Goal: Complete Application Form: Complete application form

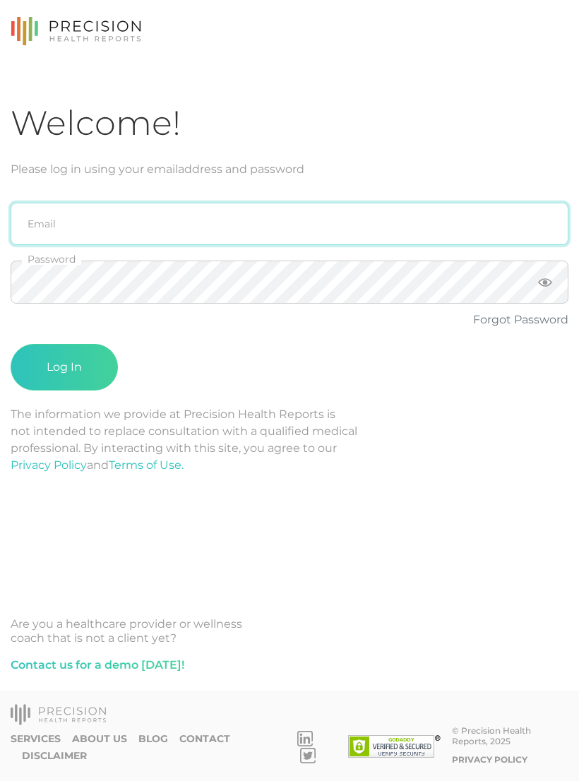
type input "emily.diaz@crafthealth.com"
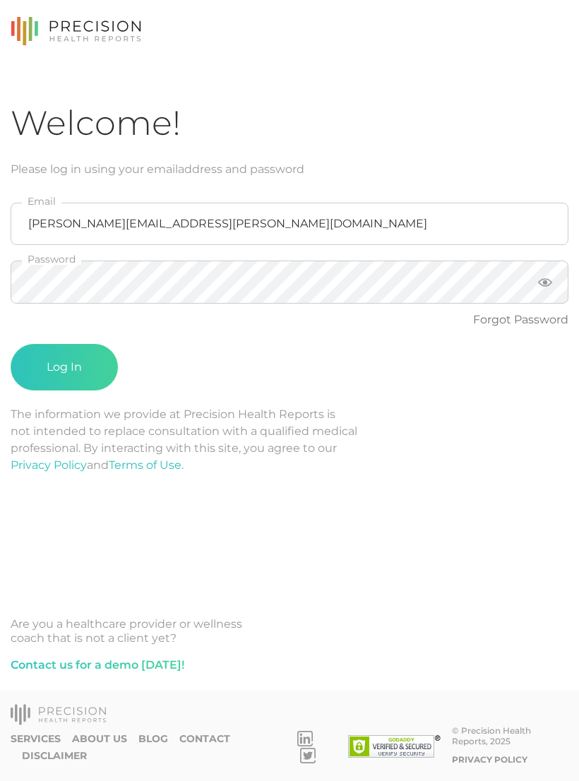
click at [64, 367] on button "Log In" at bounding box center [64, 367] width 107 height 47
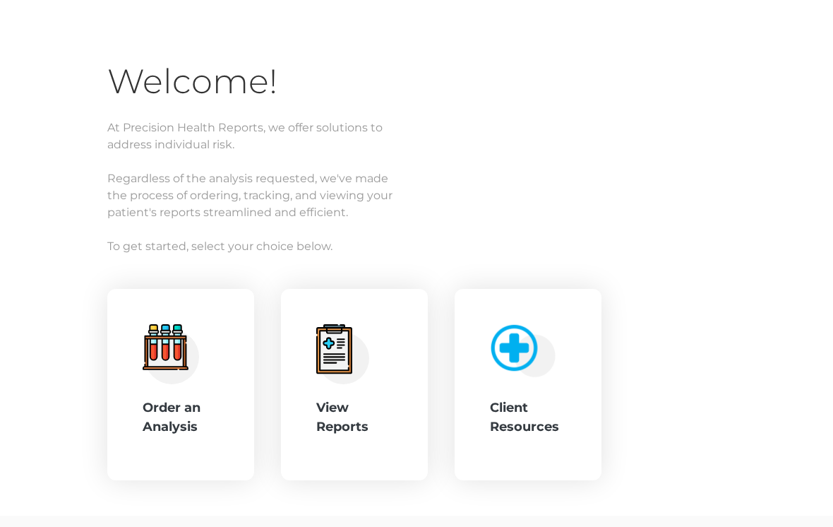
scroll to position [102, 0]
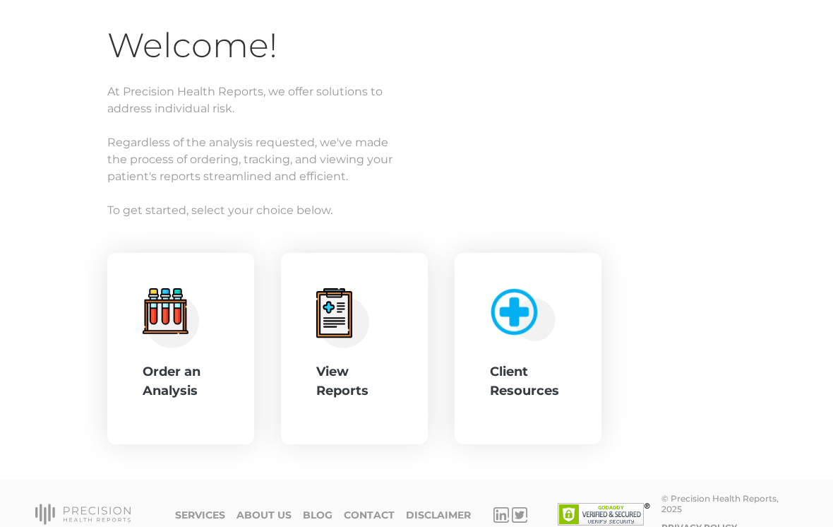
click at [186, 376] on div "Order an Analysis" at bounding box center [181, 381] width 76 height 38
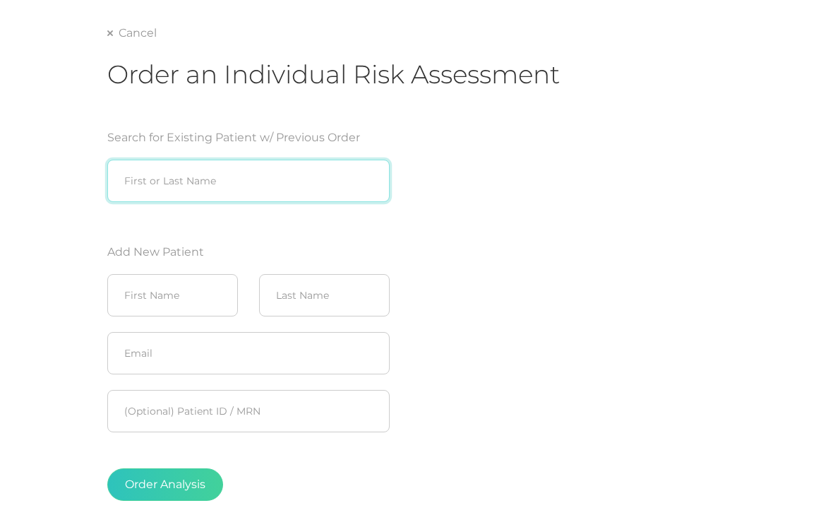
click at [296, 175] on input "search" at bounding box center [248, 181] width 282 height 42
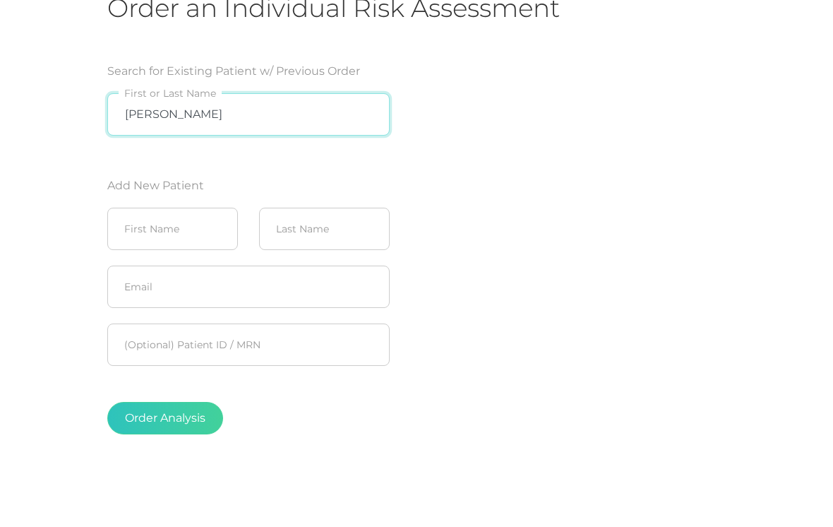
type input "Mary Anderson"
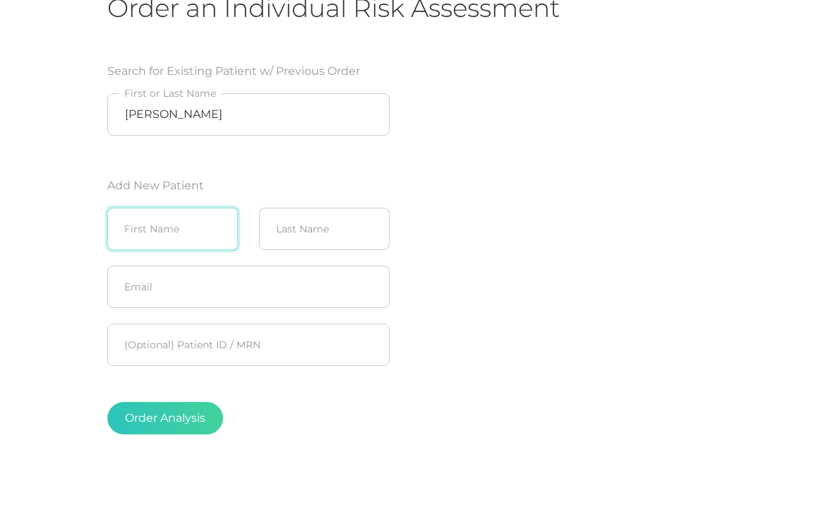
click at [186, 274] on input "text" at bounding box center [172, 295] width 131 height 42
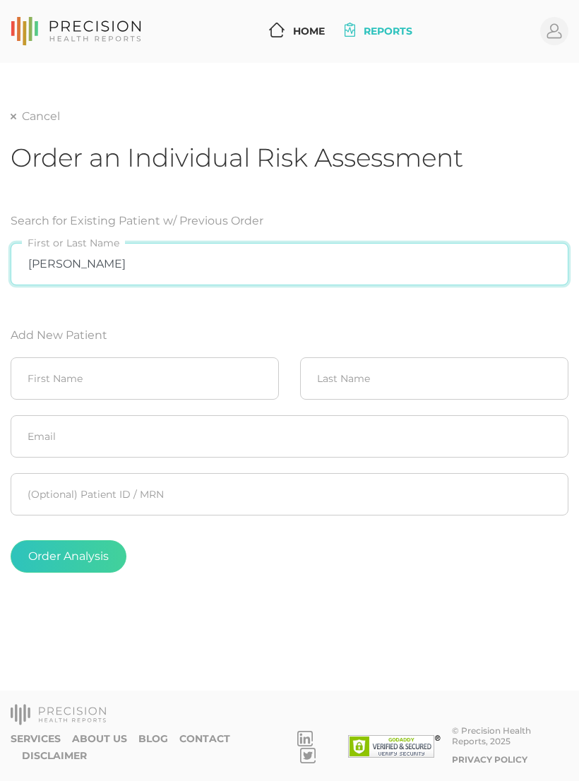
click at [175, 256] on input "Mary Anderson" at bounding box center [290, 264] width 558 height 42
click at [140, 263] on input "Mary Anderson" at bounding box center [290, 264] width 558 height 42
click at [144, 263] on input "Mary Anderson" at bounding box center [290, 264] width 558 height 42
click at [143, 265] on input "Mary Anderson" at bounding box center [290, 264] width 558 height 42
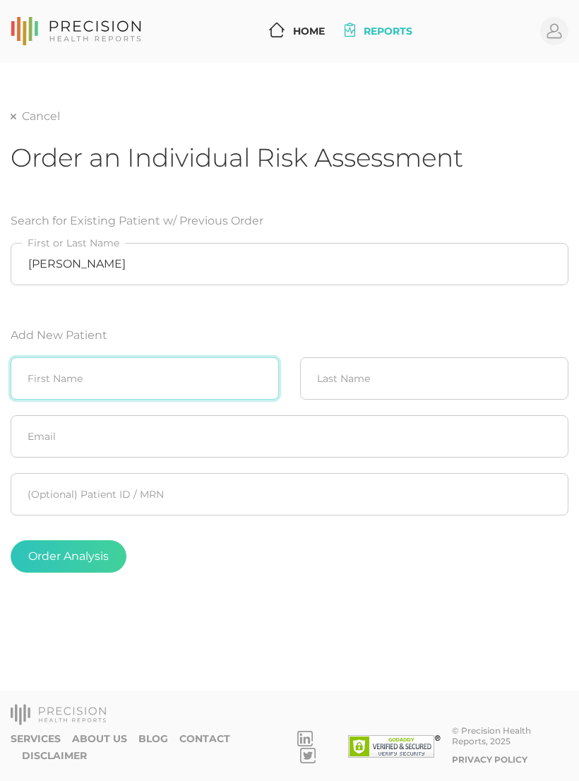
click at [137, 378] on input "text" at bounding box center [145, 378] width 268 height 42
type input "Mary"
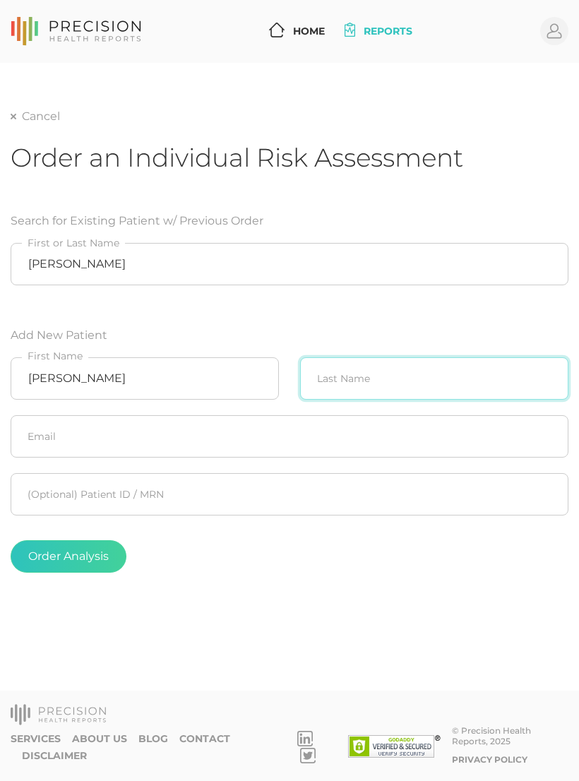
click at [374, 388] on input "text" at bounding box center [434, 378] width 268 height 42
type input "Anderson"
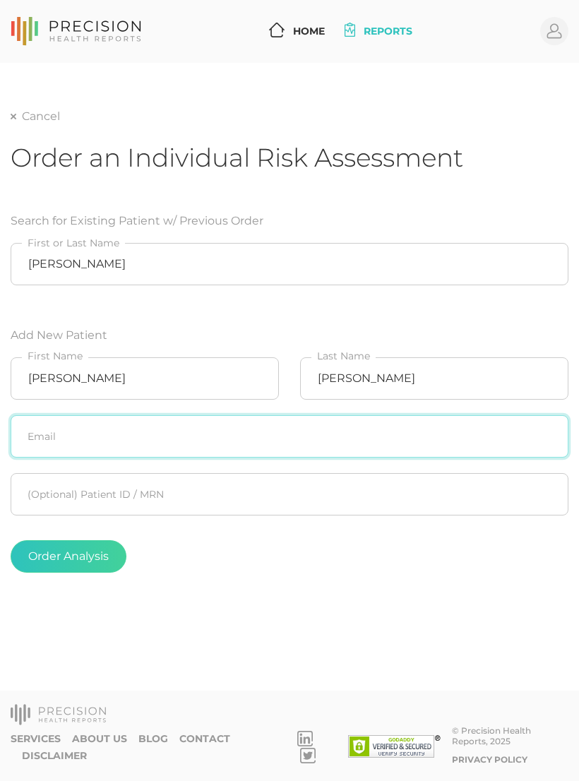
click at [256, 439] on input "text" at bounding box center [290, 436] width 558 height 42
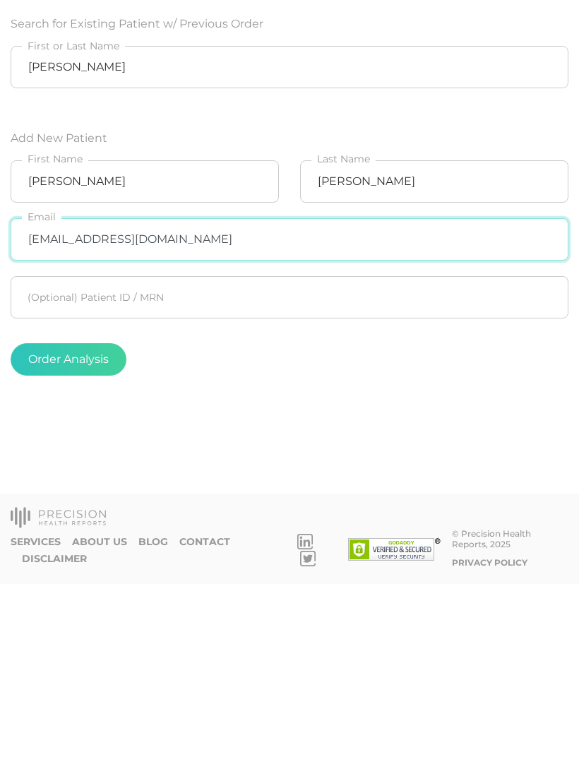
type input "parakeeter1@yahoo.com"
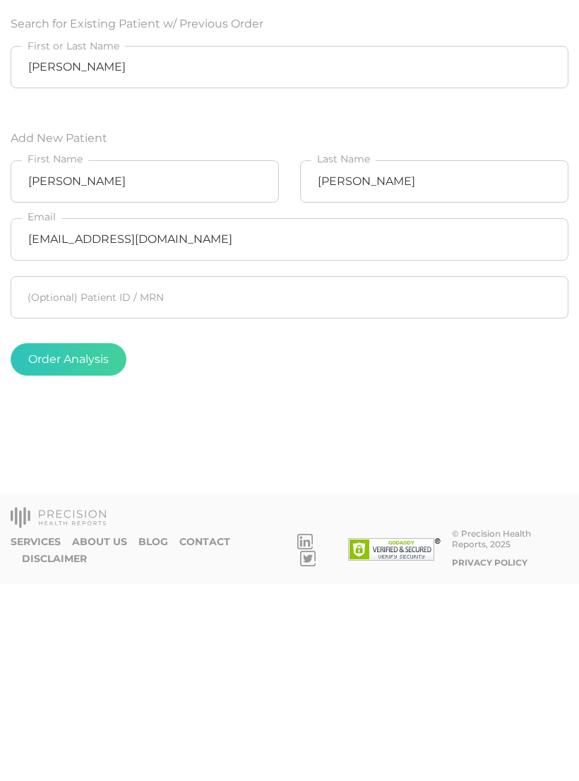
click at [90, 540] on button "Order Analysis" at bounding box center [69, 556] width 116 height 32
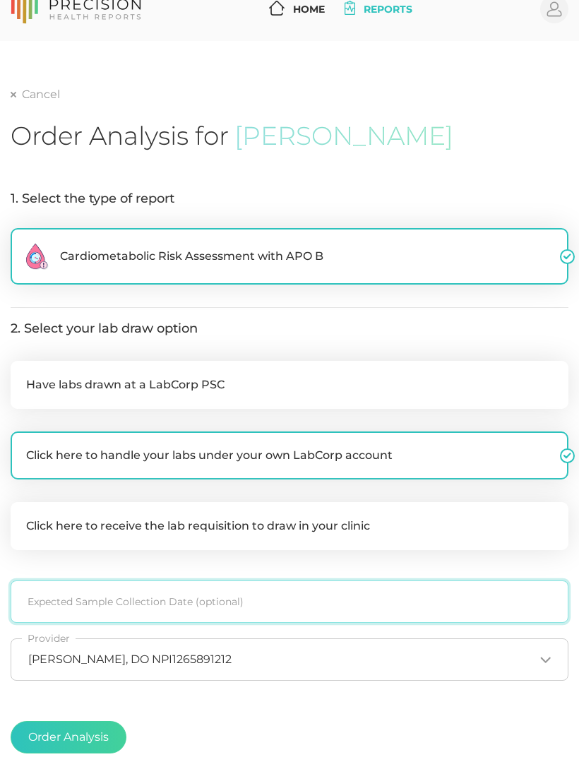
click at [185, 592] on input at bounding box center [290, 601] width 558 height 42
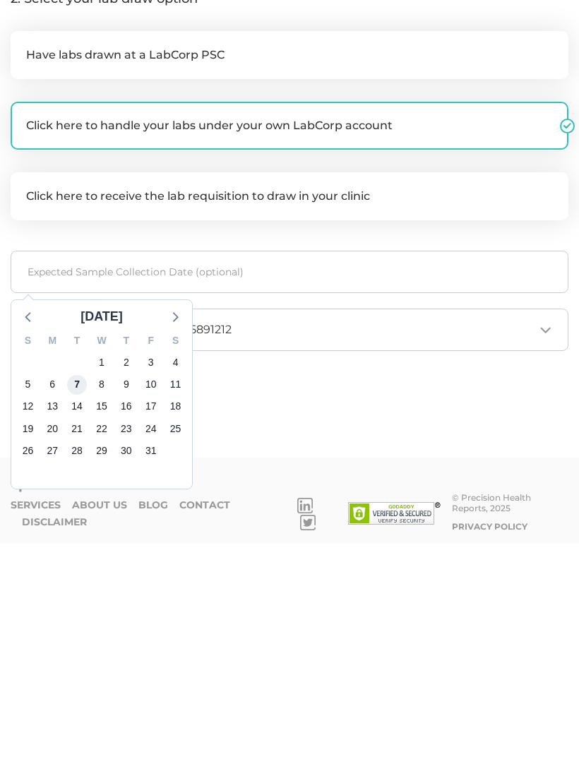
click at [77, 613] on span "7" at bounding box center [77, 623] width 20 height 20
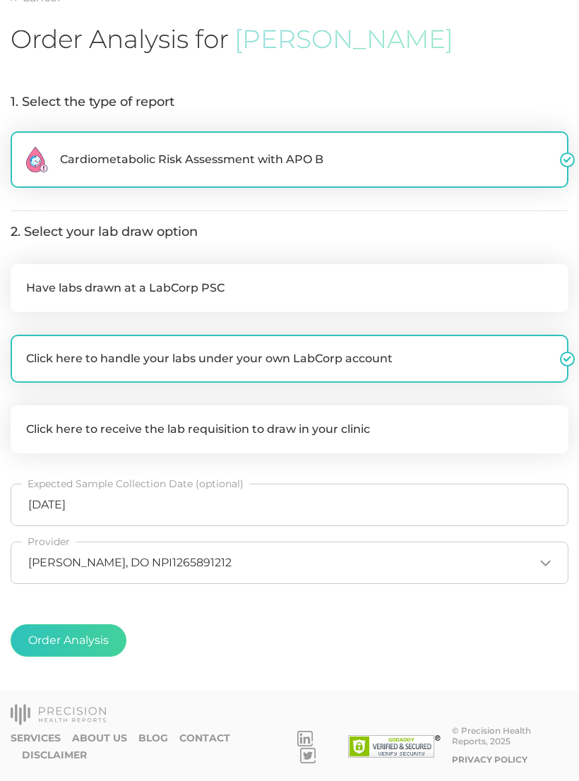
click at [81, 636] on button "Order Analysis" at bounding box center [69, 640] width 116 height 32
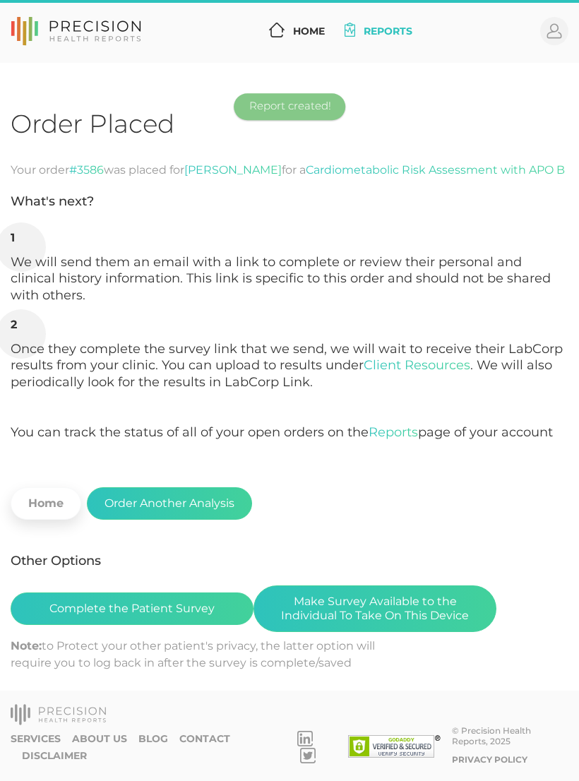
scroll to position [22, 0]
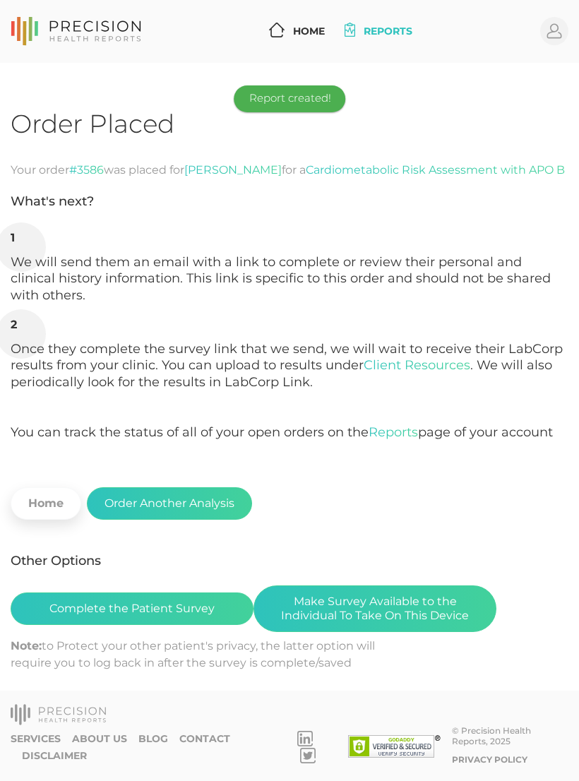
click at [396, 590] on button "Make Survey Available to the Individual To Take On This Device" at bounding box center [375, 608] width 243 height 47
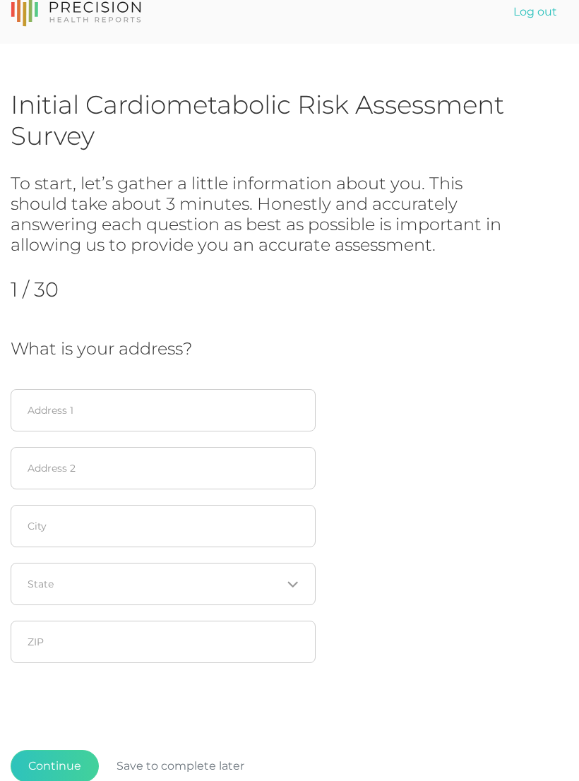
scroll to position [64, 0]
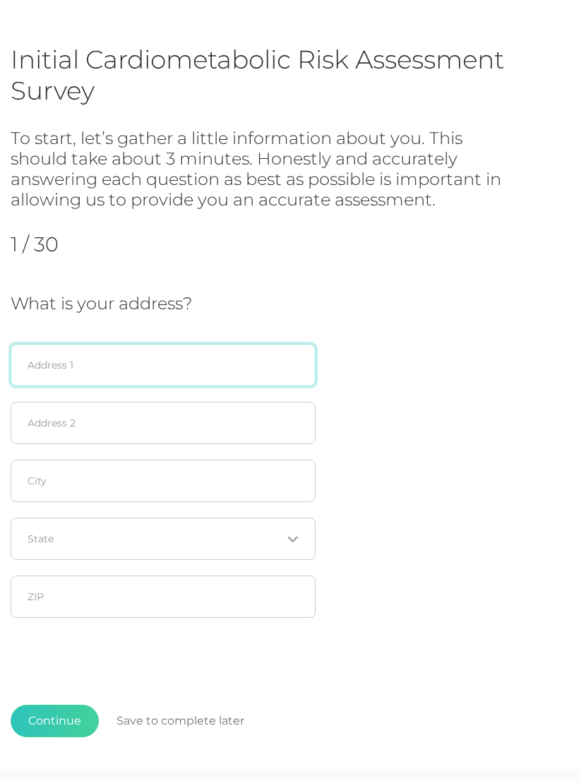
click at [97, 364] on input "text" at bounding box center [163, 365] width 305 height 42
type input "28411 e 55th st"
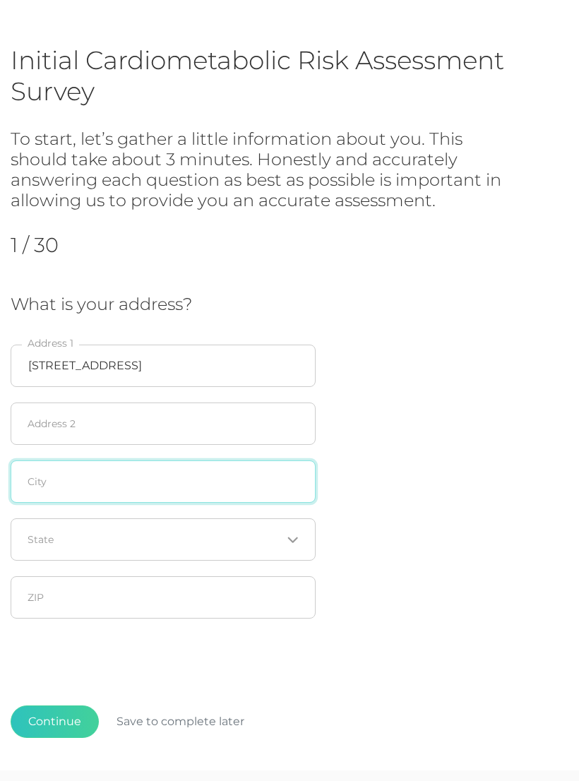
click at [66, 480] on input "text" at bounding box center [163, 481] width 305 height 42
type input "Broken Arrow"
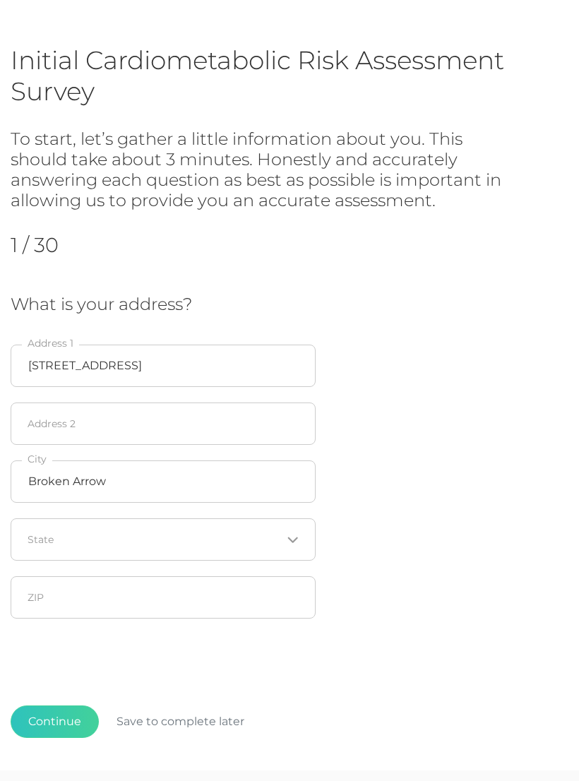
click at [297, 538] on icon "Search for option" at bounding box center [292, 540] width 8 height 4
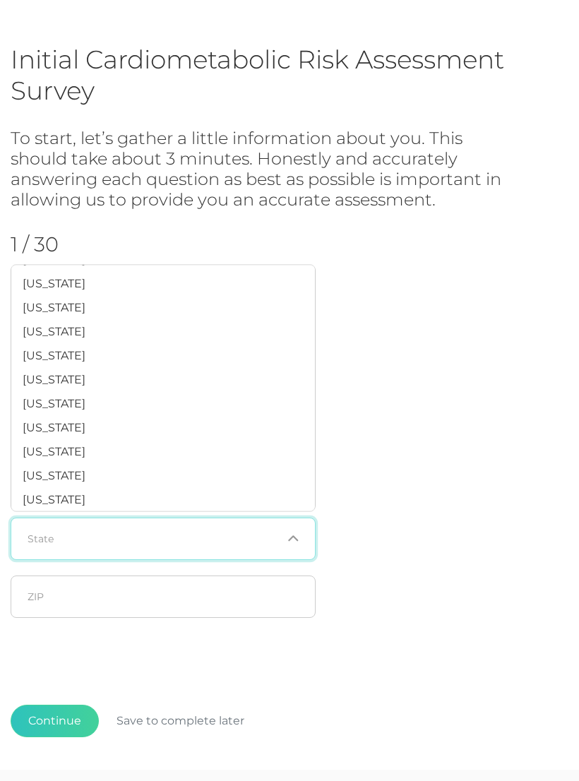
scroll to position [816, 0]
click at [85, 455] on li "Oklahoma" at bounding box center [163, 452] width 304 height 24
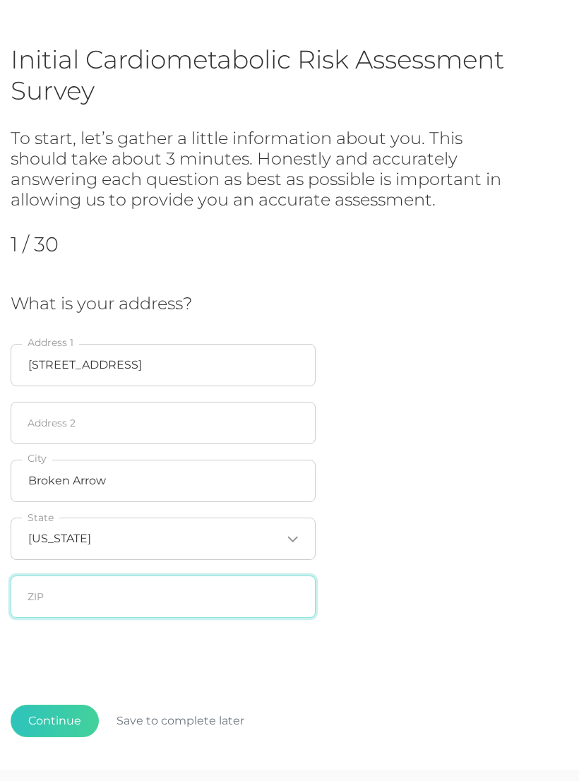
click at [97, 602] on input "text" at bounding box center [163, 597] width 305 height 42
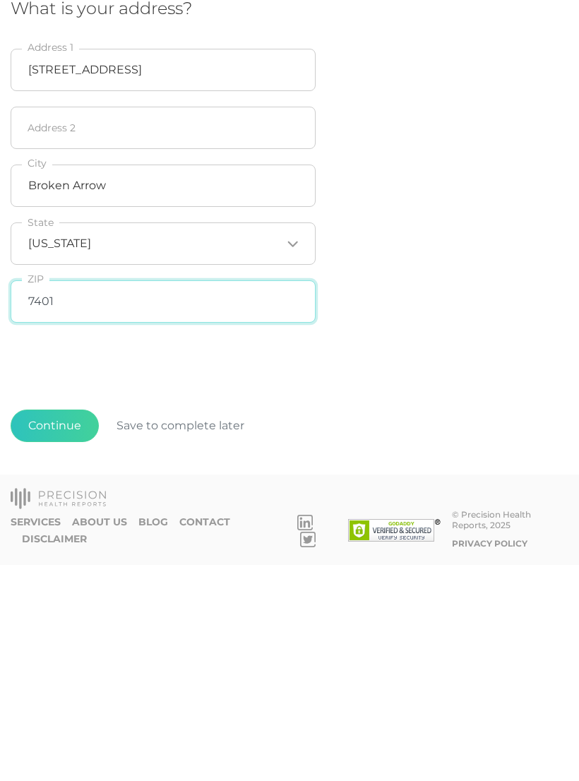
type input "74014"
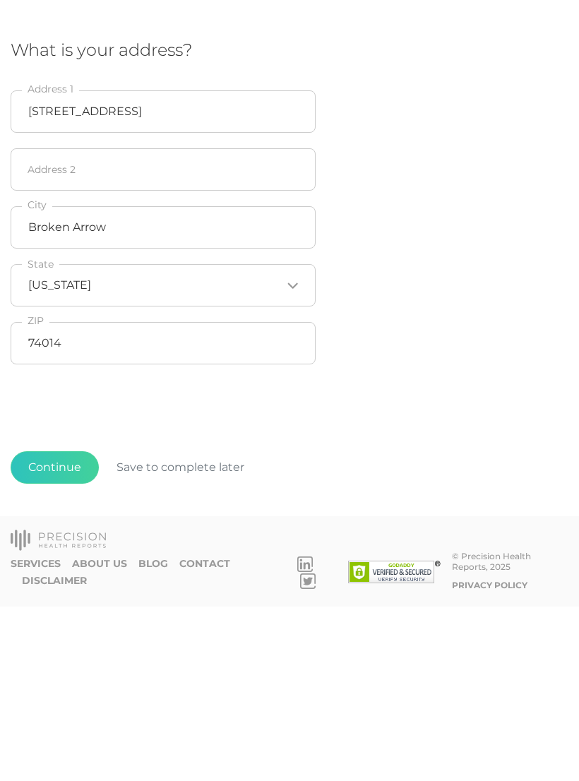
click at [49, 626] on button "Continue" at bounding box center [55, 642] width 88 height 32
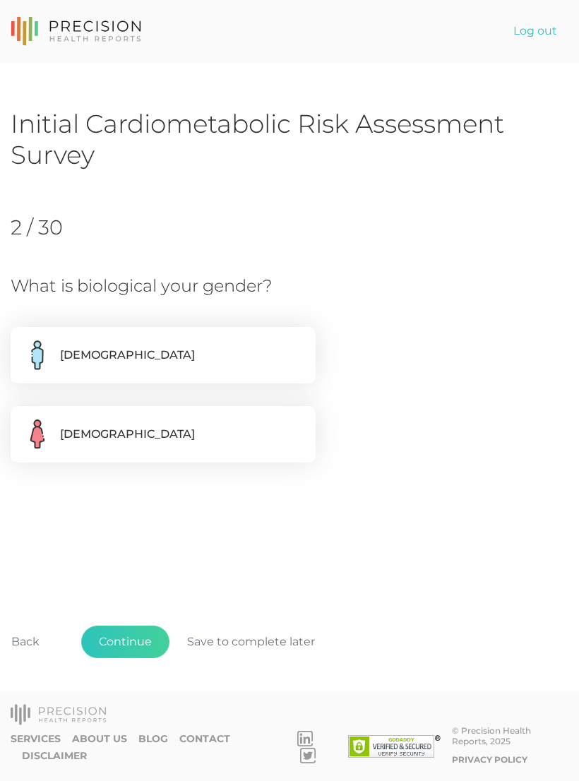
click at [218, 421] on label "Female" at bounding box center [163, 434] width 305 height 56
click at [22, 420] on input "Female" at bounding box center [16, 413] width 11 height 14
radio input "true"
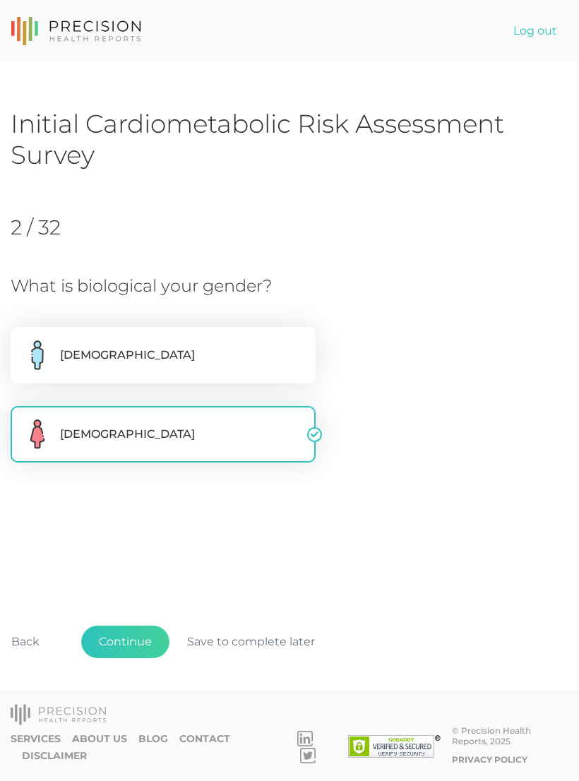
click at [148, 640] on button "Continue" at bounding box center [125, 642] width 88 height 32
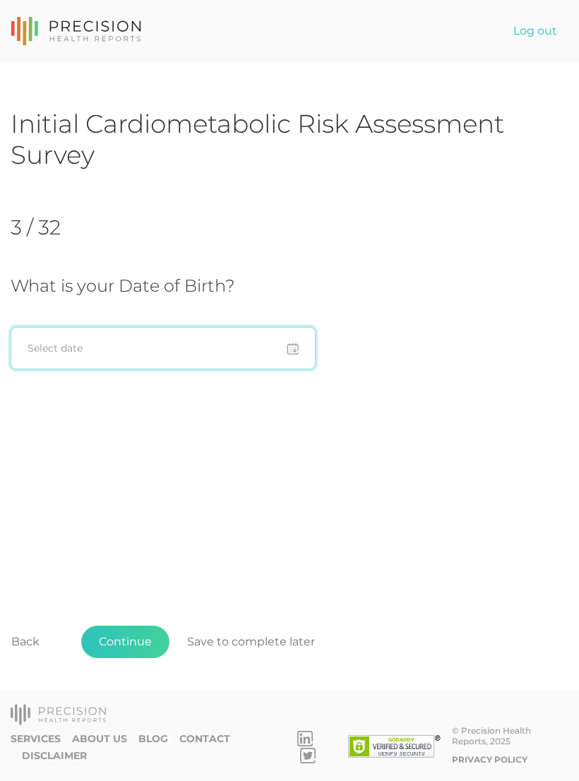
click at [71, 327] on input at bounding box center [163, 348] width 305 height 42
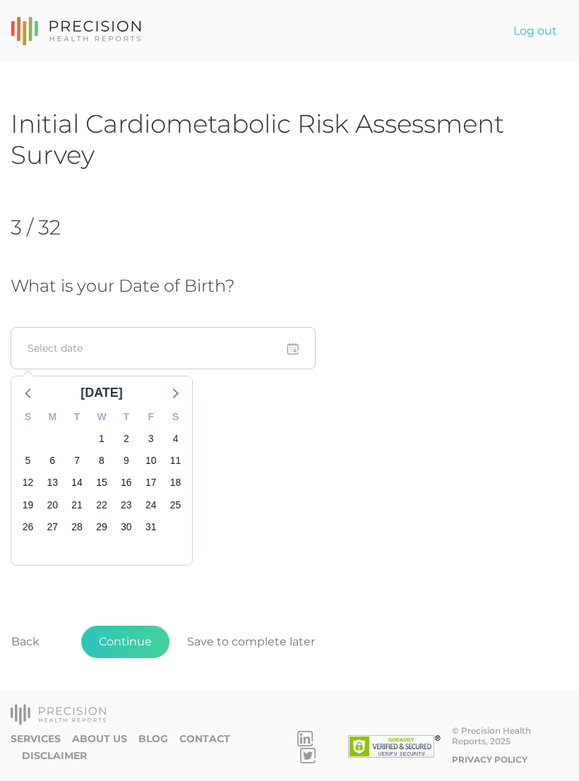
click at [30, 383] on icon at bounding box center [29, 392] width 18 height 18
click at [37, 383] on icon at bounding box center [29, 392] width 18 height 18
click at [299, 327] on input at bounding box center [163, 348] width 305 height 42
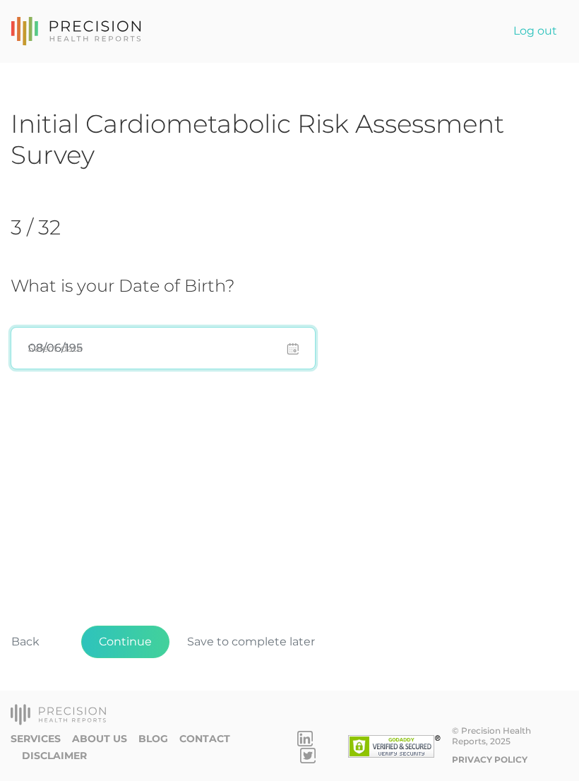
type input "08/06/1959"
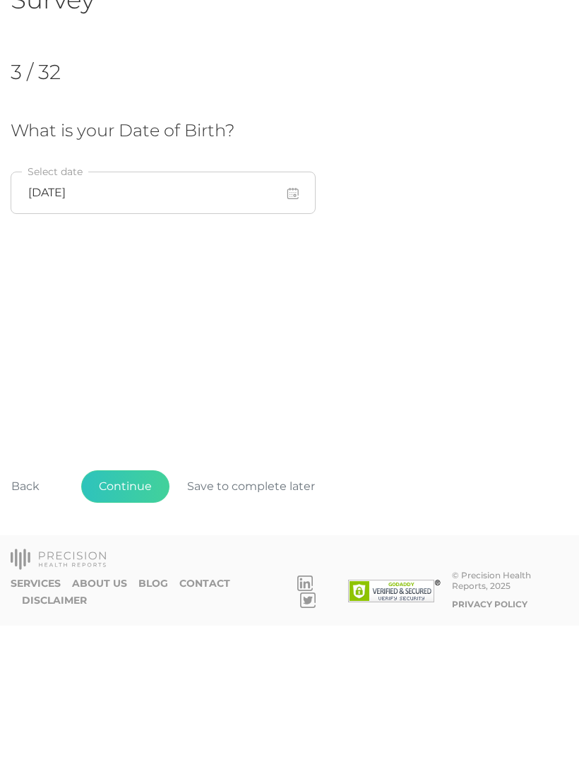
click at [146, 626] on button "Continue" at bounding box center [125, 642] width 88 height 32
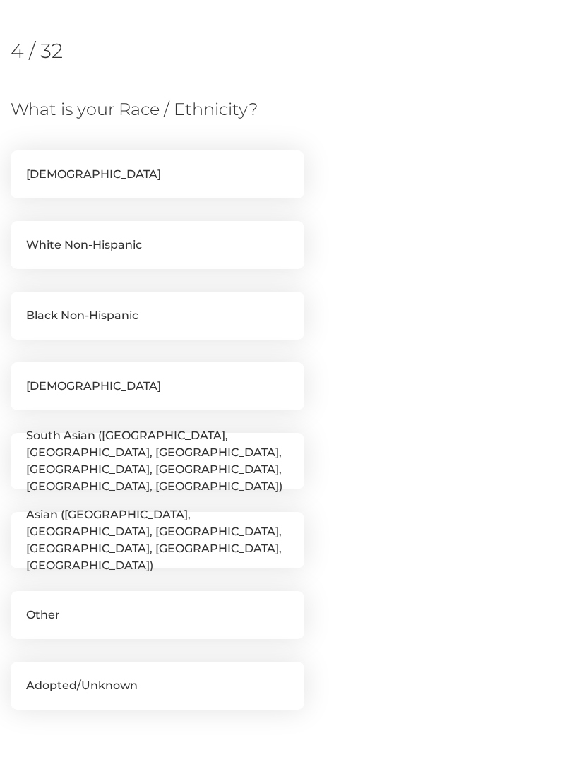
scroll to position [193, 0]
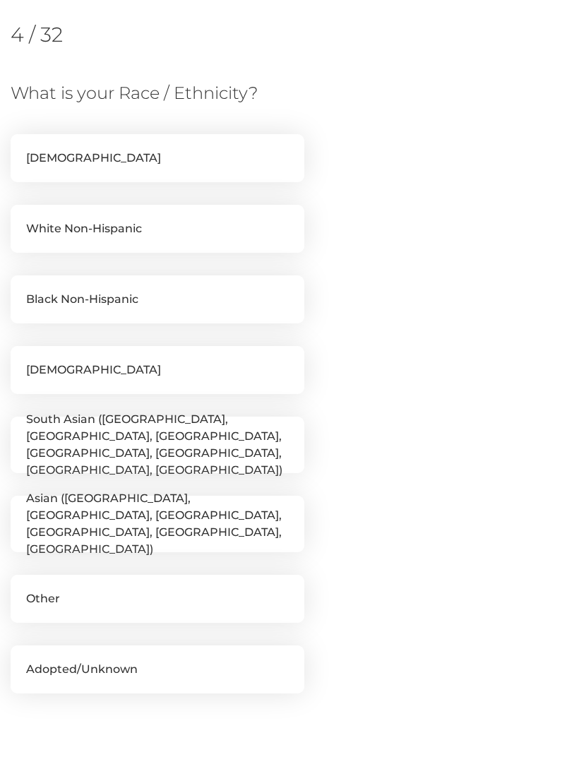
click at [239, 242] on label "White Non-Hispanic" at bounding box center [158, 229] width 294 height 48
click at [22, 219] on input "White Non-Hispanic" at bounding box center [16, 212] width 11 height 14
checkbox input "true"
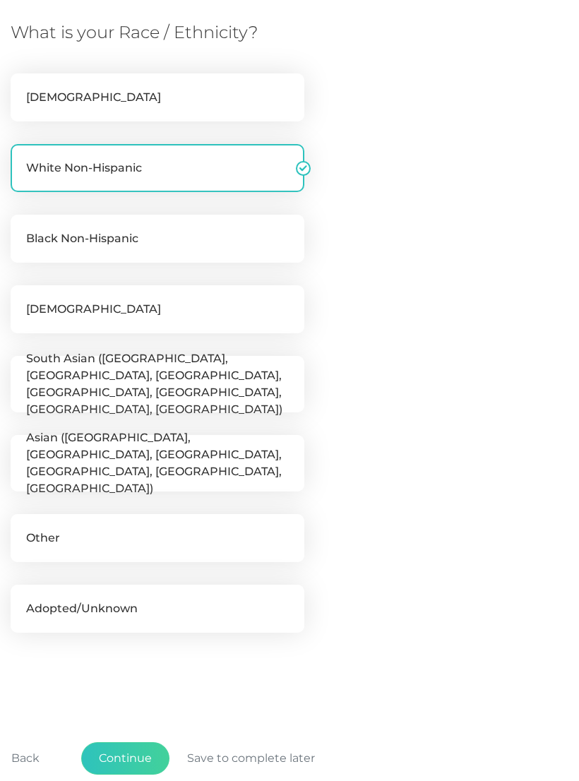
scroll to position [294, 0]
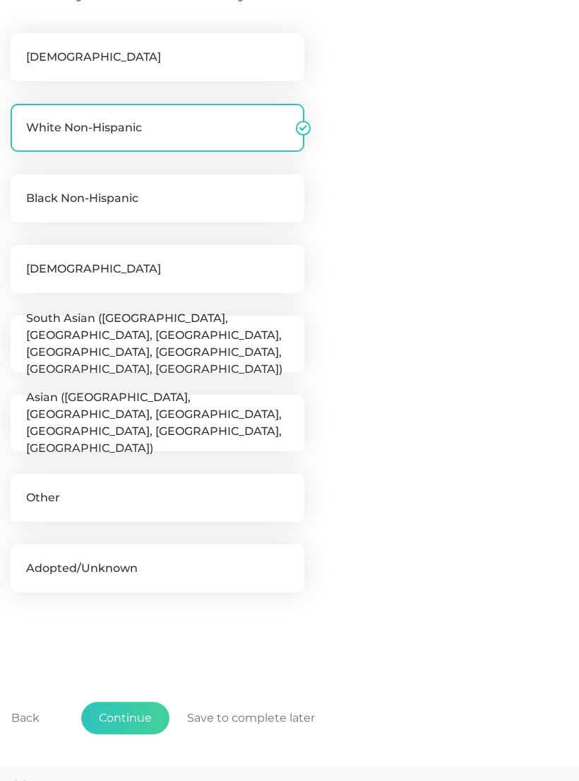
click at [136, 717] on button "Continue" at bounding box center [125, 718] width 88 height 32
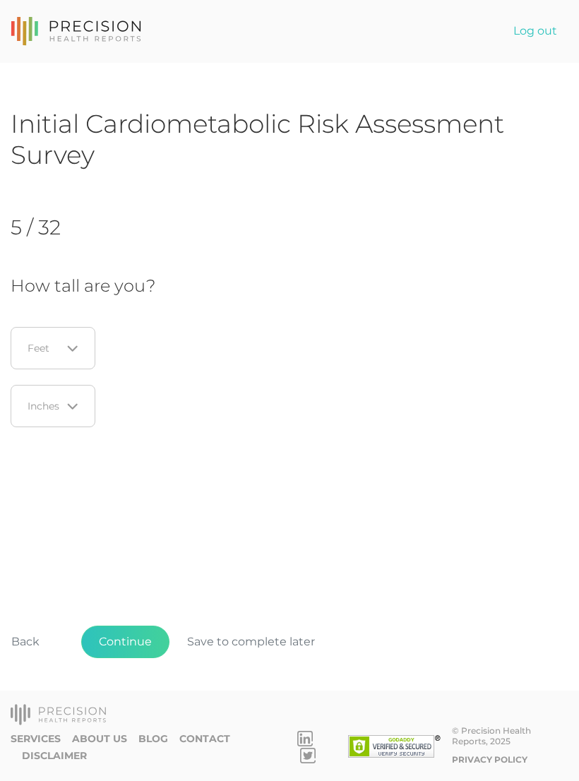
click at [82, 346] on div "Loading..." at bounding box center [53, 348] width 85 height 42
click at [24, 436] on li "5" at bounding box center [57, 441] width 112 height 24
click at [79, 403] on div "Loading..." at bounding box center [53, 406] width 85 height 42
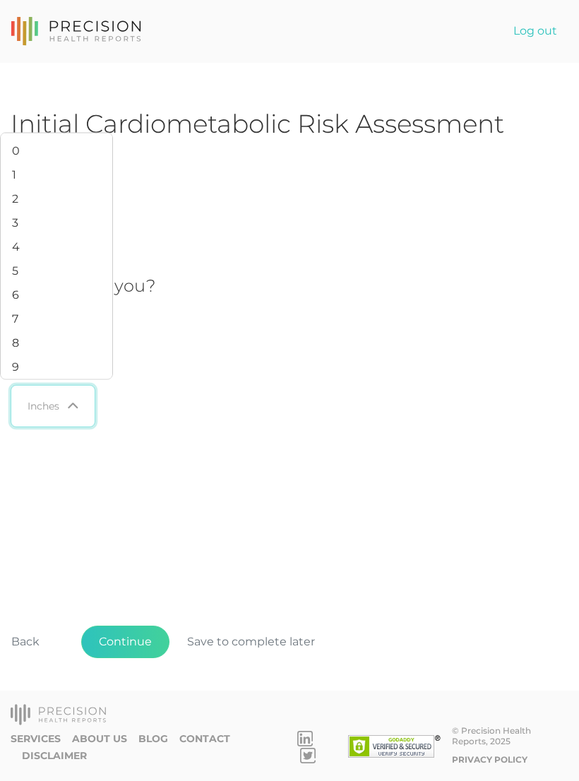
click at [30, 235] on li "3" at bounding box center [57, 223] width 112 height 24
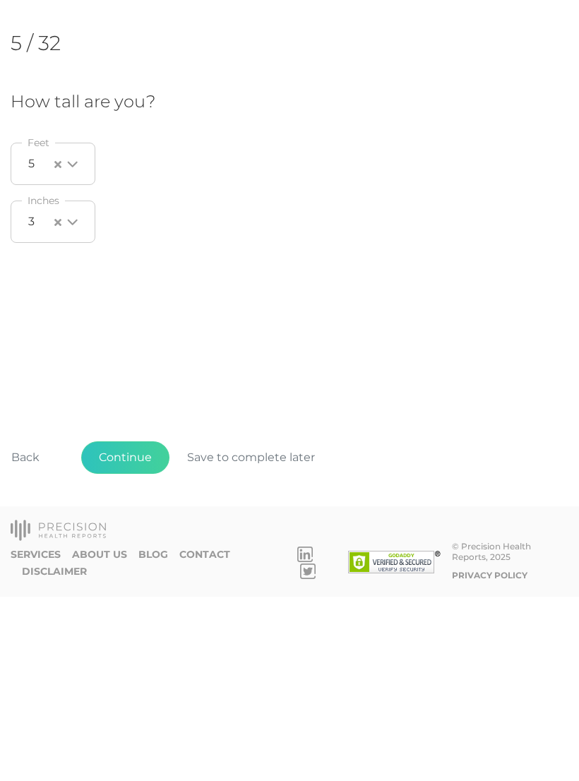
click at [138, 626] on button "Continue" at bounding box center [125, 642] width 88 height 32
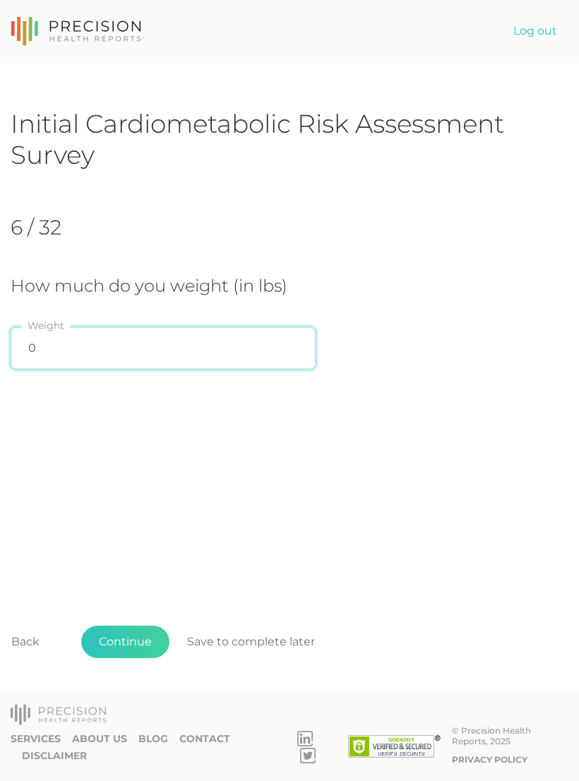
click at [51, 354] on input "0" at bounding box center [163, 348] width 305 height 42
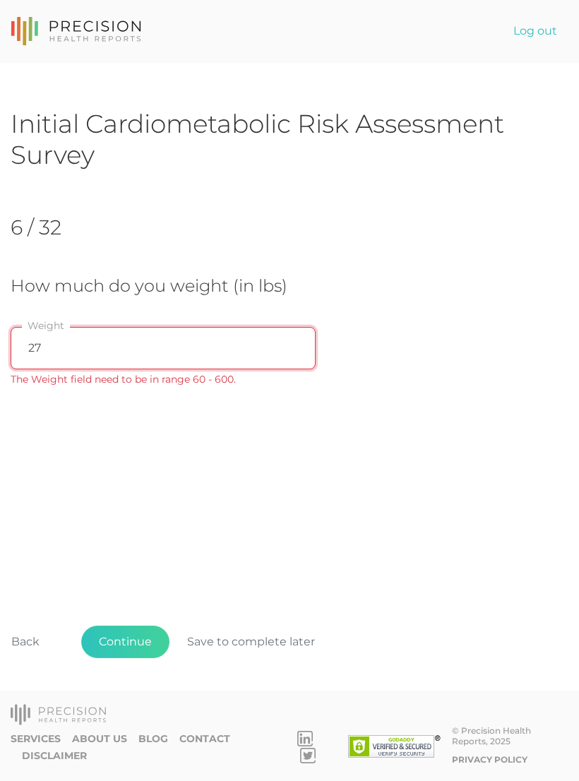
type input "274"
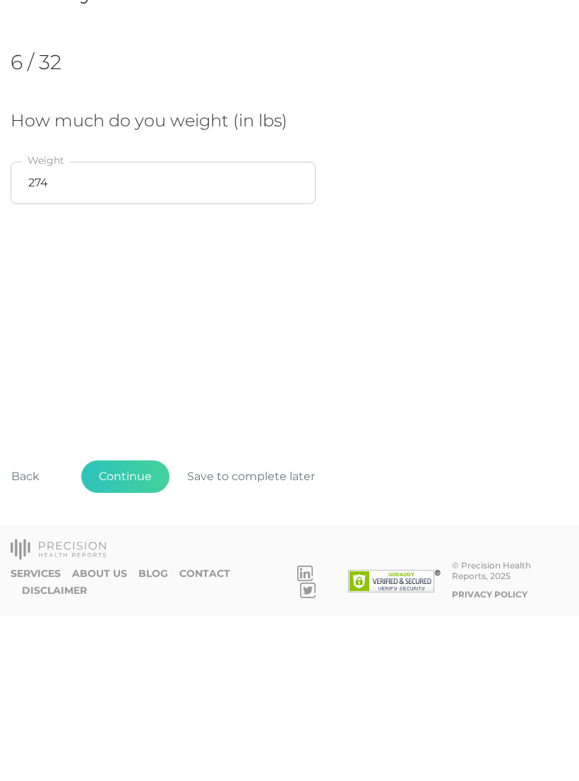
click at [129, 626] on button "Continue" at bounding box center [125, 642] width 88 height 32
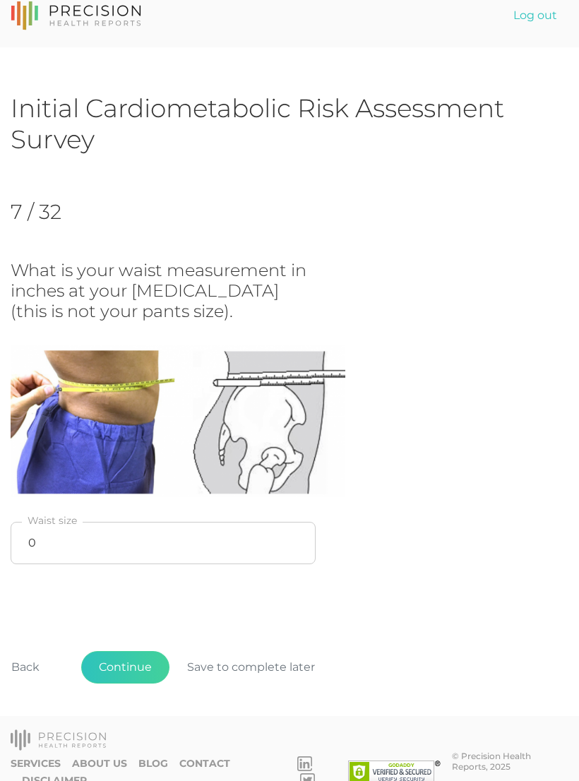
scroll to position [17, 0]
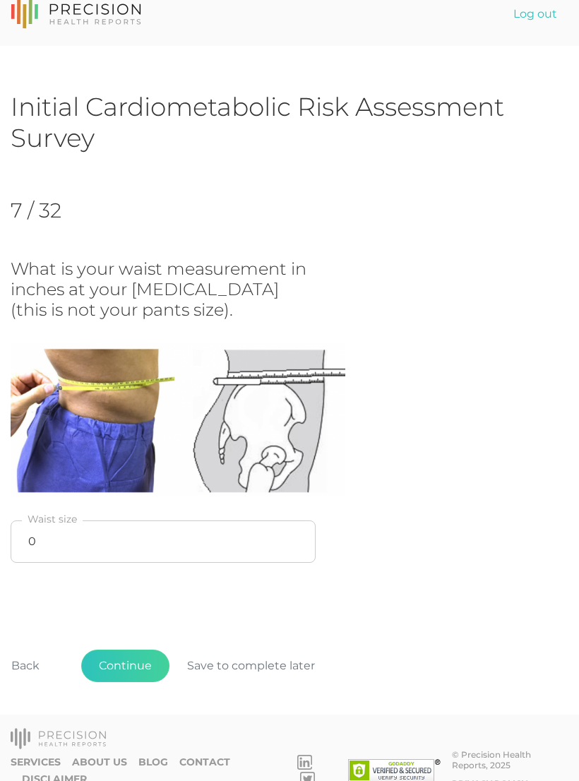
click at [135, 656] on button "Continue" at bounding box center [125, 666] width 88 height 32
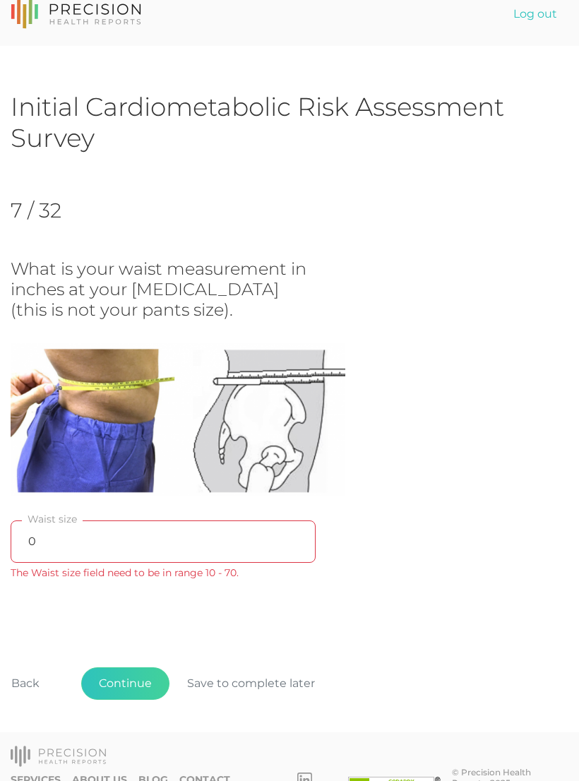
click at [256, 680] on button "Save to complete later" at bounding box center [250, 683] width 163 height 32
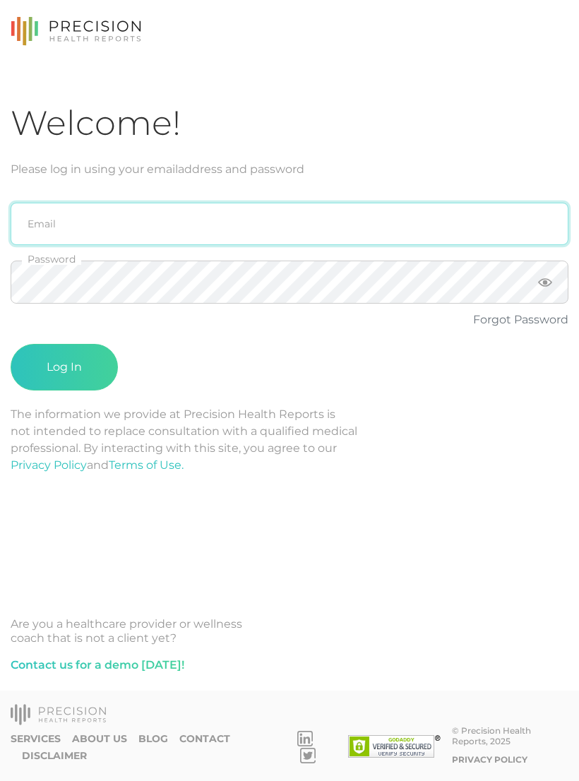
click at [318, 225] on input "email" at bounding box center [290, 224] width 558 height 42
type input "emily.diaz@crafthealth.com"
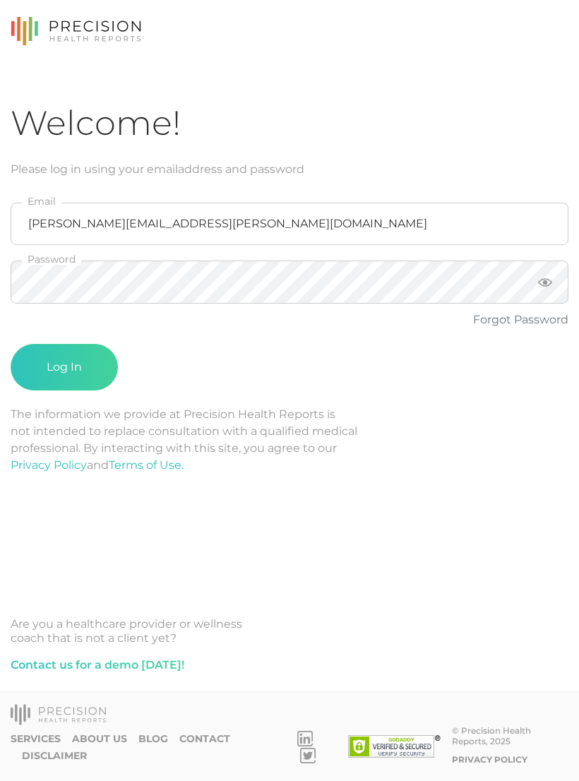
click at [64, 367] on button "Log In" at bounding box center [64, 367] width 107 height 47
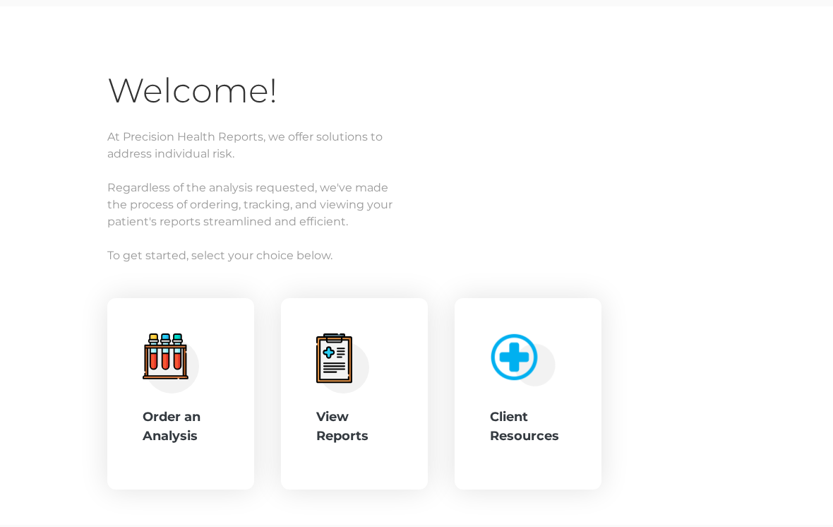
scroll to position [102, 0]
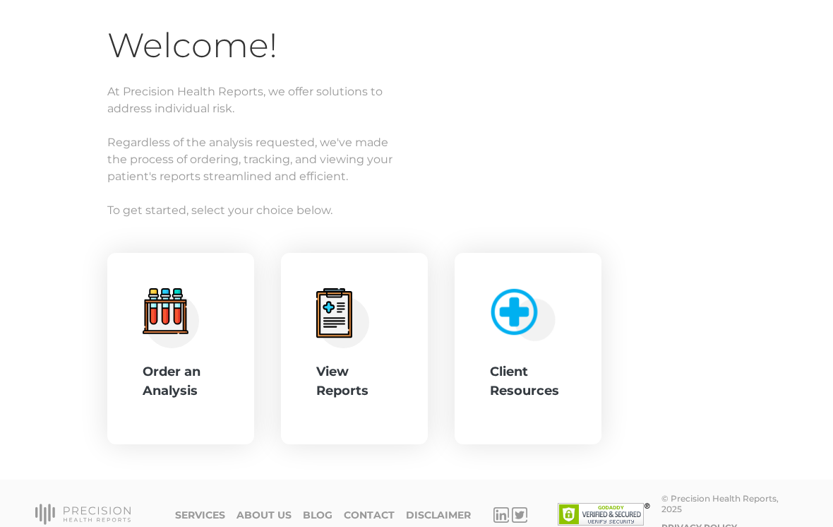
click at [357, 362] on div "View Reports" at bounding box center [354, 381] width 76 height 38
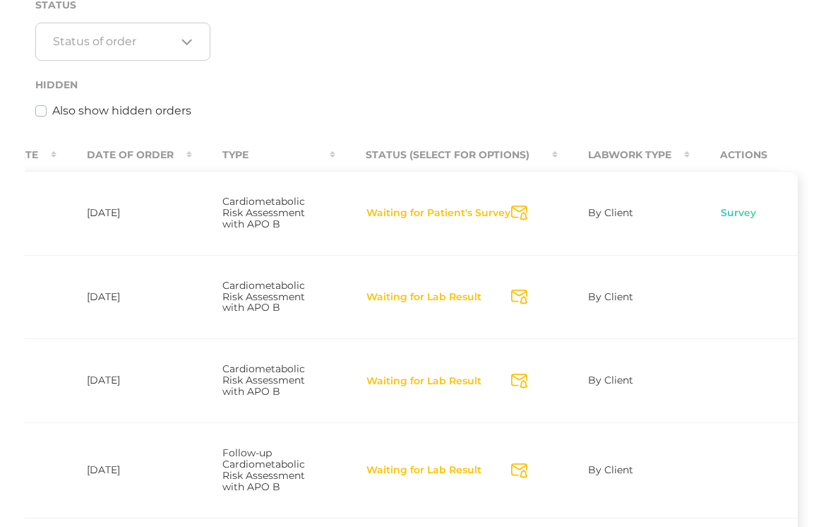
scroll to position [0, 393]
click at [578, 215] on link "Survey" at bounding box center [738, 214] width 37 height 14
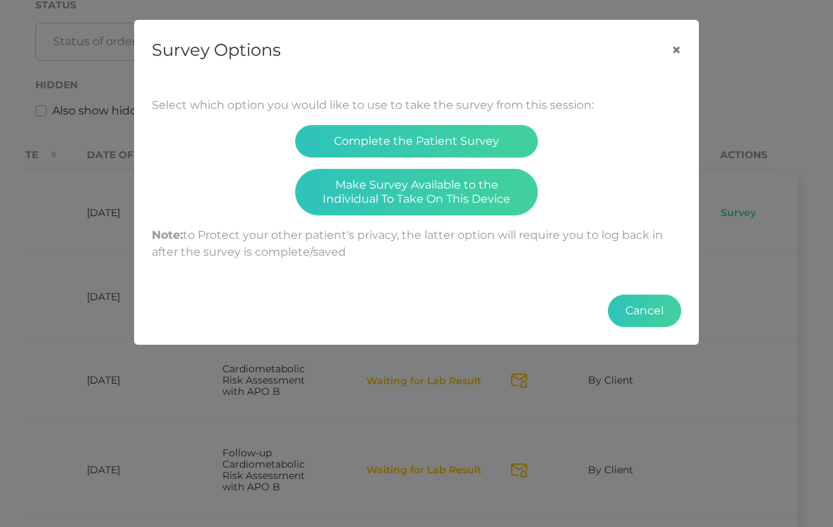
click at [451, 196] on button "Make Survey Available to the Individual To Take On This Device" at bounding box center [416, 192] width 243 height 47
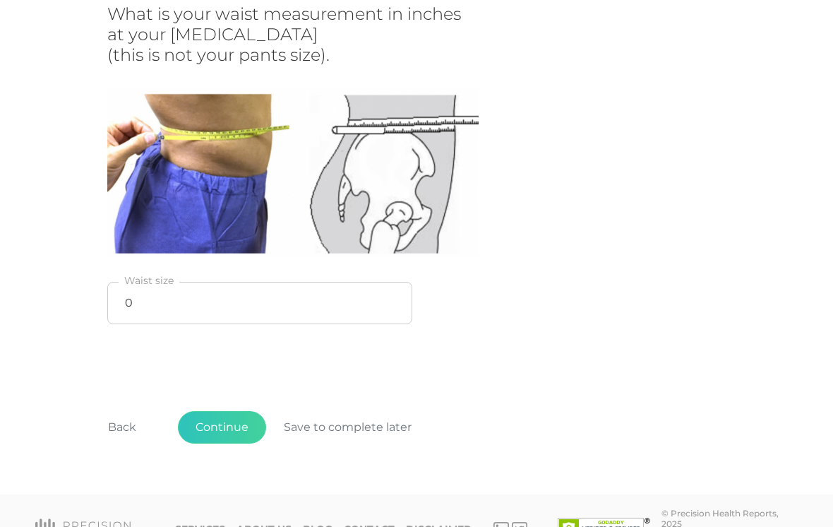
scroll to position [275, 0]
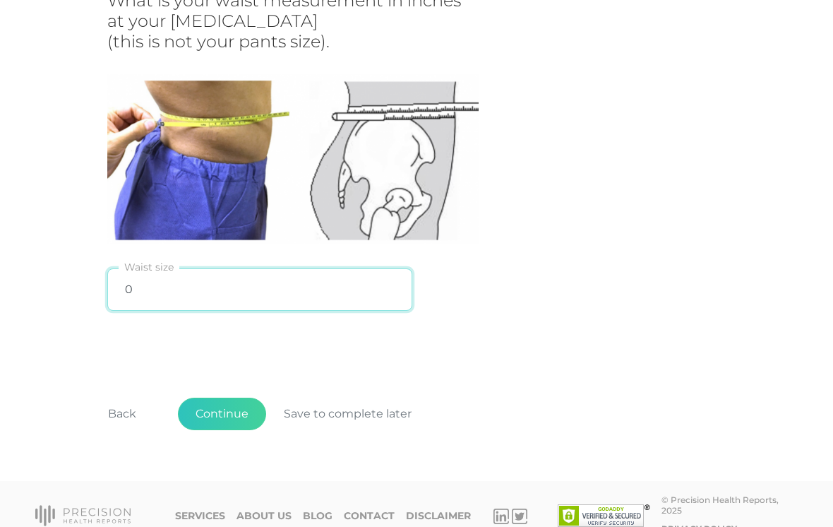
click at [278, 285] on input "0" at bounding box center [259, 289] width 305 height 42
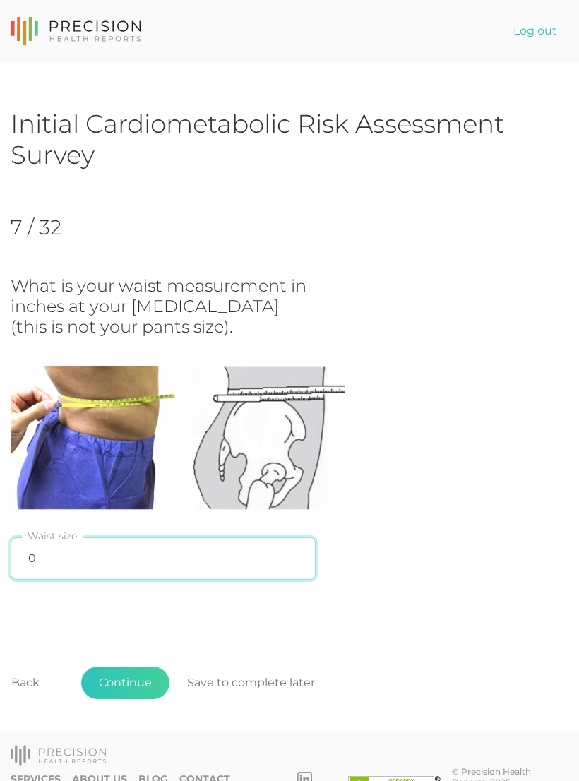
scroll to position [33, 0]
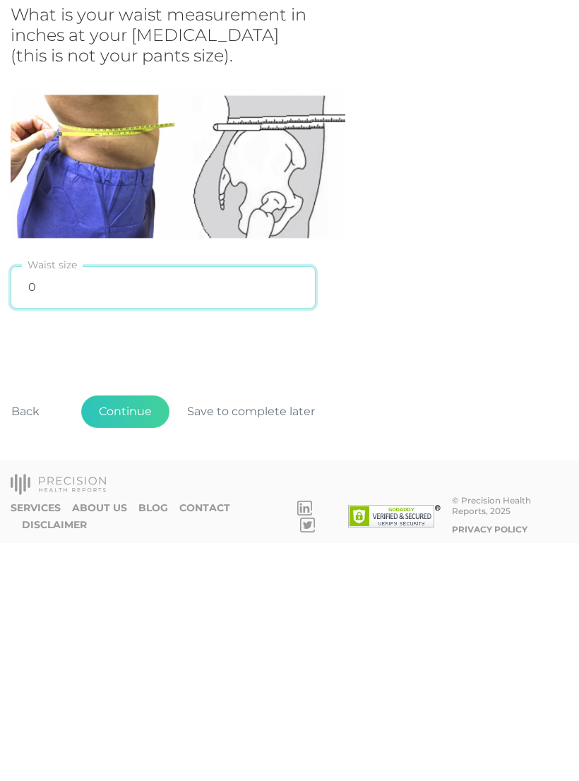
click at [220, 504] on input "0" at bounding box center [163, 525] width 305 height 42
type input "t"
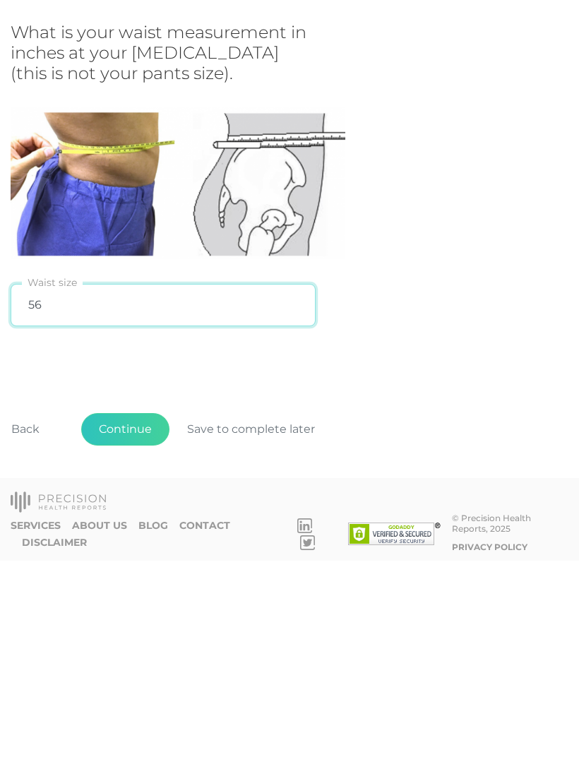
type input "56"
click at [446, 326] on div "What is your waist measurement in inches at your hip bone (this is not your pan…" at bounding box center [290, 398] width 558 height 311
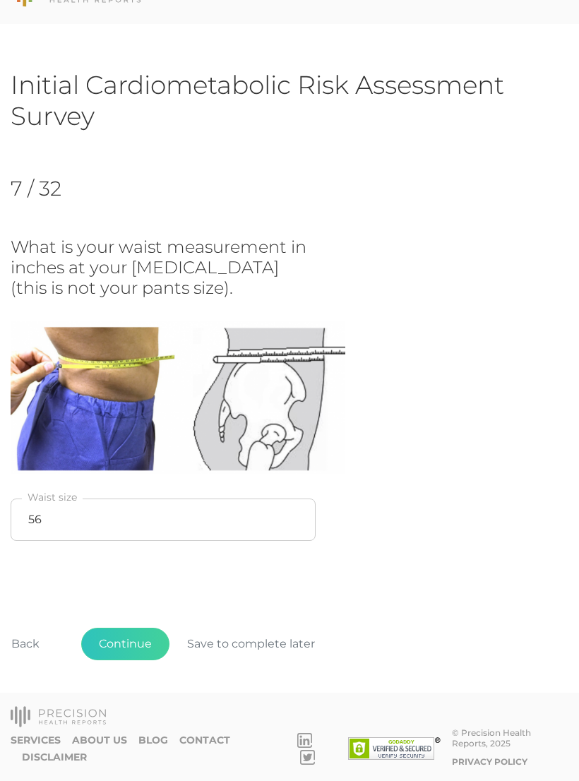
click at [127, 526] on button "Continue" at bounding box center [125, 644] width 88 height 32
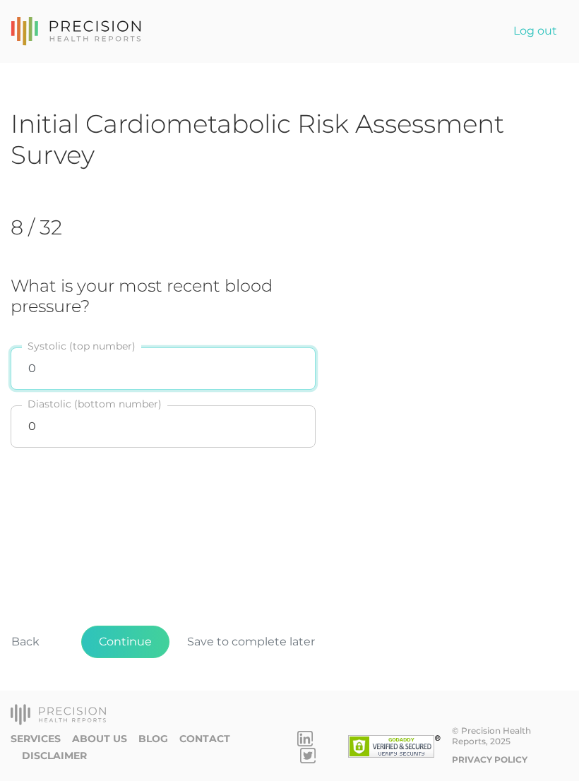
click at [212, 347] on input "0" at bounding box center [163, 368] width 305 height 42
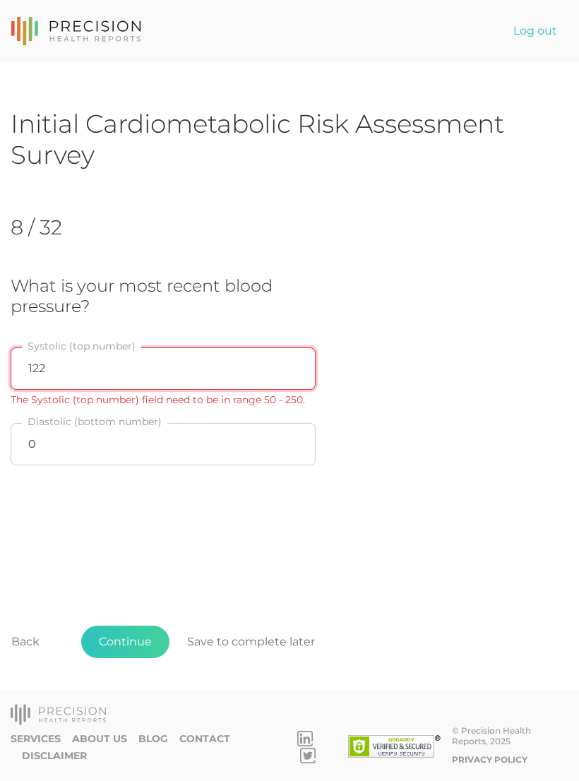
type input "122"
click at [47, 423] on input "0" at bounding box center [163, 444] width 305 height 42
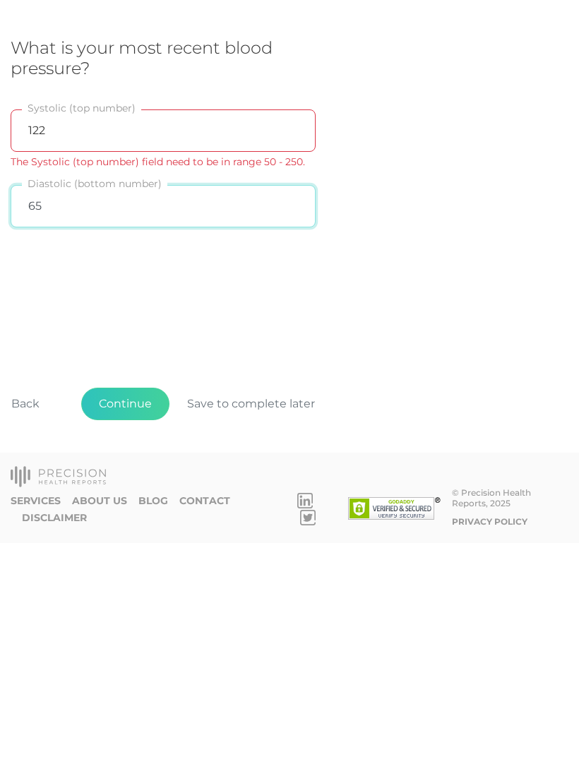
type input "65"
click at [143, 526] on button "Continue" at bounding box center [125, 642] width 88 height 32
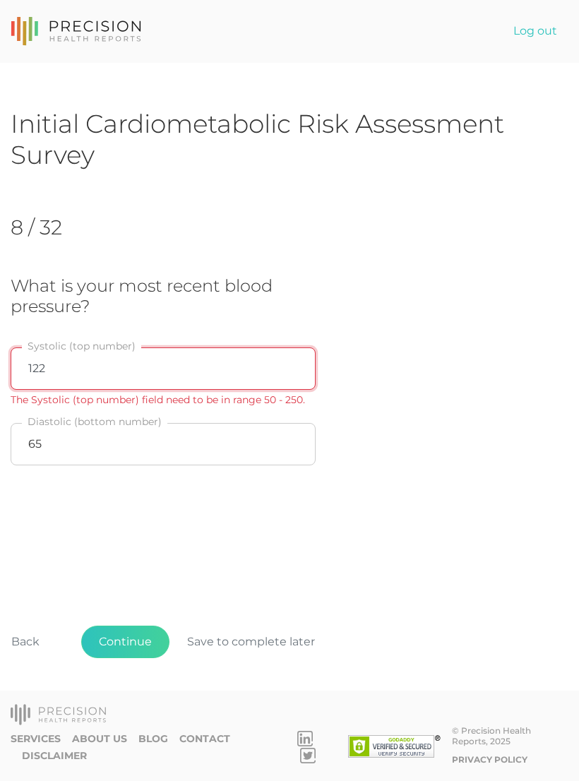
click at [76, 347] on input "122" at bounding box center [163, 368] width 305 height 42
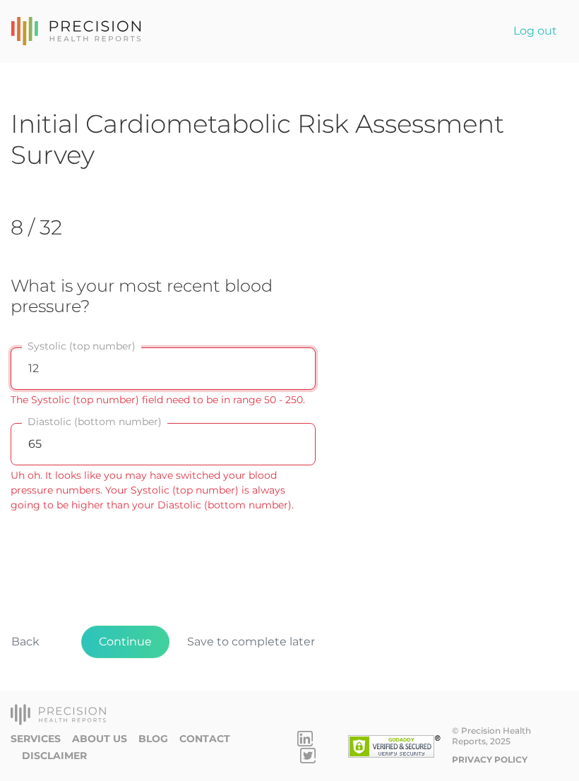
type input "123"
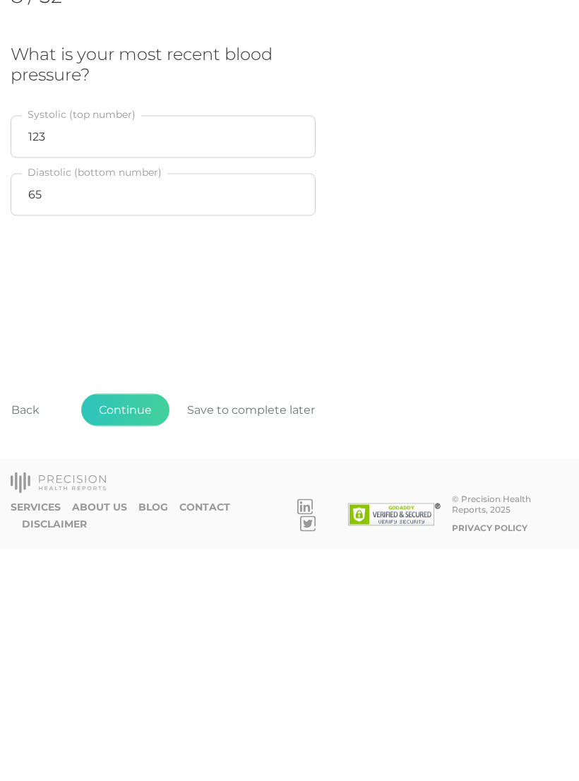
click at [138, 526] on button "Continue" at bounding box center [125, 642] width 88 height 32
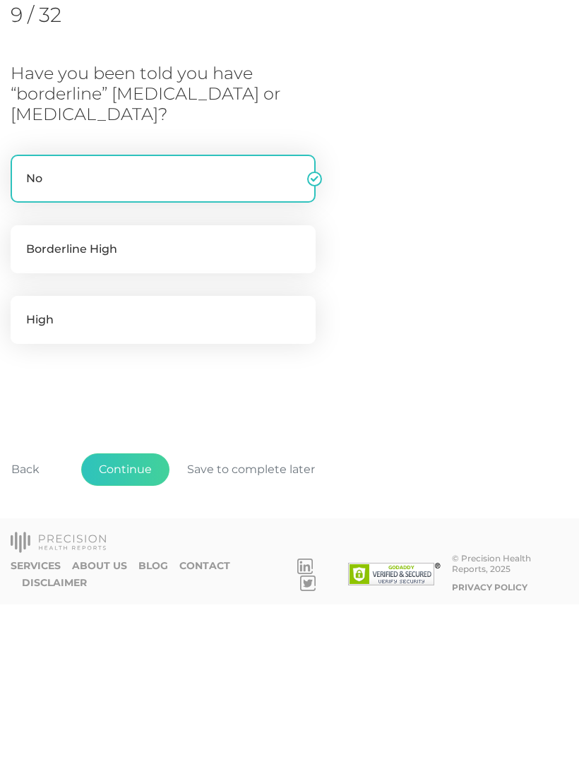
scroll to position [78, 0]
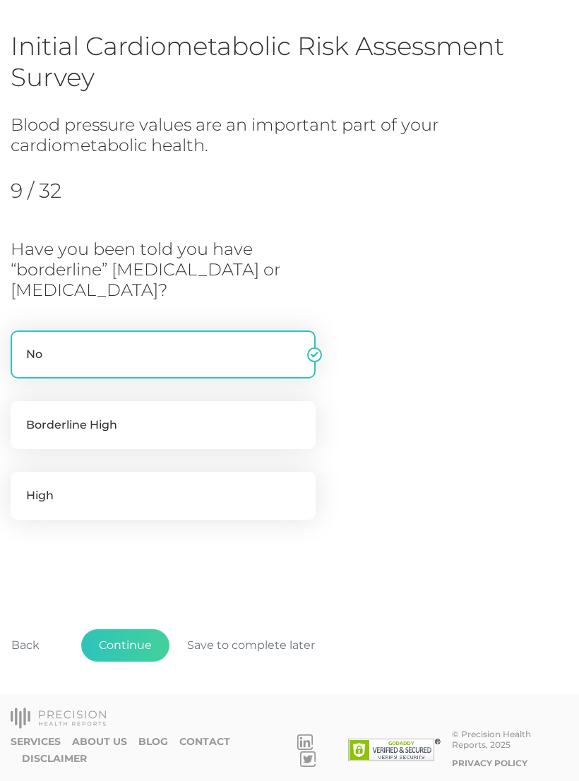
click at [213, 431] on label "Borderline High" at bounding box center [163, 425] width 305 height 48
click at [22, 415] on input "Borderline High" at bounding box center [16, 408] width 11 height 14
radio input "true"
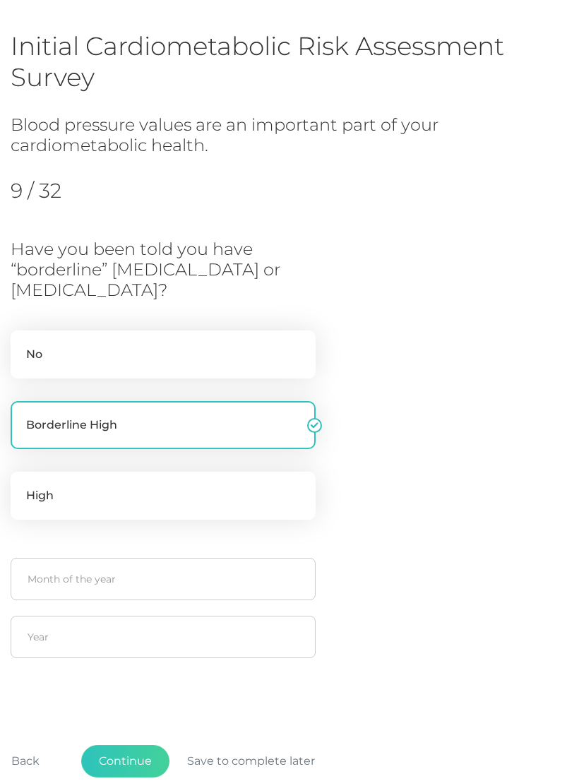
click at [139, 526] on button "Continue" at bounding box center [125, 761] width 88 height 32
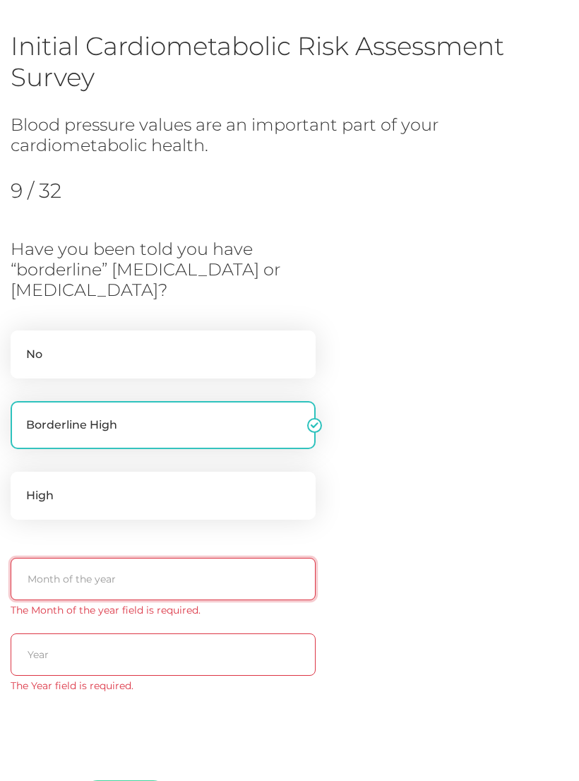
click at [74, 526] on input "text" at bounding box center [163, 579] width 305 height 42
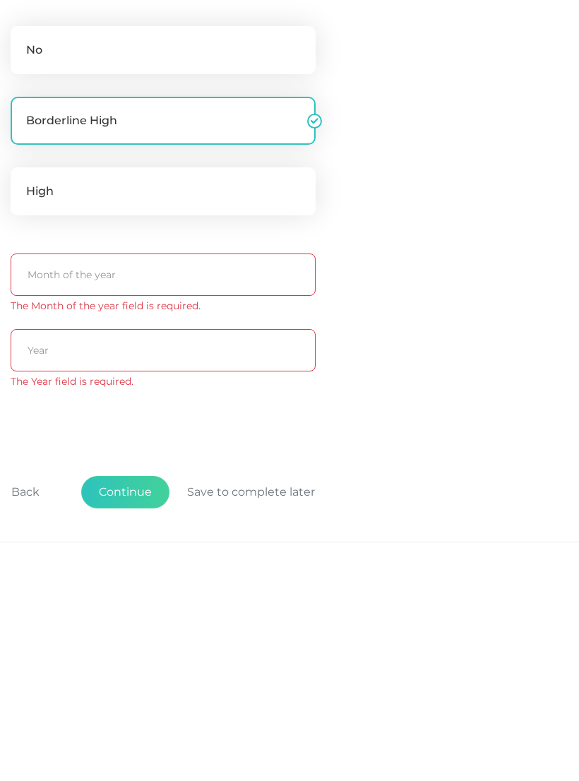
click at [227, 264] on label "No" at bounding box center [163, 288] width 305 height 48
click at [22, 264] on input "No" at bounding box center [16, 271] width 11 height 14
radio input "true"
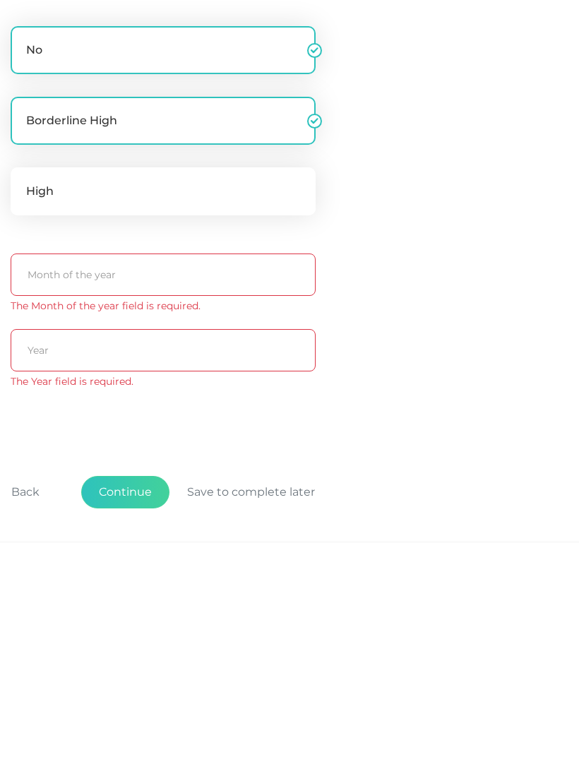
radio input "false"
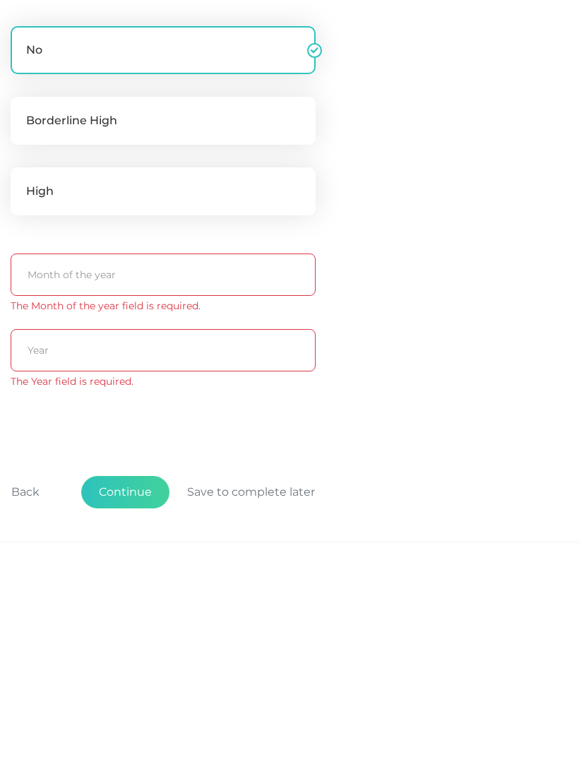
scroll to position [78, 0]
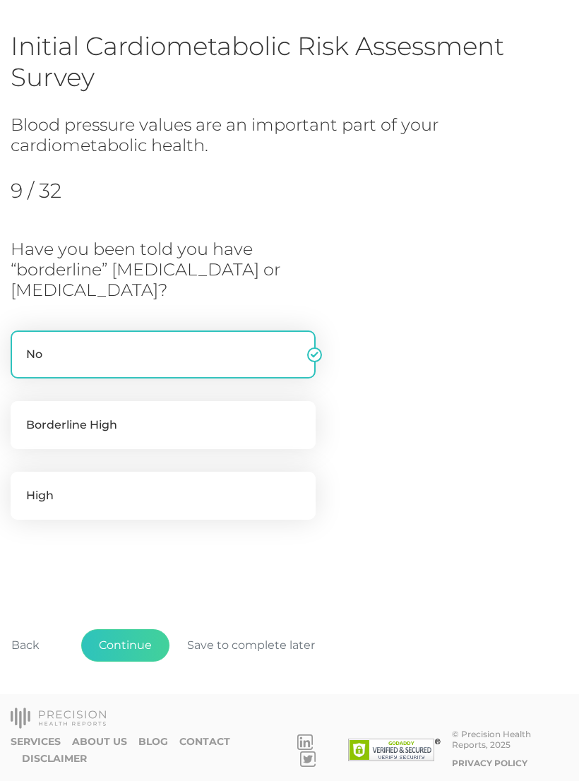
click at [132, 526] on button "Continue" at bounding box center [125, 645] width 88 height 32
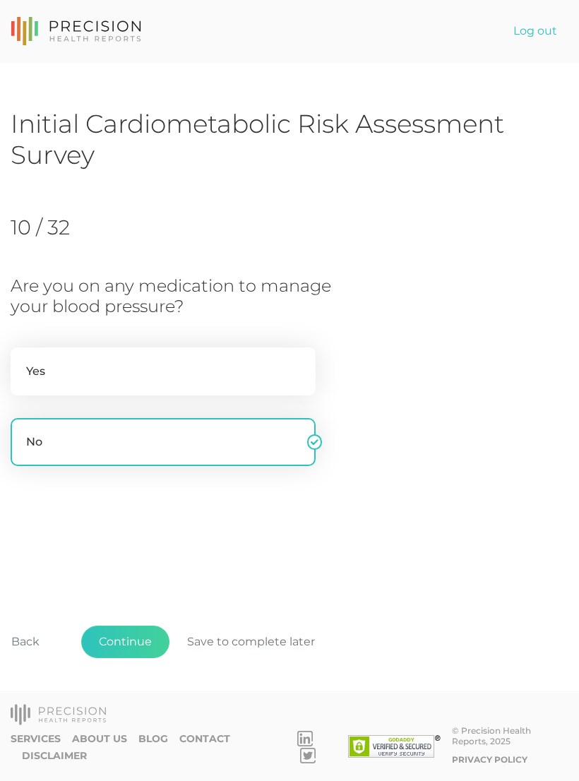
click at [194, 353] on label "Yes" at bounding box center [163, 371] width 305 height 48
click at [22, 353] on input "Yes" at bounding box center [16, 354] width 11 height 14
radio input "true"
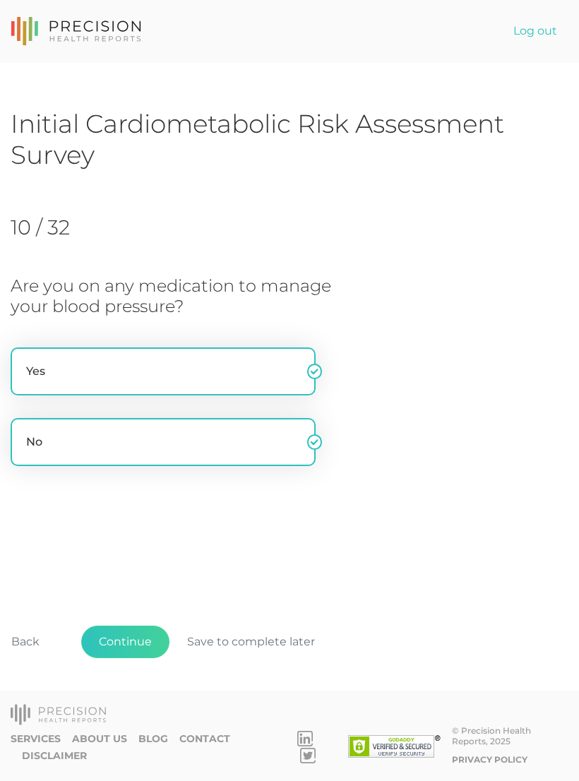
radio input "false"
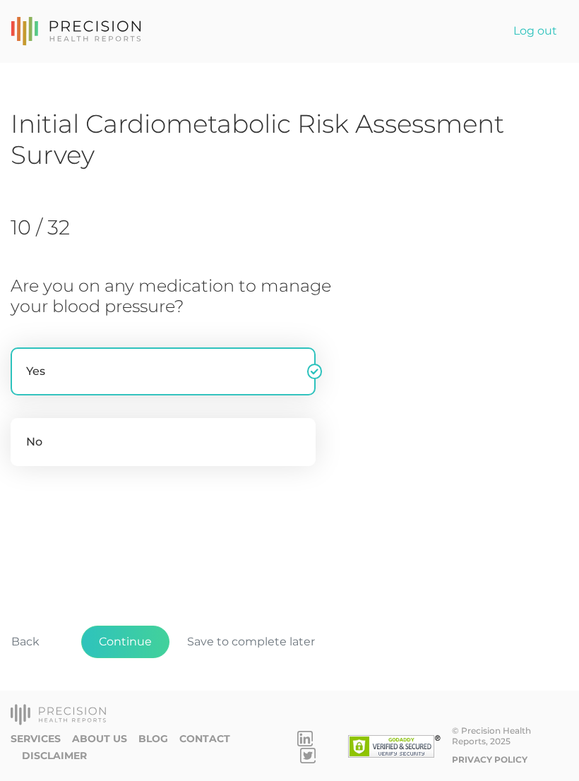
click at [142, 526] on button "Continue" at bounding box center [125, 642] width 88 height 32
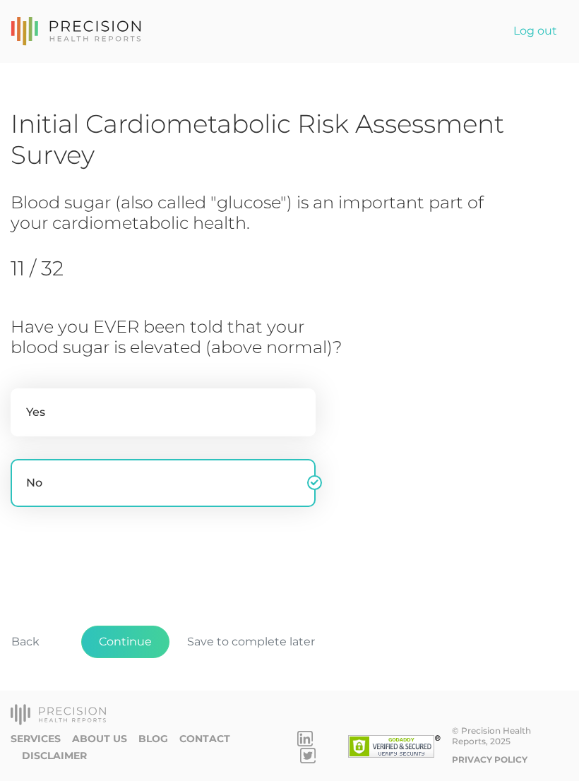
click at [148, 526] on button "Continue" at bounding box center [125, 642] width 88 height 32
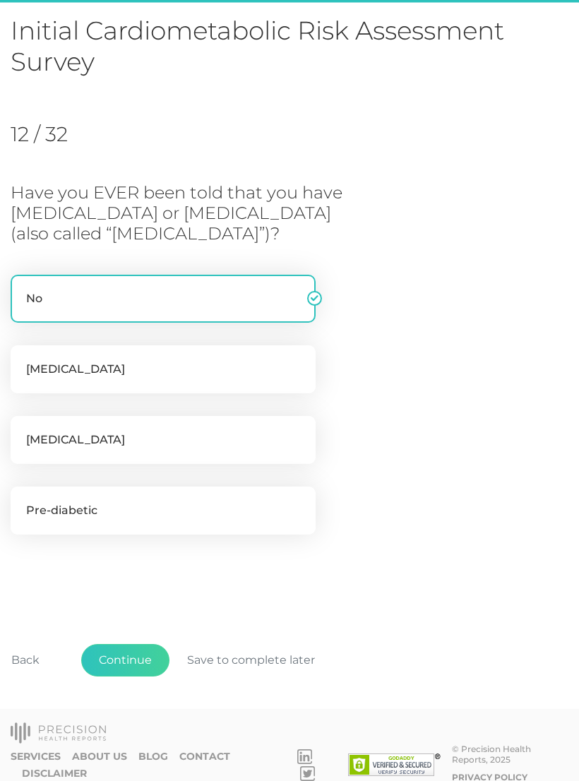
scroll to position [109, 0]
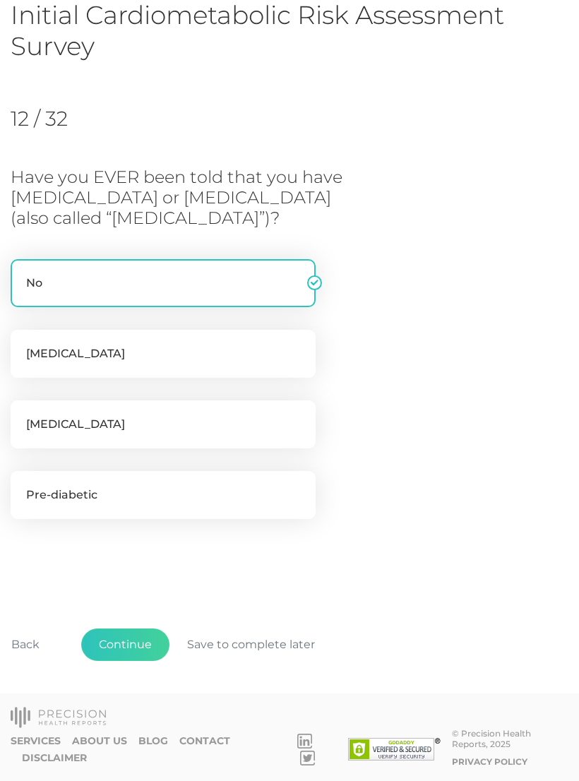
click at [171, 491] on label "Pre-diabetic" at bounding box center [163, 495] width 305 height 48
click at [22, 485] on input "Pre-diabetic" at bounding box center [16, 478] width 11 height 14
checkbox input "true"
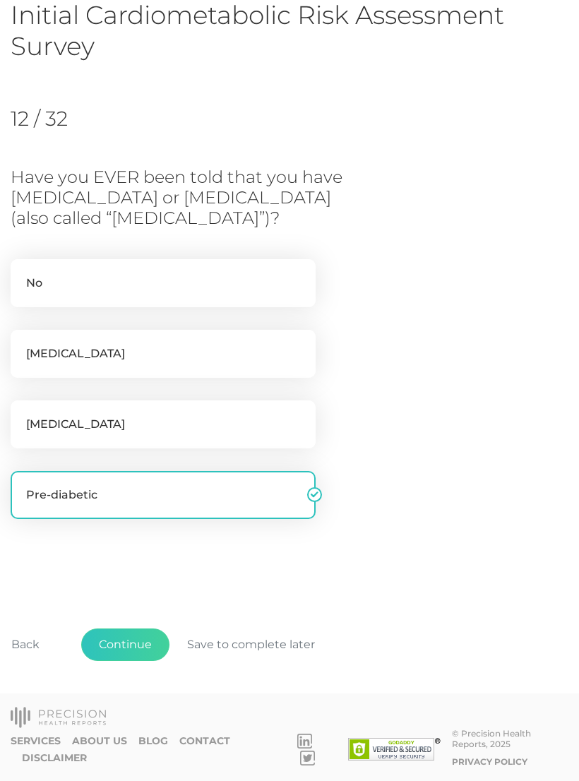
checkbox input "false"
click at [141, 526] on button "Continue" at bounding box center [125, 644] width 88 height 32
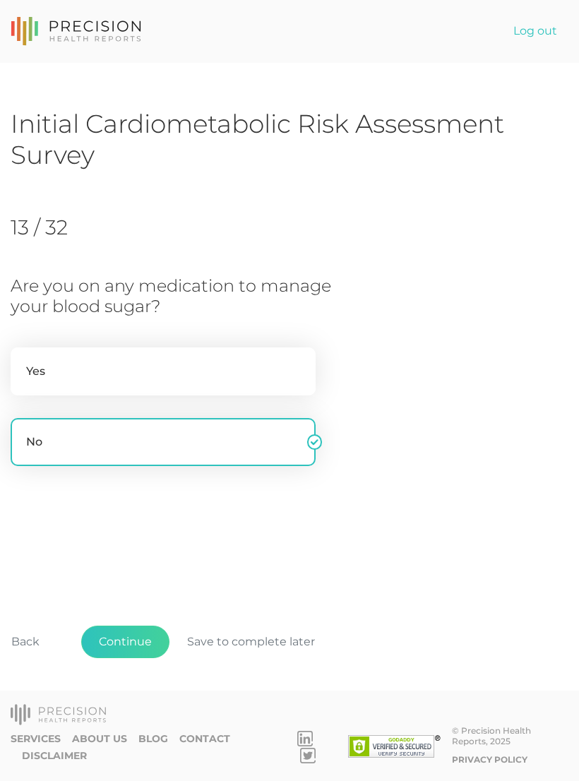
click at [151, 526] on button "Continue" at bounding box center [125, 642] width 88 height 32
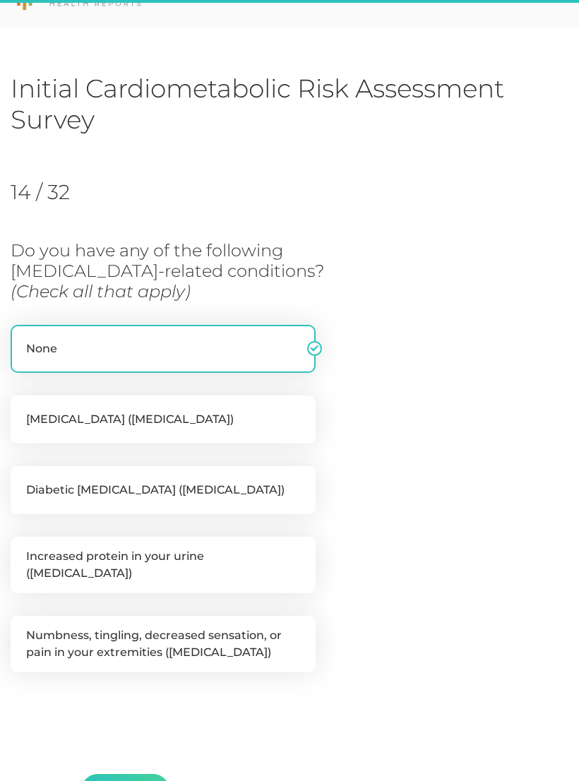
scroll to position [172, 0]
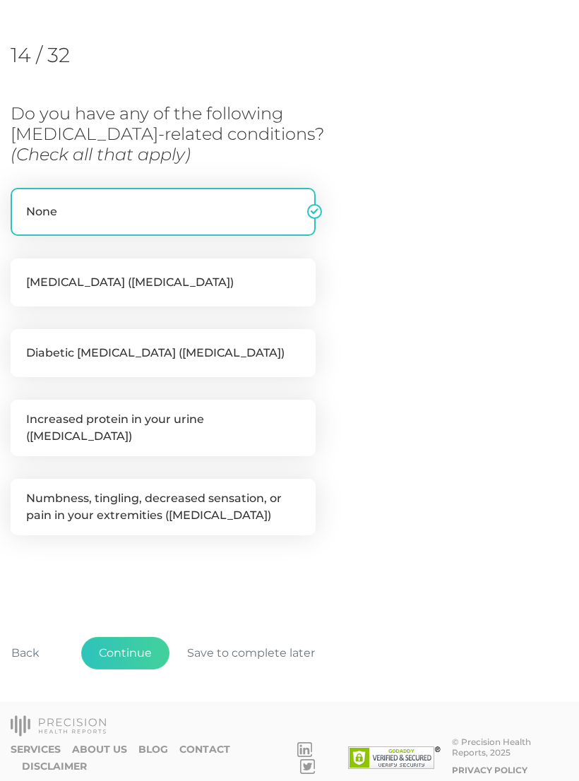
click at [133, 526] on button "Continue" at bounding box center [125, 653] width 88 height 32
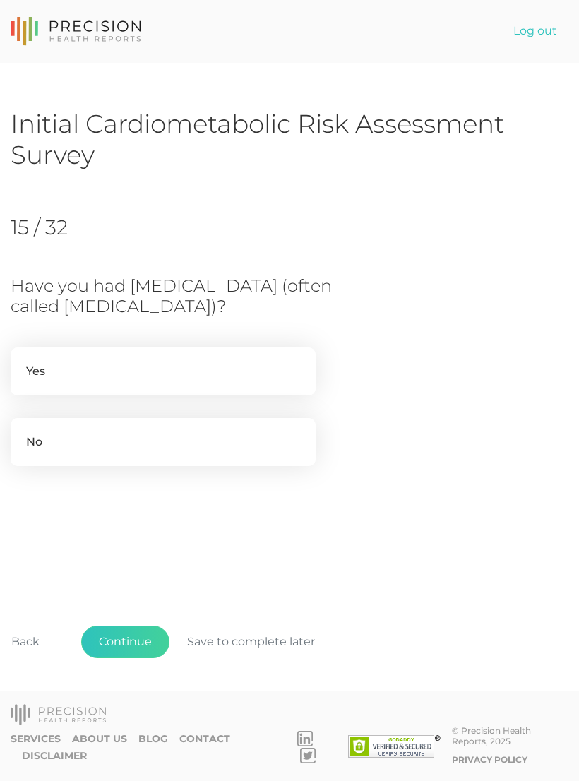
click at [213, 440] on label "No" at bounding box center [163, 442] width 305 height 48
click at [22, 432] on input "No" at bounding box center [16, 425] width 11 height 14
radio input "true"
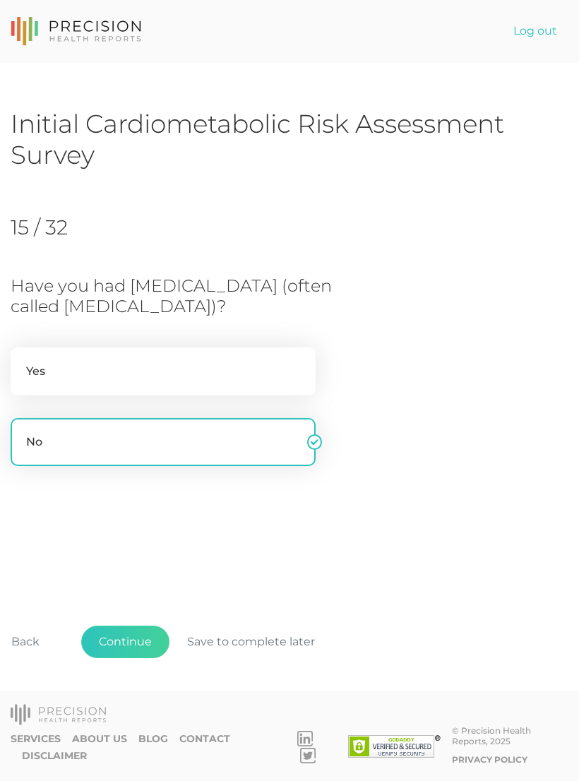
click at [141, 526] on button "Continue" at bounding box center [125, 642] width 88 height 32
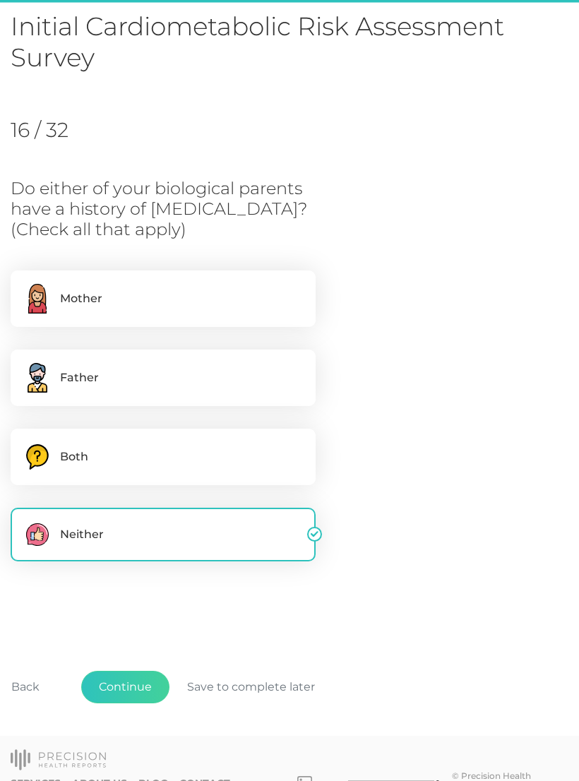
scroll to position [109, 0]
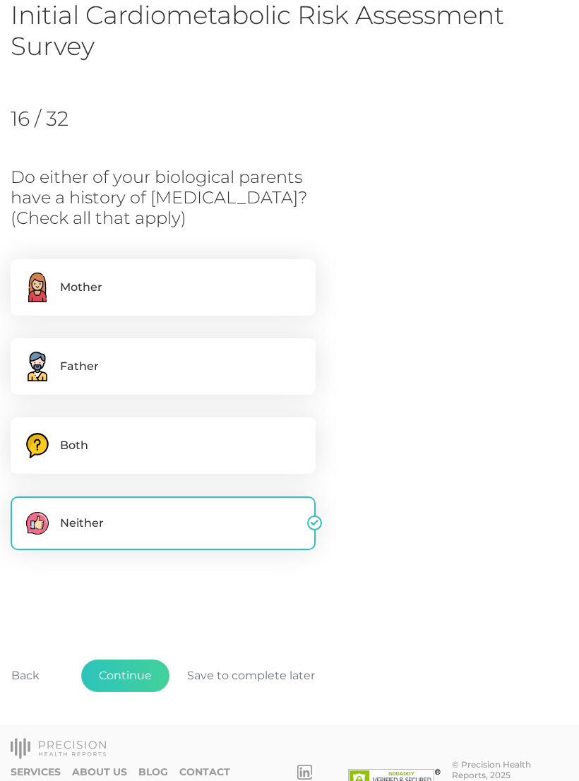
click at [166, 286] on label "Mother" at bounding box center [163, 287] width 305 height 56
click at [22, 273] on input "Mother" at bounding box center [16, 266] width 11 height 14
checkbox input "true"
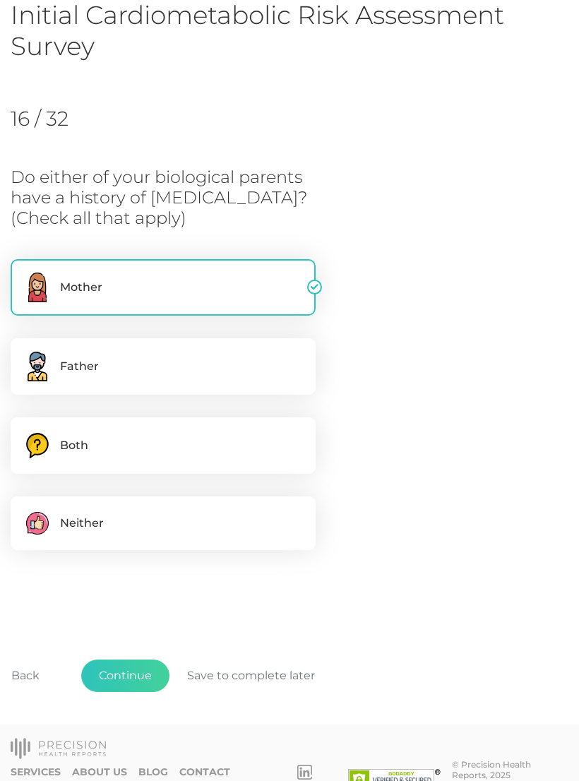
checkbox input "false"
click at [134, 526] on button "Continue" at bounding box center [125, 676] width 88 height 32
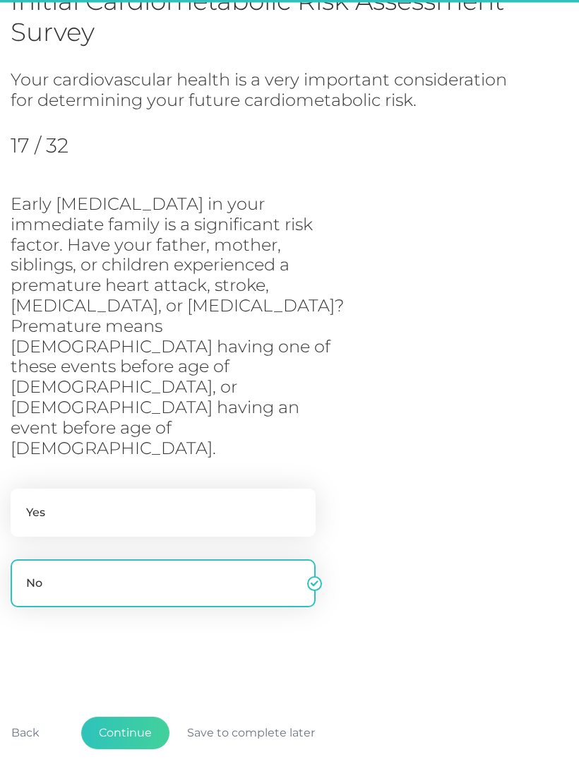
scroll to position [126, 0]
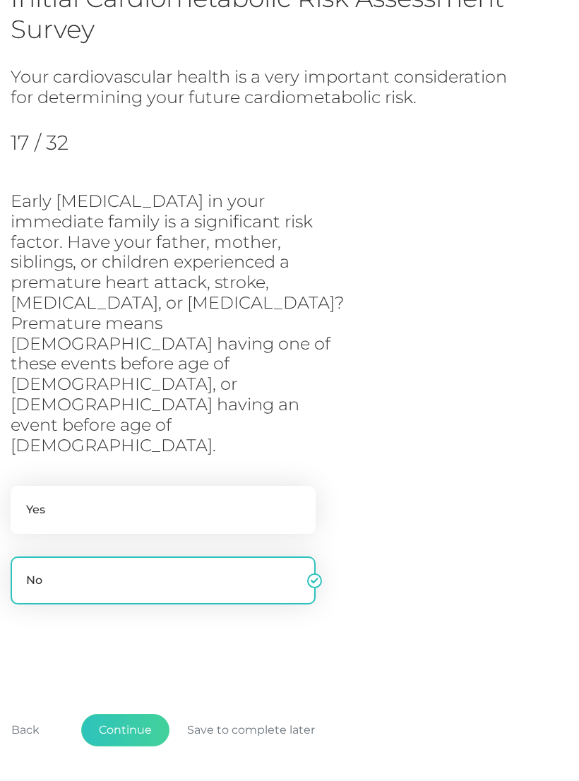
click at [173, 486] on label "Yes" at bounding box center [163, 510] width 305 height 48
click at [22, 486] on input "Yes" at bounding box center [16, 493] width 11 height 14
radio input "true"
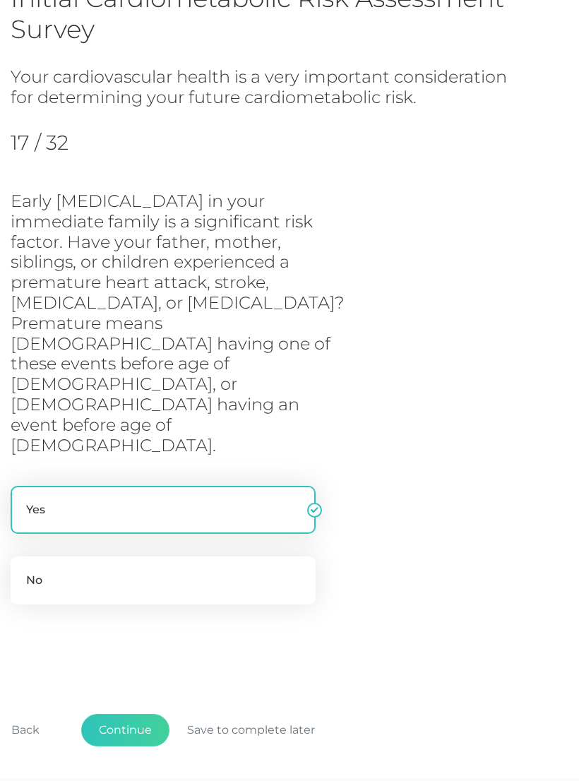
click at [150, 526] on label "No" at bounding box center [163, 580] width 305 height 48
click at [22, 526] on input "No" at bounding box center [16, 563] width 11 height 14
radio input "true"
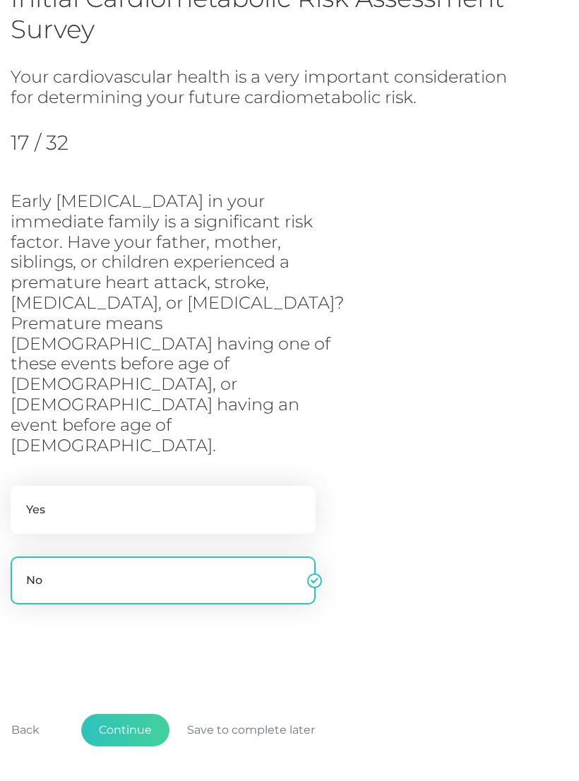
click at [137, 526] on button "Continue" at bounding box center [125, 730] width 88 height 32
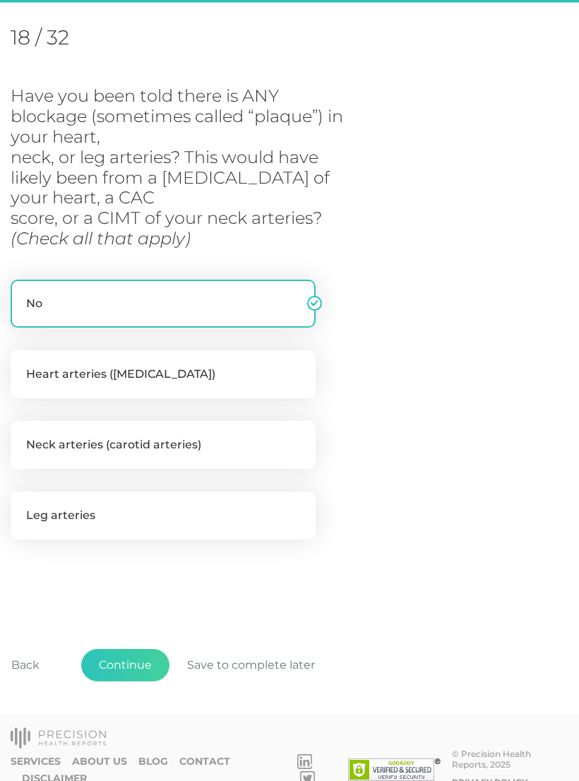
scroll to position [193, 0]
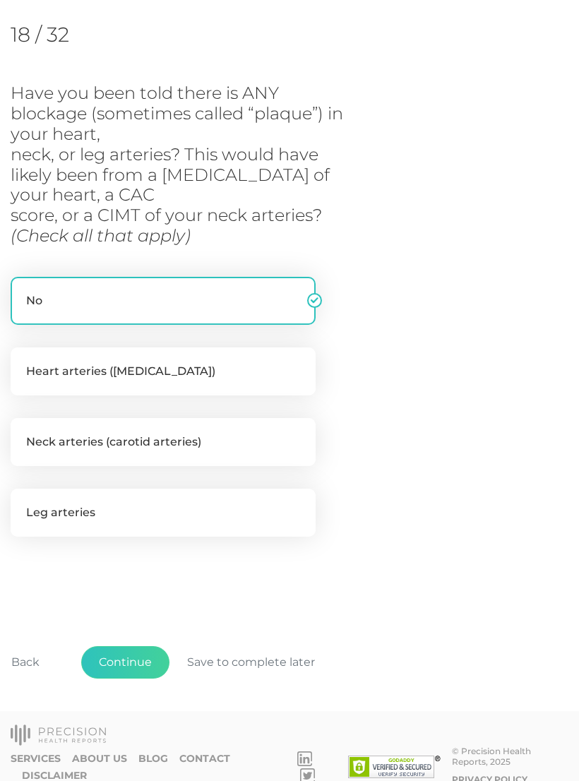
click at [152, 526] on button "Continue" at bounding box center [125, 662] width 88 height 32
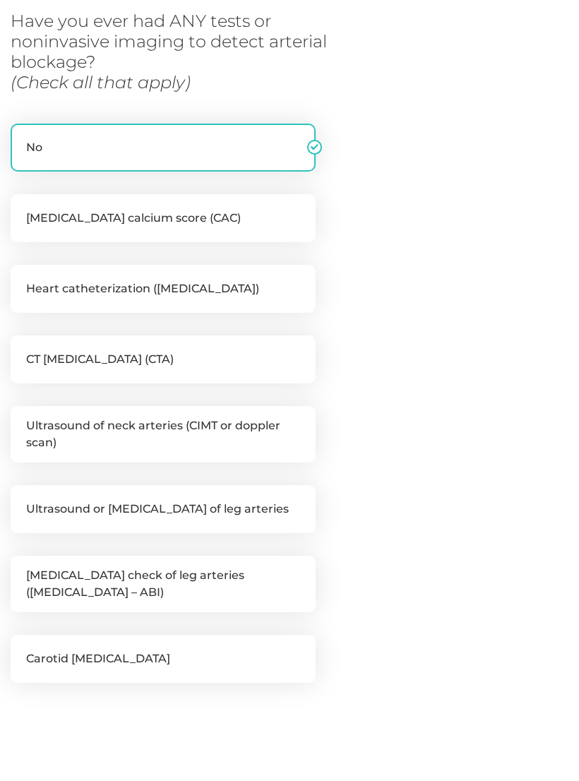
scroll to position [265, 0]
click at [268, 227] on label "[MEDICAL_DATA] calcium score (CAC)" at bounding box center [163, 218] width 305 height 48
click at [22, 208] on input "[MEDICAL_DATA] calcium score (CAC)" at bounding box center [16, 201] width 11 height 14
checkbox input "true"
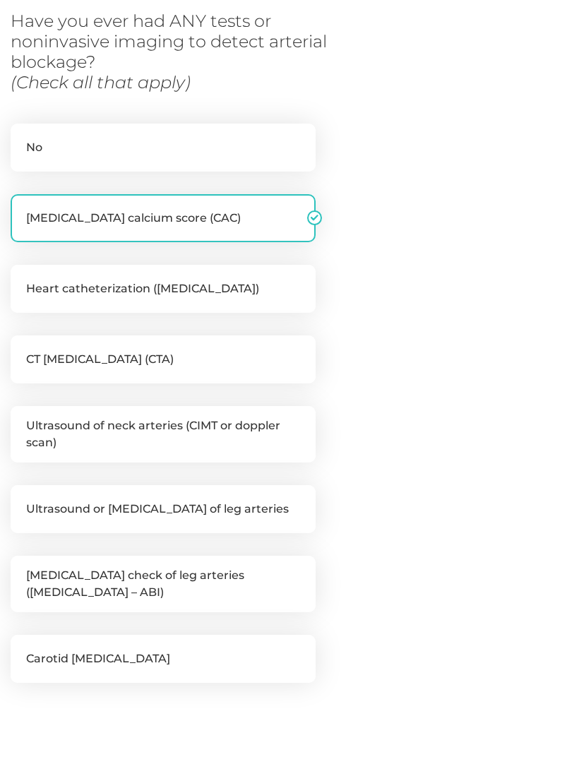
checkbox input "false"
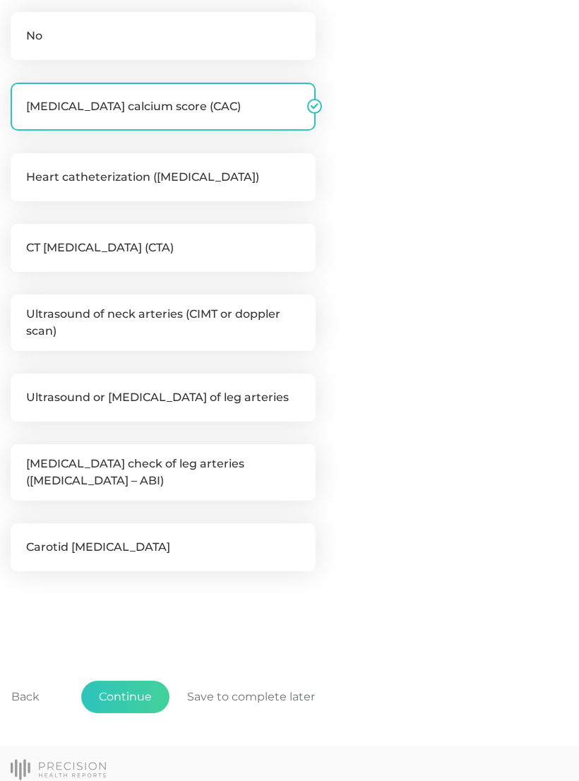
click at [133, 526] on button "Continue" at bounding box center [125, 697] width 88 height 32
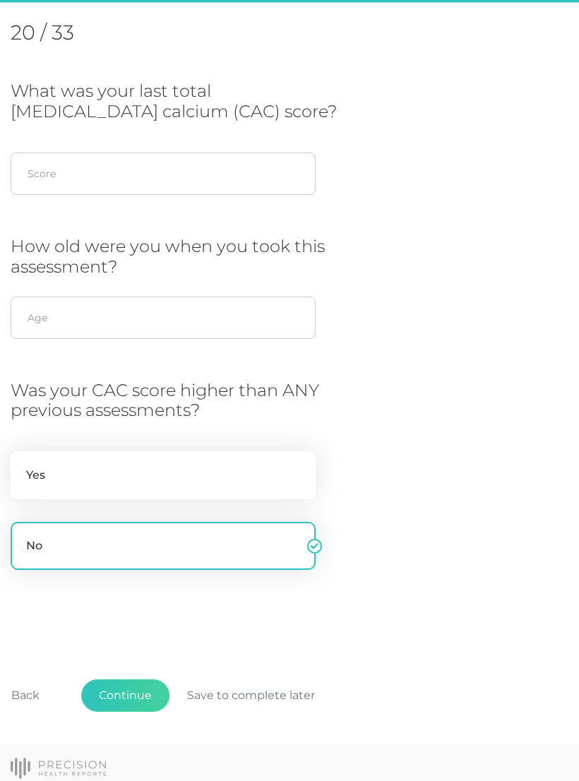
scroll to position [193, 0]
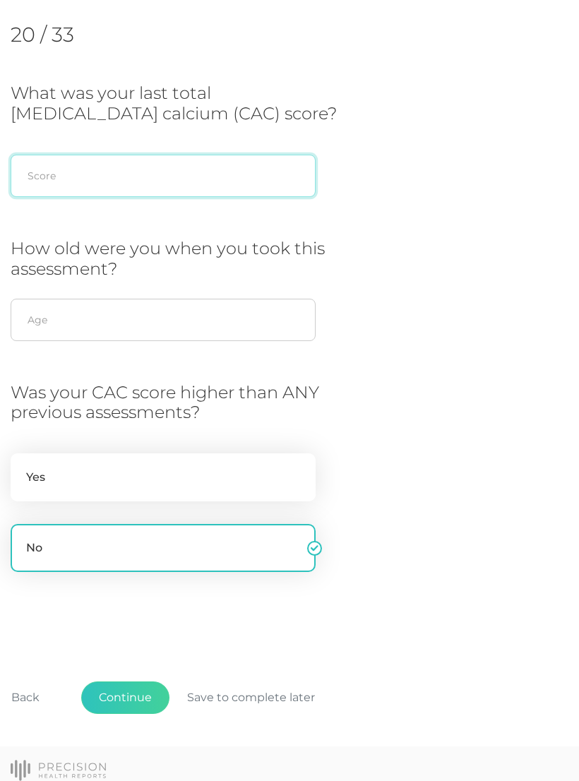
click at [60, 172] on input "text" at bounding box center [163, 176] width 305 height 42
type input "195"
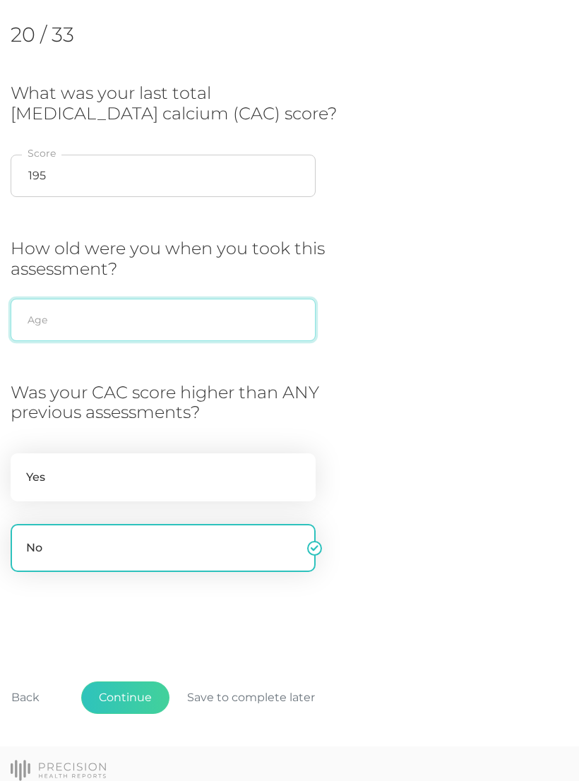
click at [56, 312] on input "text" at bounding box center [163, 320] width 305 height 42
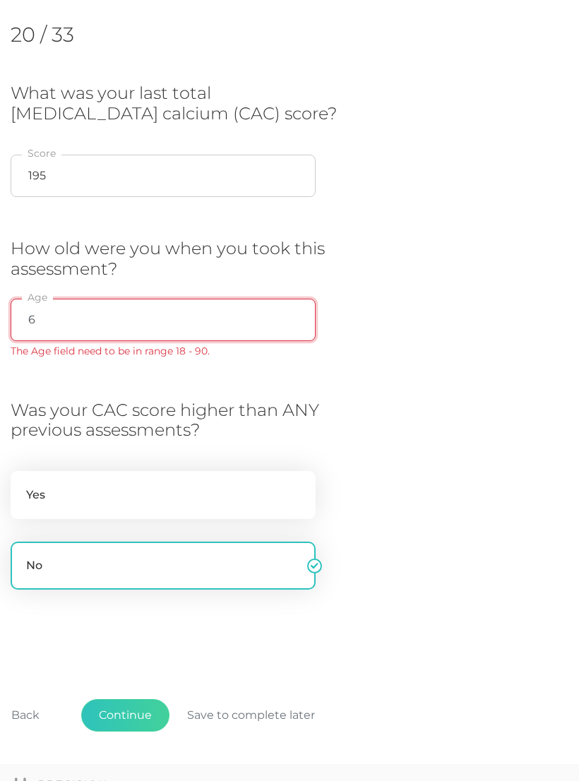
type input "65"
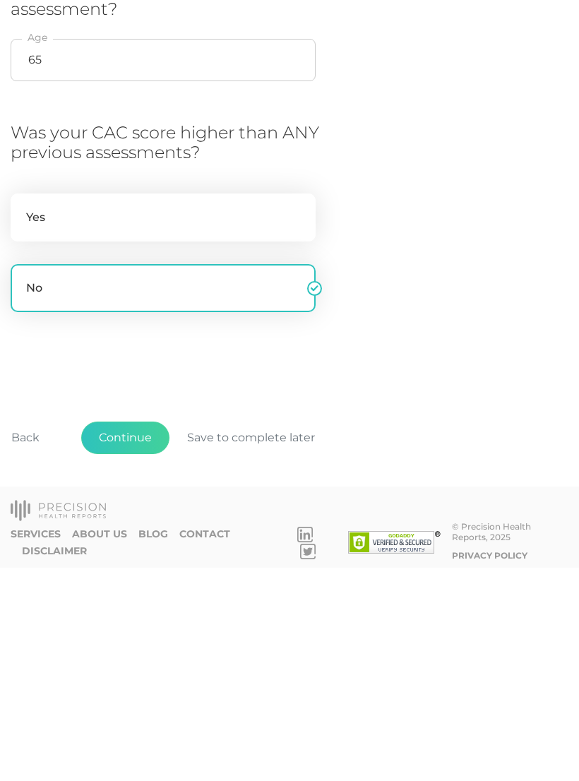
click at [143, 526] on button "Continue" at bounding box center [125, 652] width 88 height 32
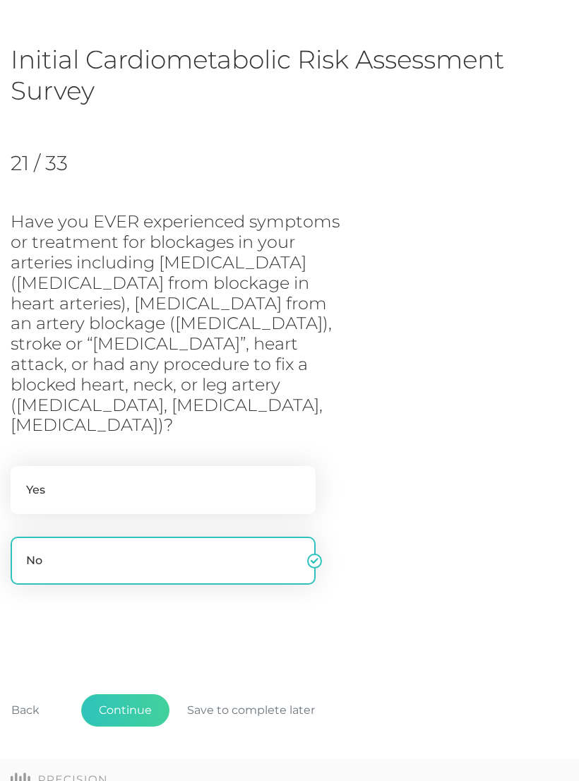
click at [135, 526] on button "Continue" at bounding box center [125, 710] width 88 height 32
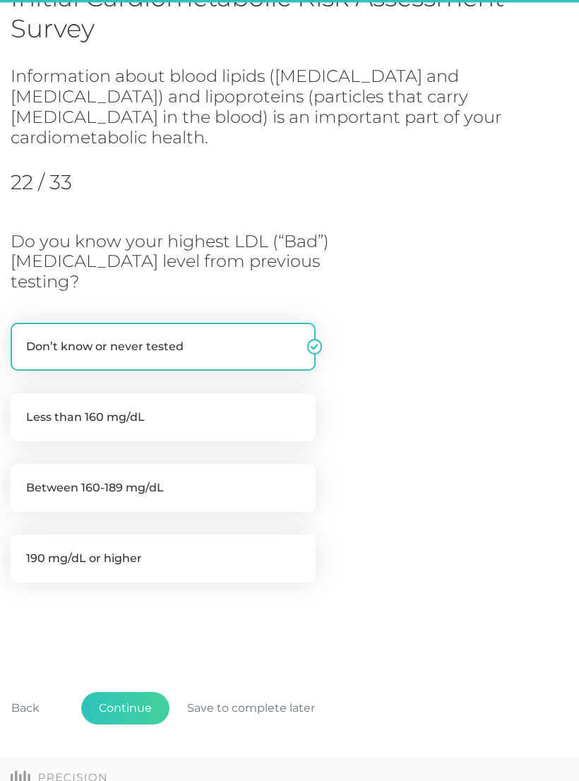
scroll to position [126, 0]
click at [196, 393] on label "Less than 160 mg/dL" at bounding box center [163, 417] width 305 height 48
click at [22, 393] on input "Less than 160 mg/dL" at bounding box center [16, 400] width 11 height 14
radio input "true"
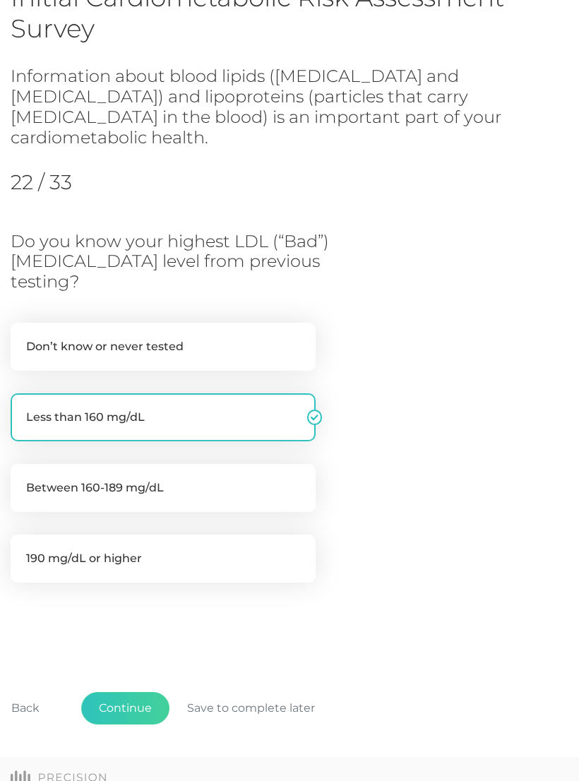
click at [135, 526] on button "Continue" at bounding box center [125, 708] width 88 height 32
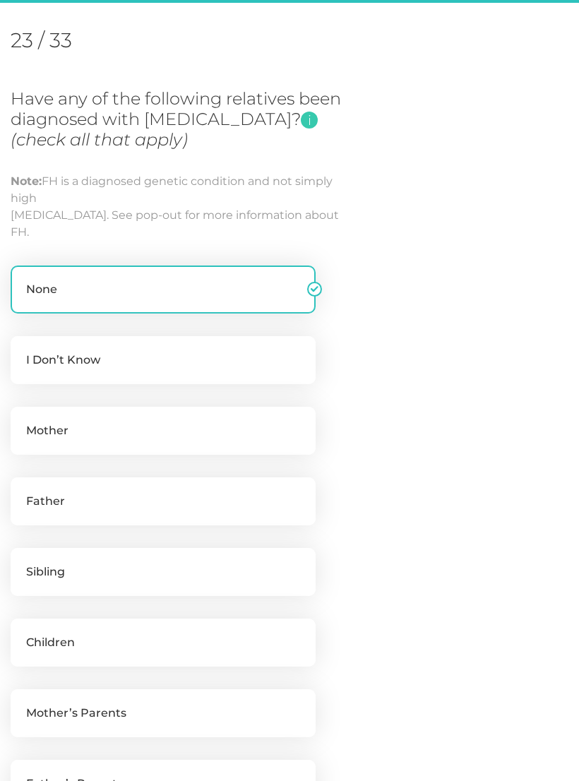
scroll to position [193, 0]
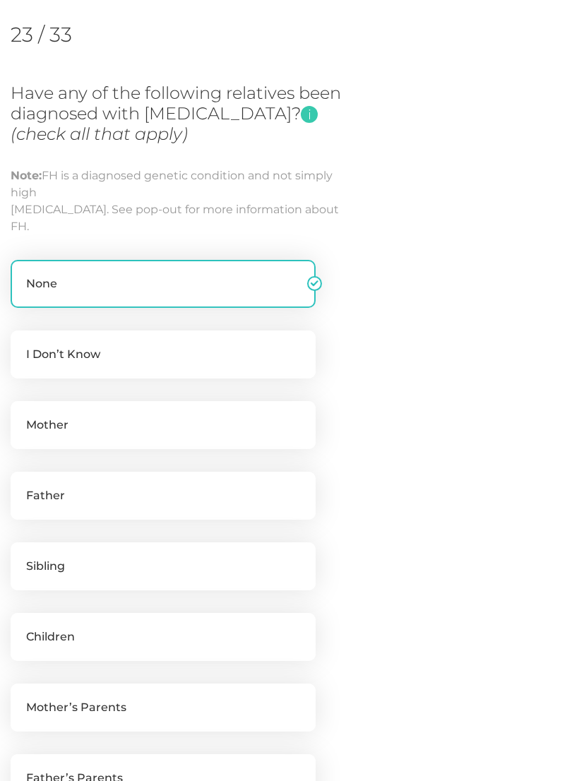
click at [183, 280] on label "None" at bounding box center [163, 284] width 305 height 48
click at [22, 274] on input "None" at bounding box center [16, 267] width 11 height 14
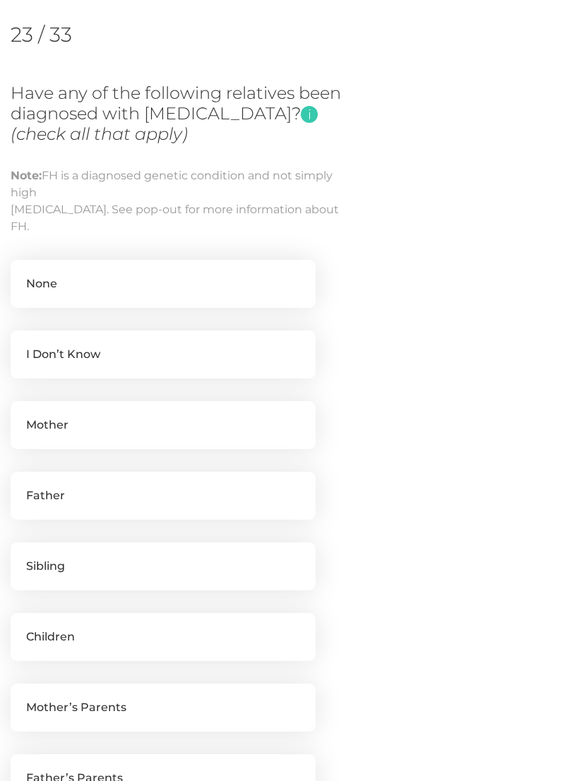
click at [247, 297] on label "None" at bounding box center [163, 284] width 305 height 48
click at [22, 274] on input "None" at bounding box center [16, 267] width 11 height 14
checkbox input "true"
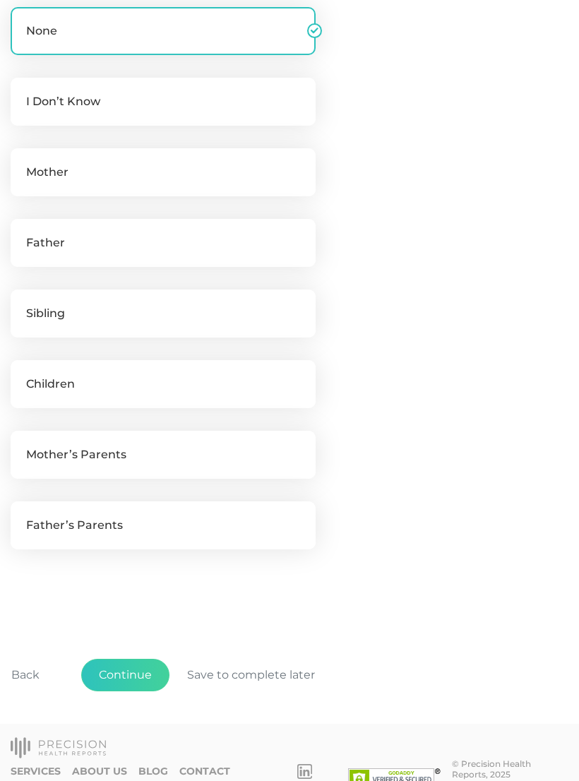
scroll to position [457, 0]
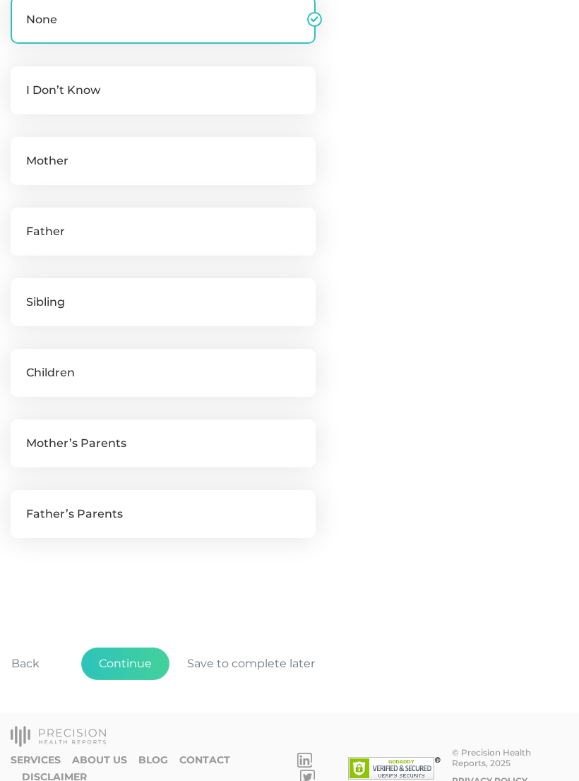
click at [146, 526] on button "Continue" at bounding box center [125, 664] width 88 height 32
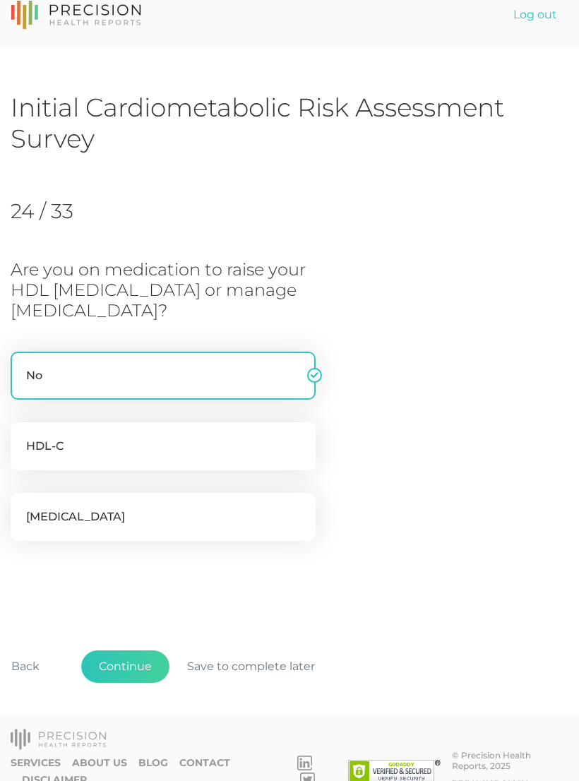
click at [136, 526] on button "Continue" at bounding box center [125, 666] width 88 height 32
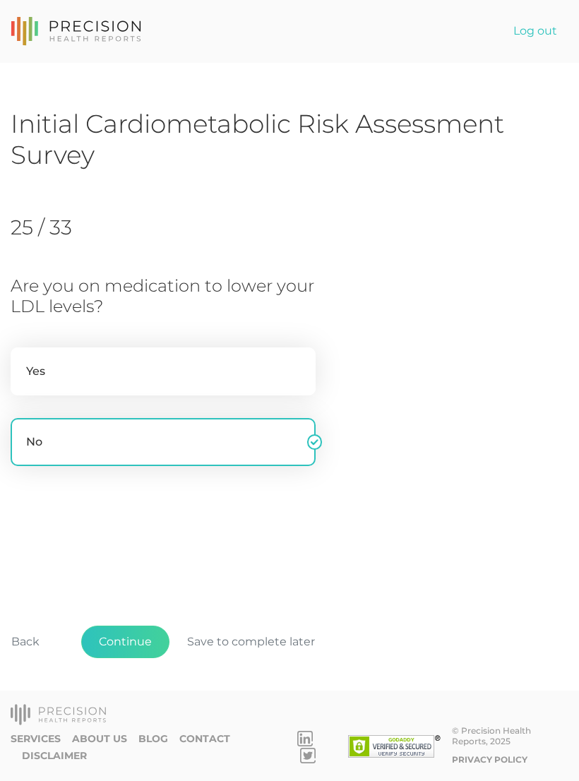
click at [206, 370] on label "Yes" at bounding box center [163, 371] width 305 height 48
click at [22, 362] on input "Yes" at bounding box center [16, 354] width 11 height 14
radio input "true"
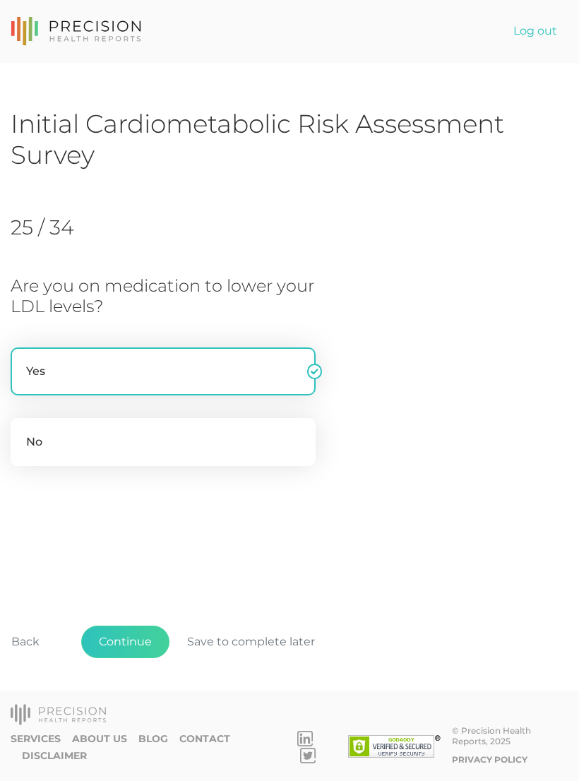
click at [145, 526] on button "Continue" at bounding box center [125, 642] width 88 height 32
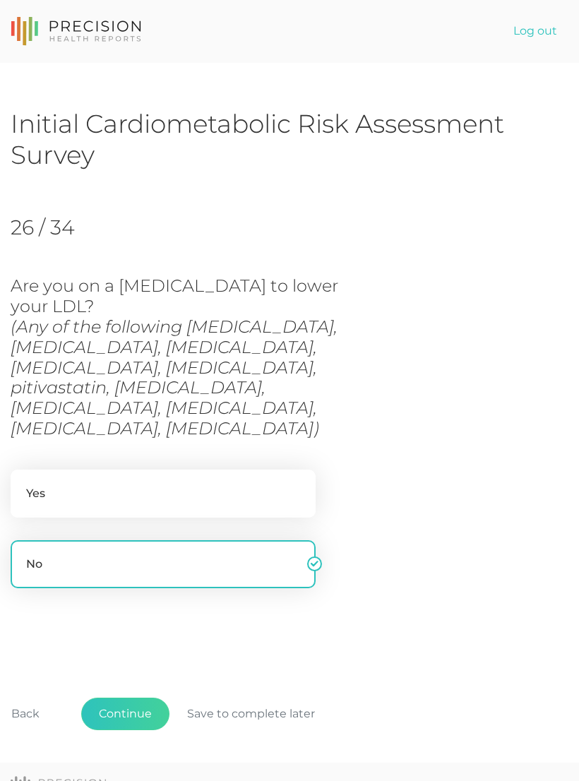
click at [28, 526] on button "Back" at bounding box center [26, 714] width 64 height 32
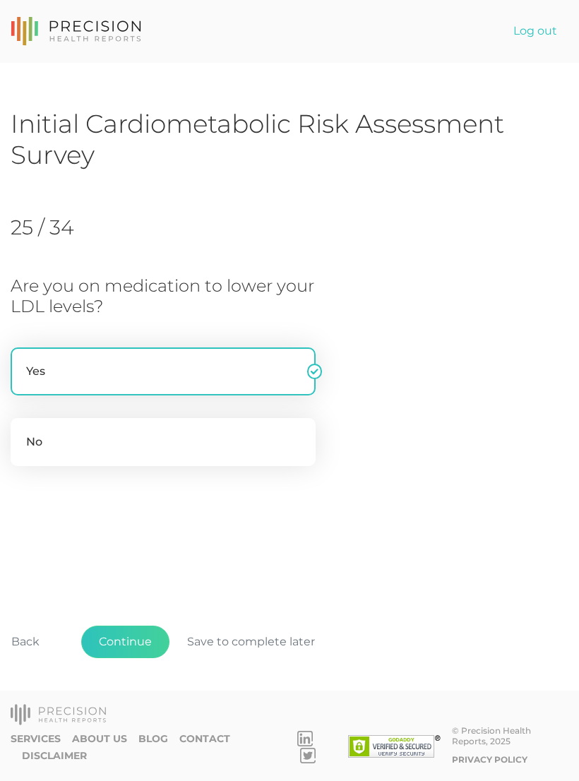
click at [167, 433] on label "No" at bounding box center [163, 442] width 305 height 48
click at [22, 432] on input "No" at bounding box center [16, 425] width 11 height 14
radio input "true"
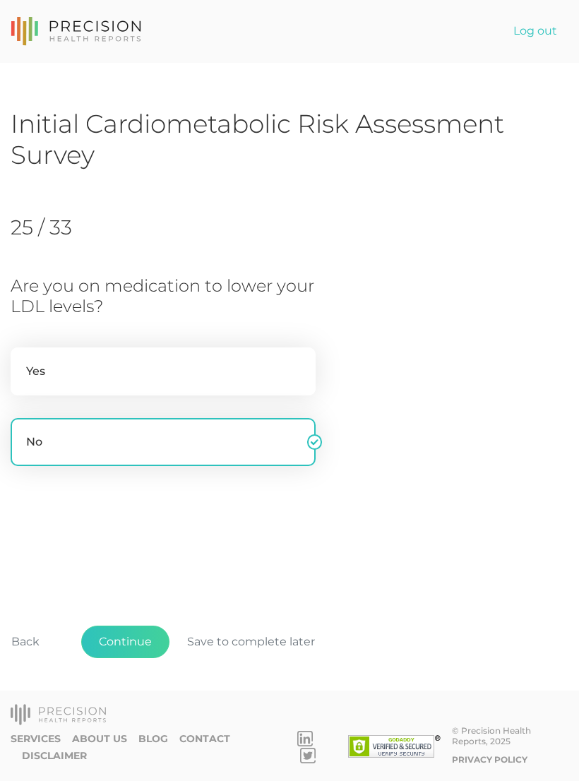
click at [138, 526] on button "Continue" at bounding box center [125, 642] width 88 height 32
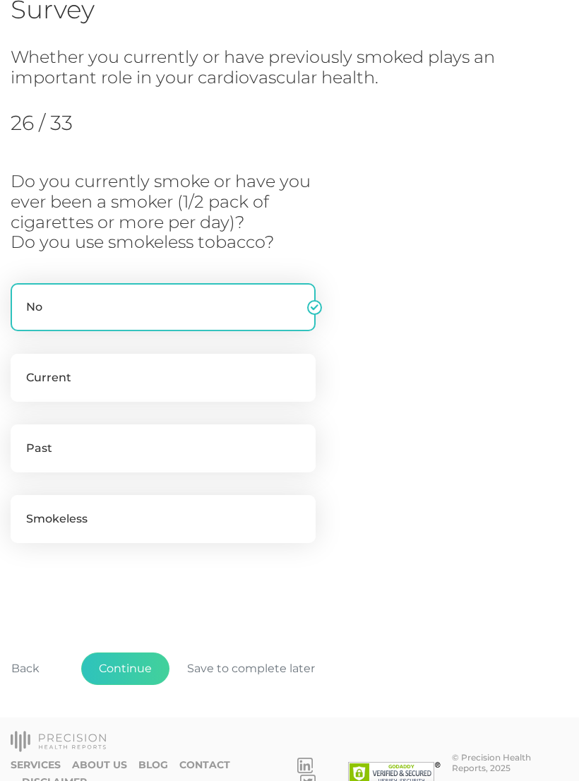
scroll to position [146, 0]
click at [28, 526] on button "Back" at bounding box center [26, 668] width 64 height 32
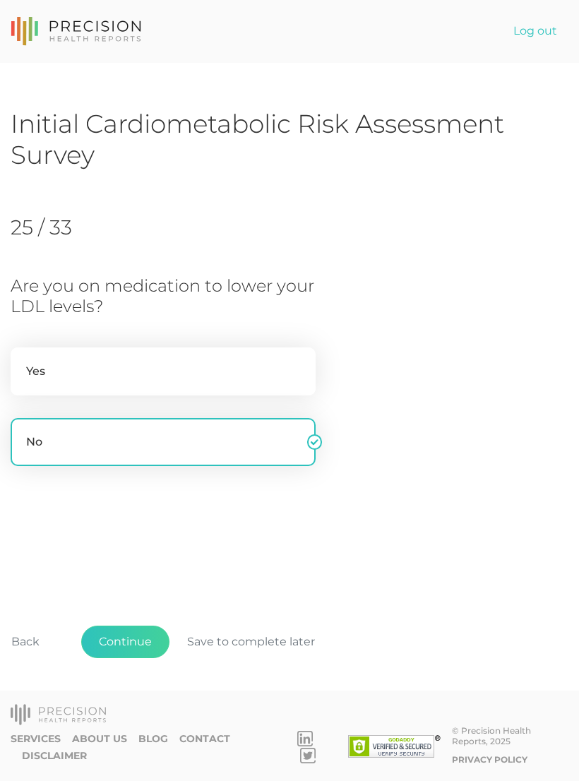
click at [131, 526] on button "Continue" at bounding box center [125, 642] width 88 height 32
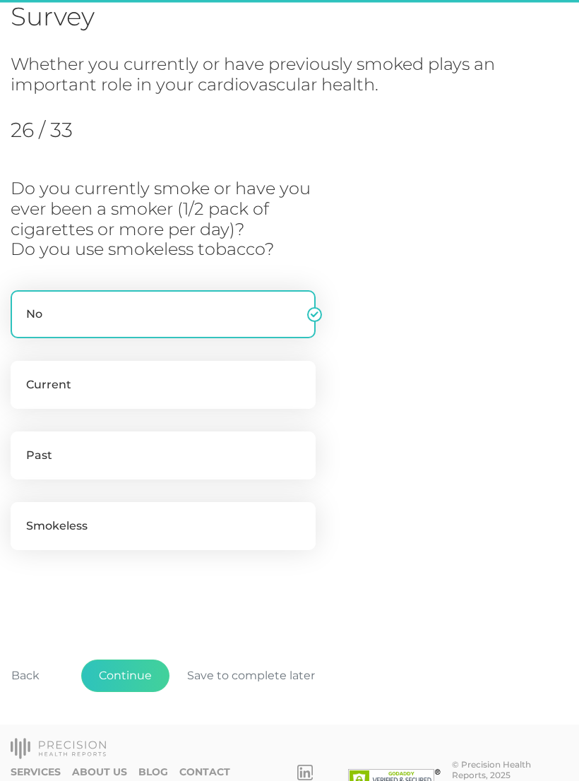
scroll to position [146, 0]
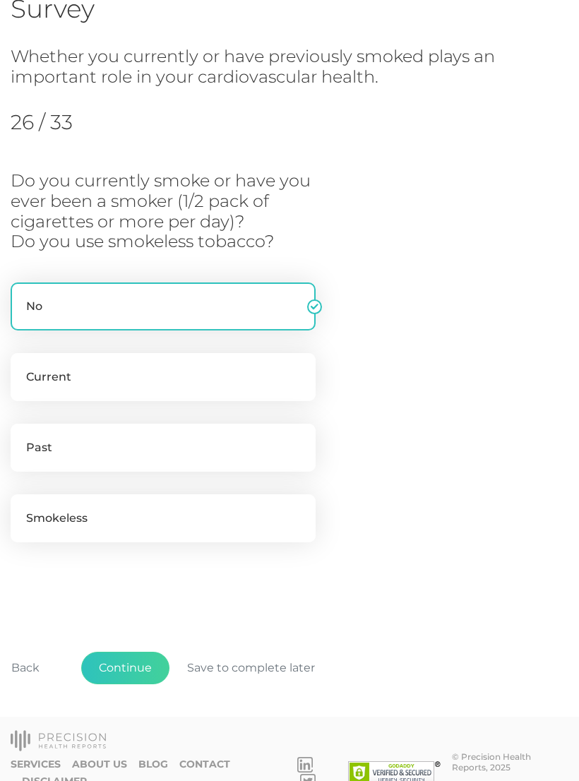
click at [189, 439] on label "Past" at bounding box center [163, 448] width 305 height 48
click at [22, 438] on input "Past" at bounding box center [16, 431] width 11 height 14
radio input "true"
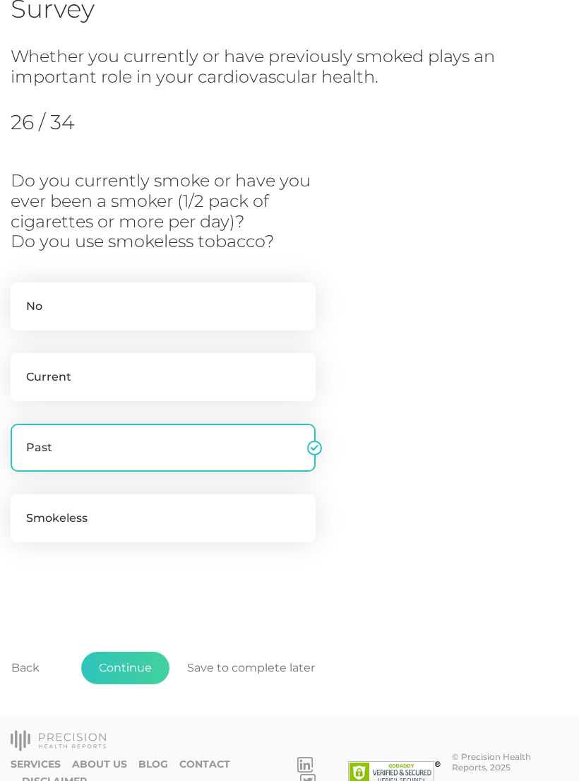
click at [143, 526] on button "Continue" at bounding box center [125, 668] width 88 height 32
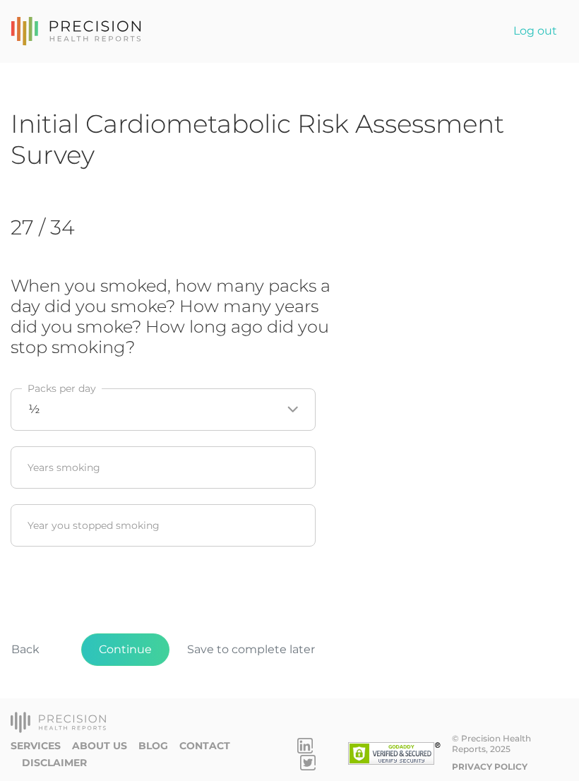
click at [290, 407] on icon "Search for option" at bounding box center [292, 409] width 8 height 4
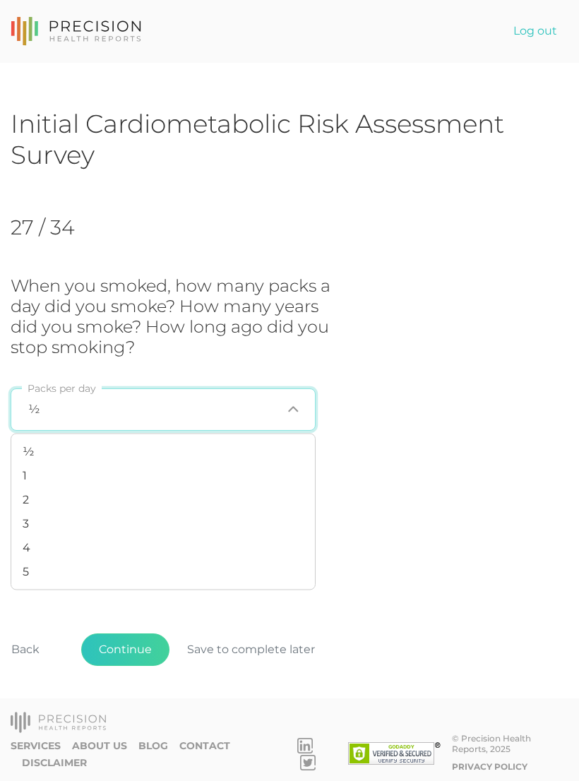
click at [28, 472] on li "1" at bounding box center [163, 476] width 304 height 24
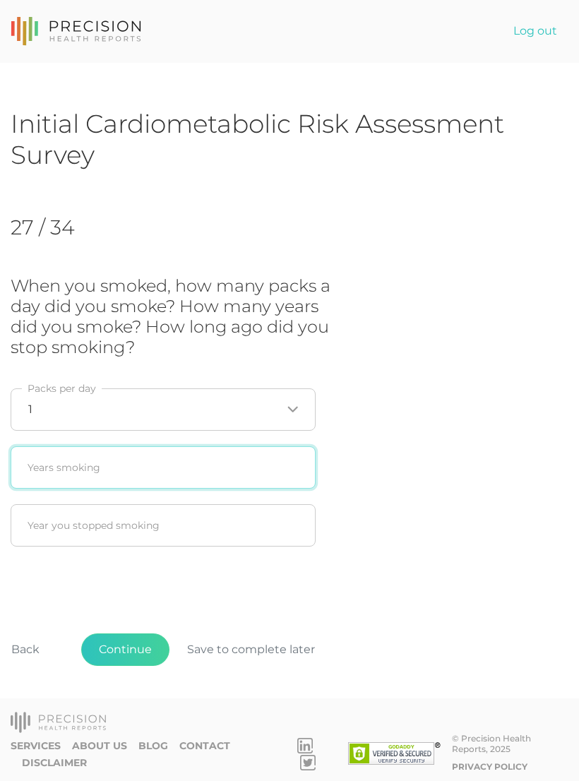
click at [59, 465] on input "text" at bounding box center [163, 467] width 305 height 42
type input "6"
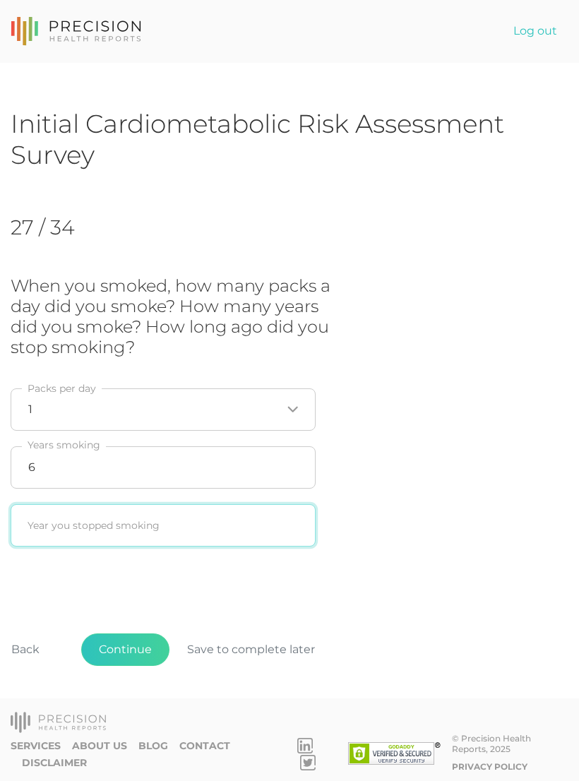
click at [58, 518] on input "text" at bounding box center [163, 525] width 305 height 42
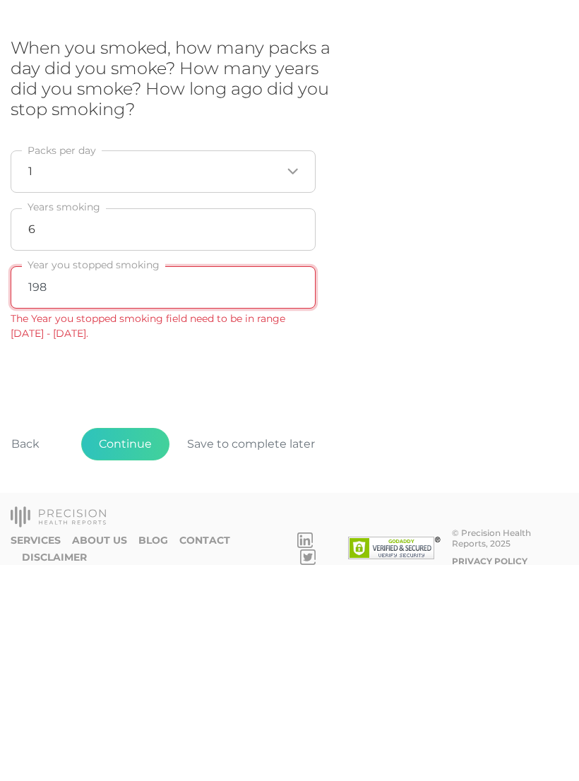
type input "1989"
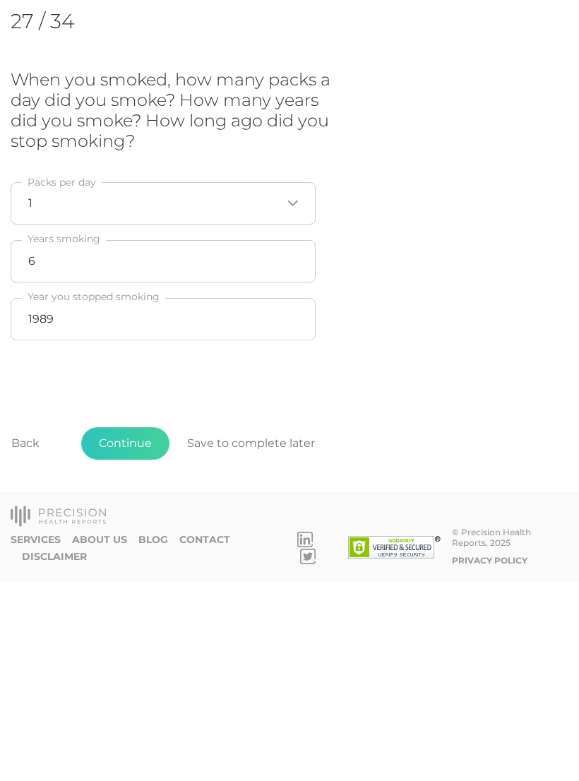
click at [145, 526] on button "Continue" at bounding box center [125, 642] width 88 height 32
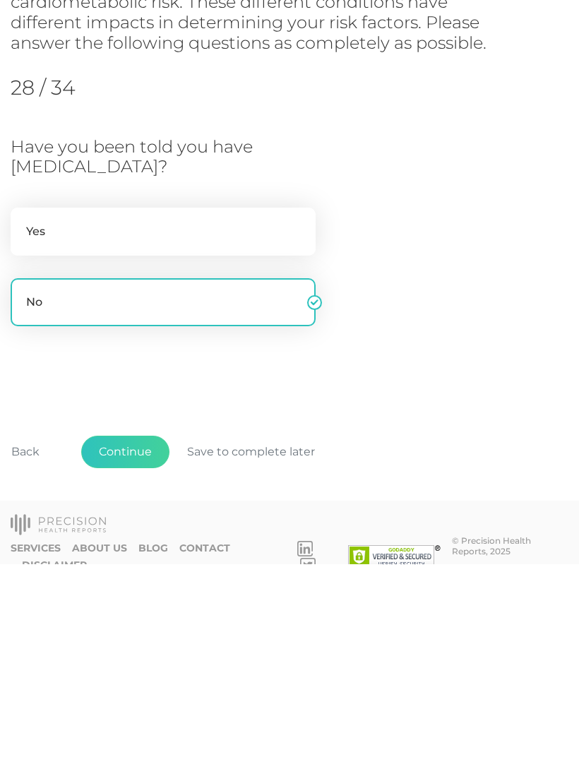
scroll to position [5, 0]
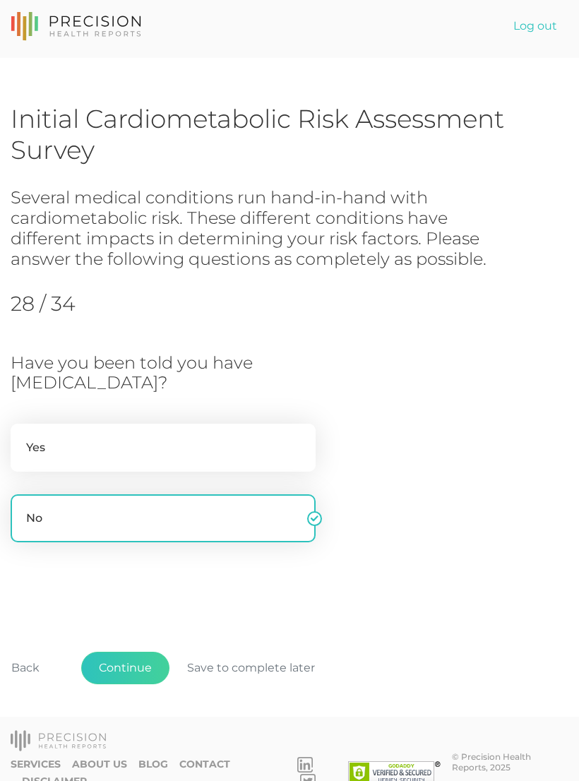
click at [201, 441] on label "Yes" at bounding box center [163, 448] width 305 height 48
click at [22, 438] on input "Yes" at bounding box center [16, 431] width 11 height 14
radio input "true"
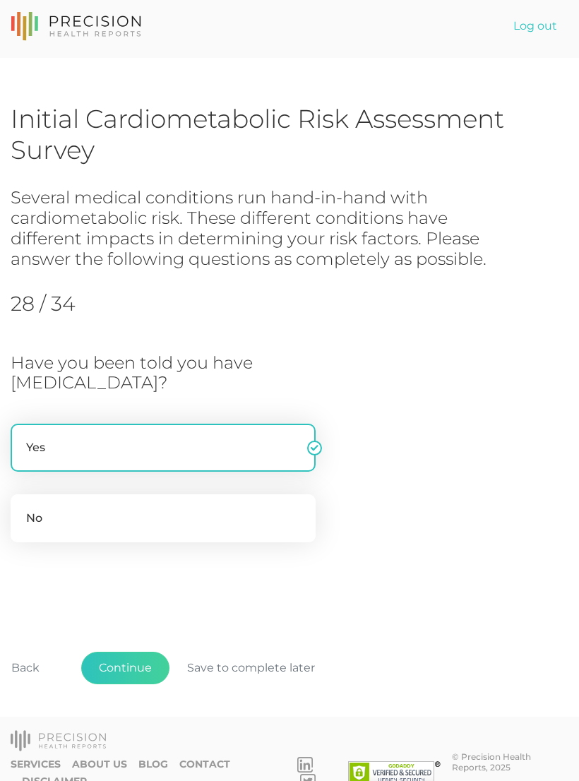
click at [142, 526] on button "Continue" at bounding box center [125, 668] width 88 height 32
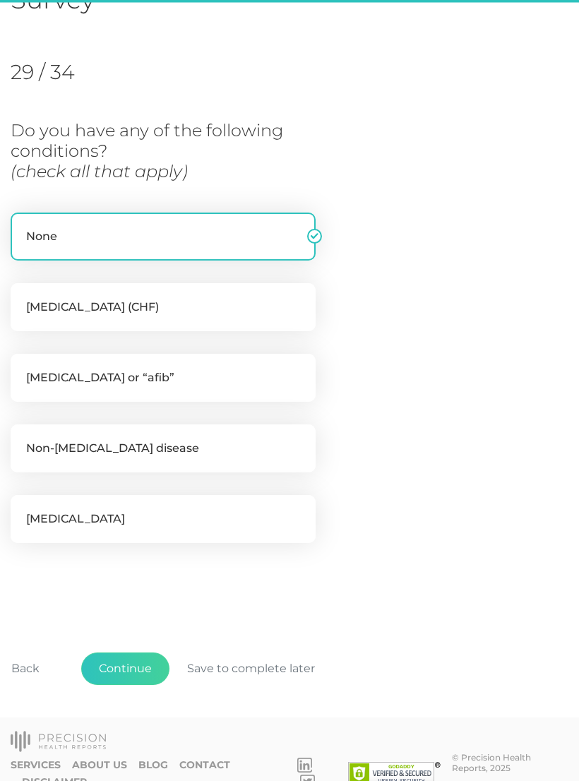
scroll to position [157, 0]
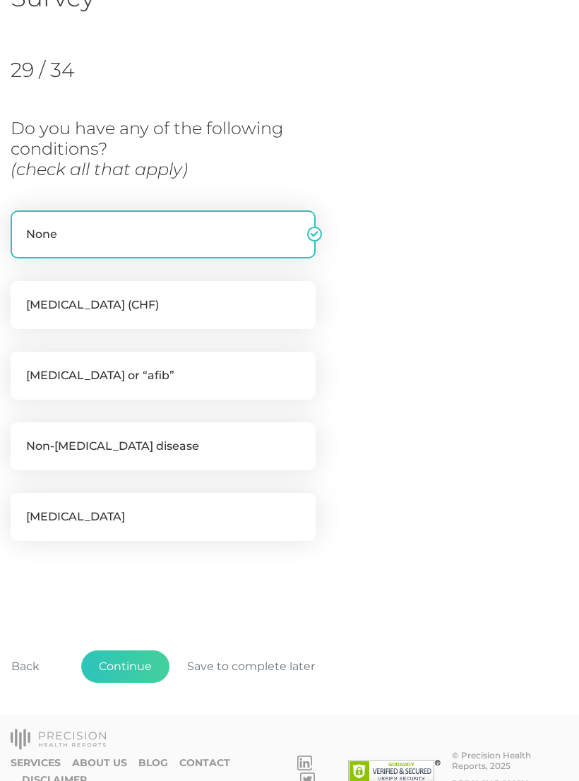
click at [251, 386] on label "[MEDICAL_DATA] or “afib”" at bounding box center [163, 376] width 305 height 48
click at [22, 366] on input "[MEDICAL_DATA] or “afib”" at bounding box center [16, 359] width 11 height 14
checkbox input "true"
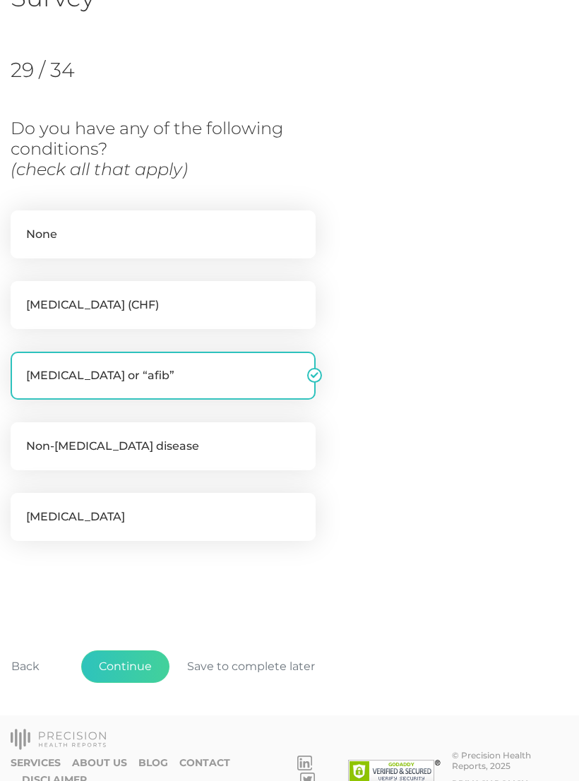
checkbox input "false"
click at [144, 526] on button "Continue" at bounding box center [125, 666] width 88 height 32
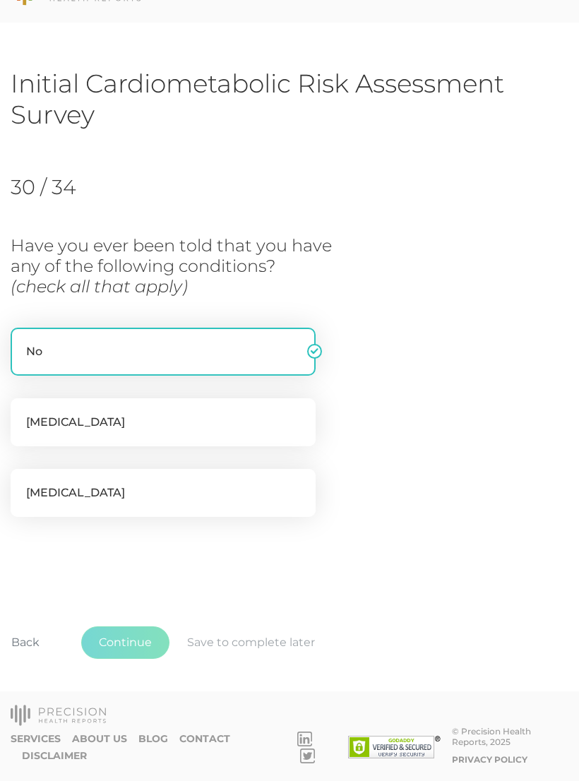
scroll to position [16, 0]
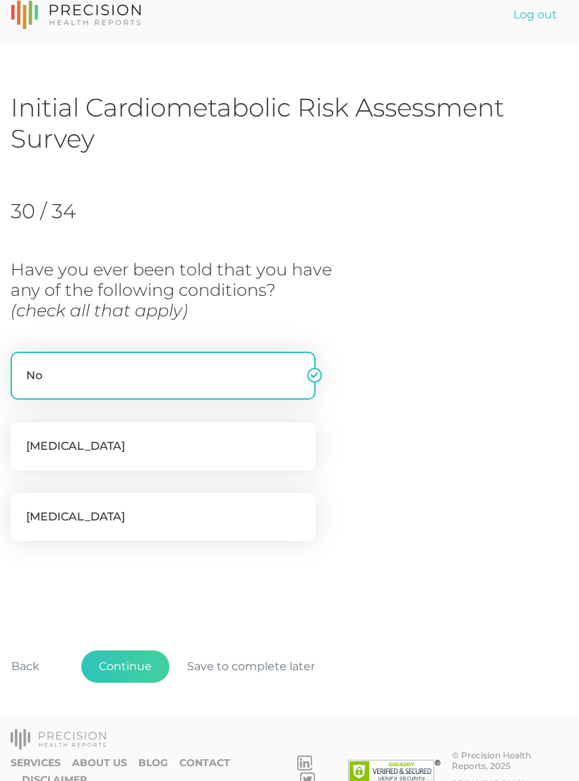
click at [185, 508] on label "[MEDICAL_DATA]" at bounding box center [163, 517] width 305 height 48
click at [22, 507] on input "[MEDICAL_DATA]" at bounding box center [16, 500] width 11 height 14
checkbox input "true"
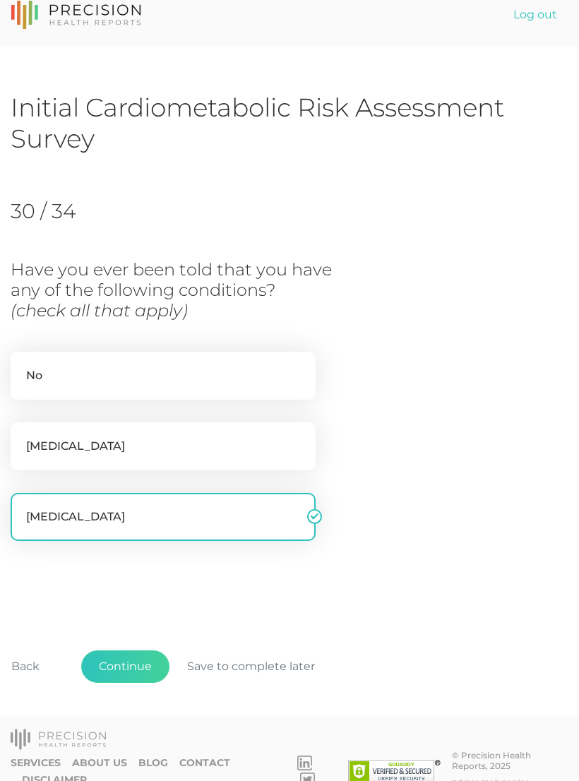
checkbox input "false"
click at [143, 526] on button "Continue" at bounding box center [125, 666] width 88 height 32
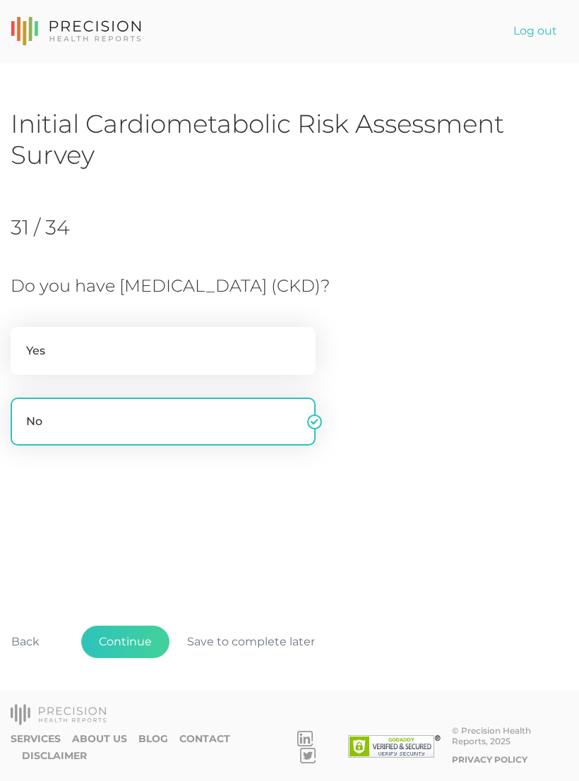
click at [143, 526] on button "Continue" at bounding box center [125, 642] width 88 height 32
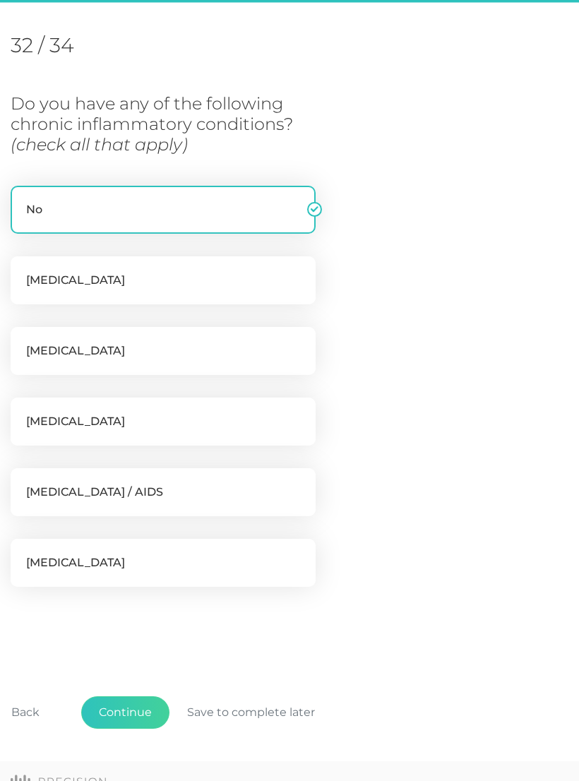
scroll to position [193, 0]
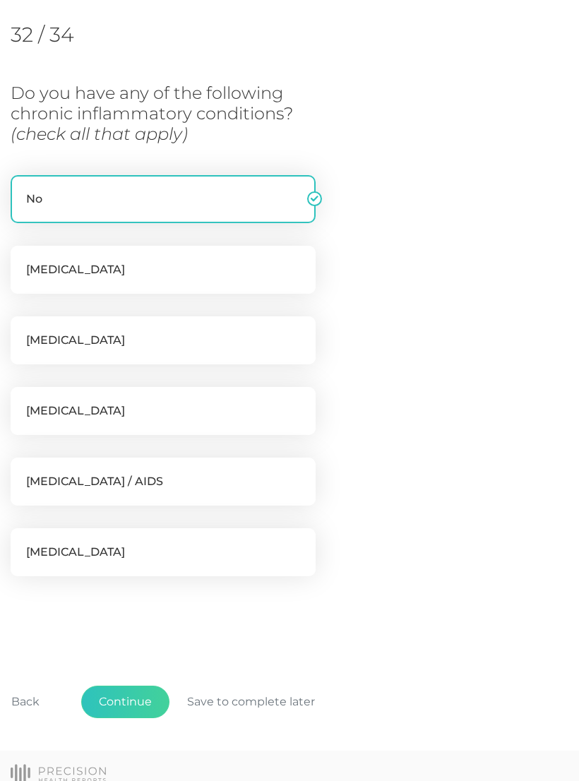
click at [148, 526] on button "Continue" at bounding box center [125, 702] width 88 height 32
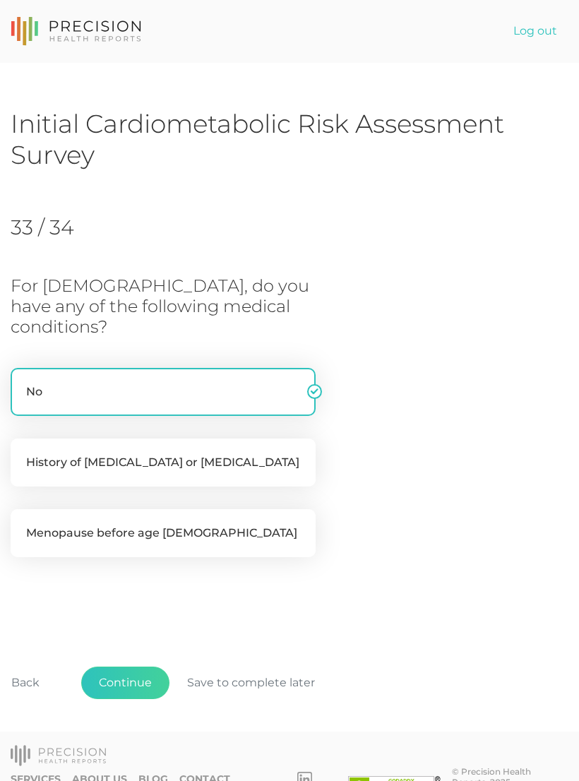
click at [136, 526] on button "Continue" at bounding box center [125, 683] width 88 height 32
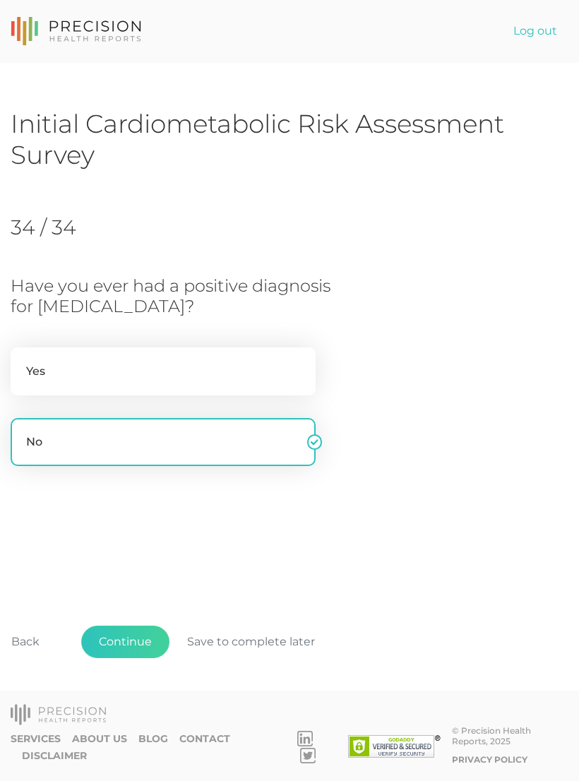
click at [220, 368] on label "Yes" at bounding box center [163, 371] width 305 height 48
click at [22, 362] on input "Yes" at bounding box center [16, 354] width 11 height 14
radio input "true"
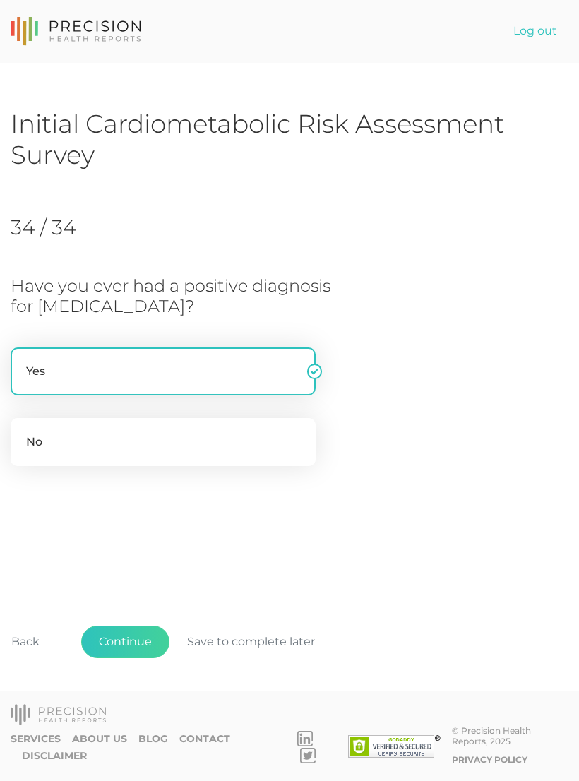
click at [148, 526] on button "Continue" at bounding box center [125, 642] width 88 height 32
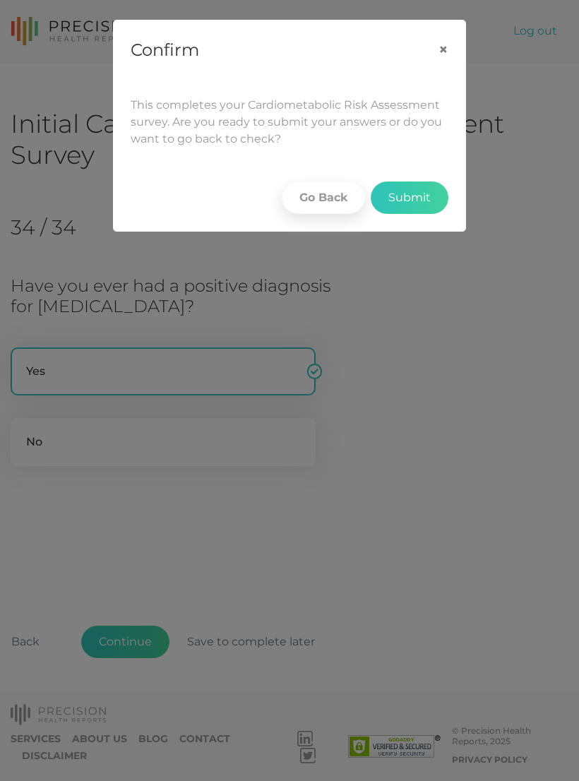
click at [414, 197] on button "Submit" at bounding box center [410, 197] width 78 height 32
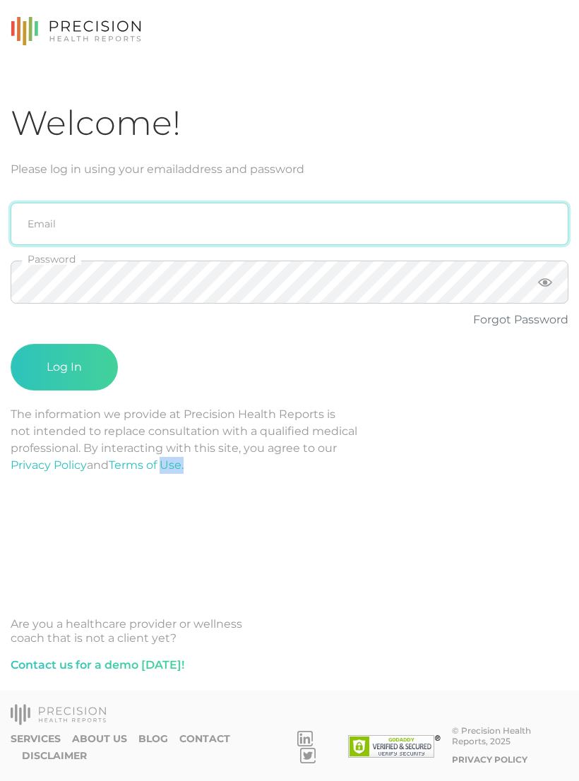
click at [291, 209] on input "email" at bounding box center [290, 224] width 558 height 42
type input "emily.diaz@crafthealth.com"
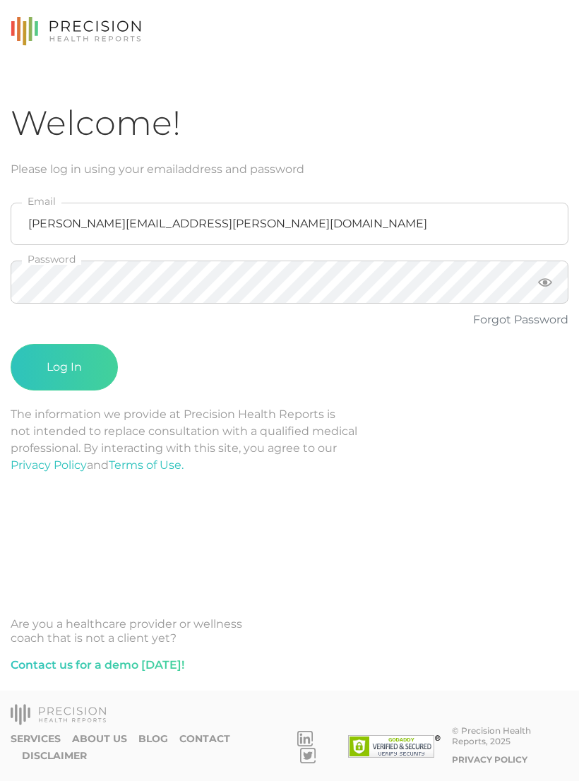
click at [64, 367] on button "Log In" at bounding box center [64, 367] width 107 height 47
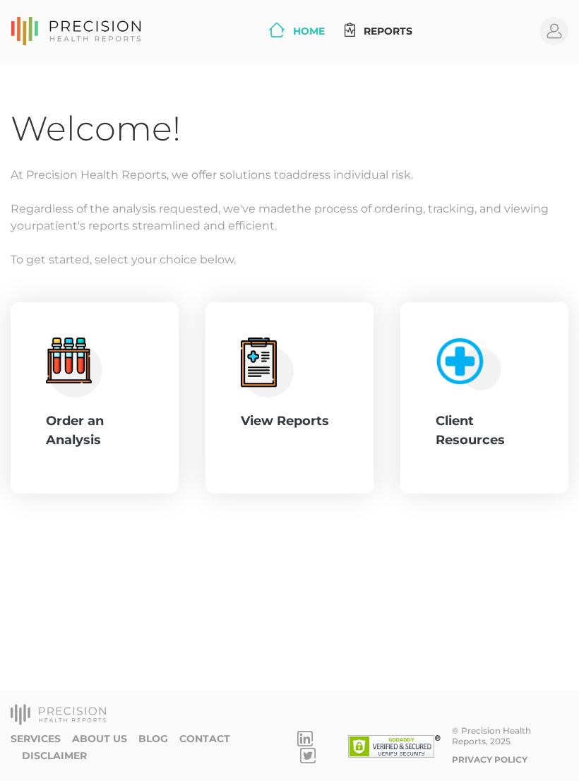
click at [76, 359] on circle at bounding box center [75, 369] width 54 height 54
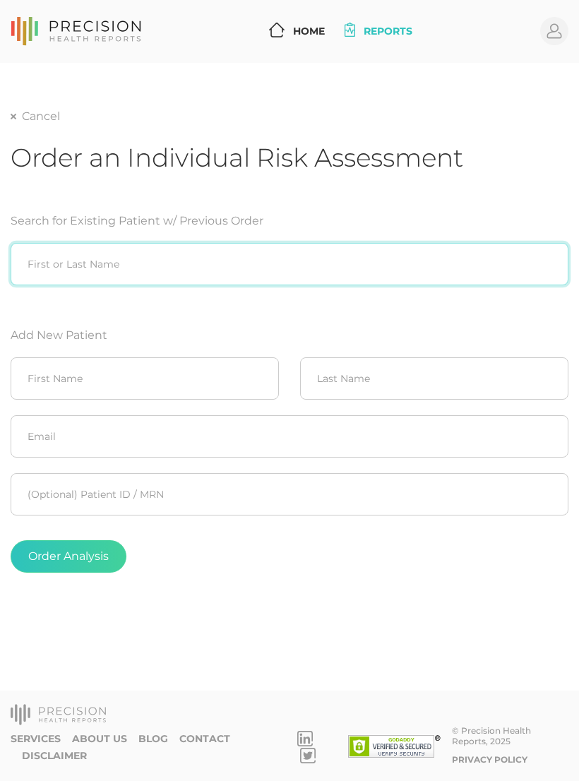
click at [409, 254] on input "search" at bounding box center [290, 264] width 558 height 42
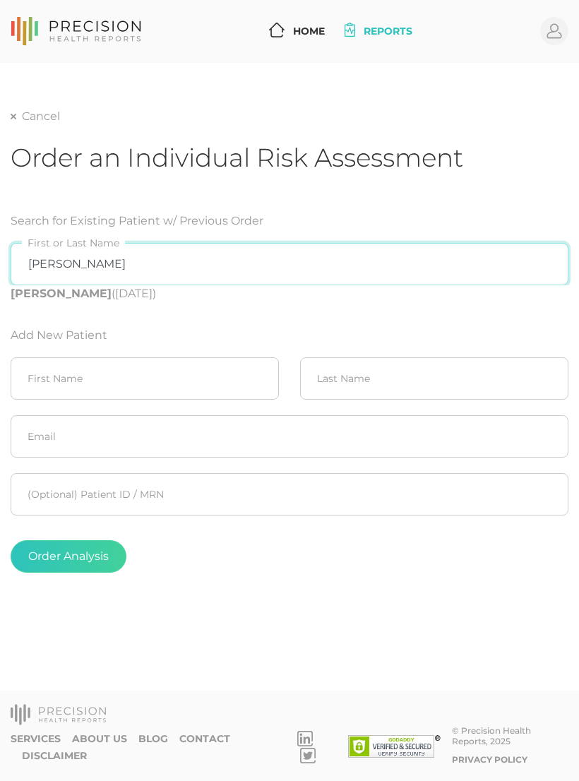
type input "[PERSON_NAME]"
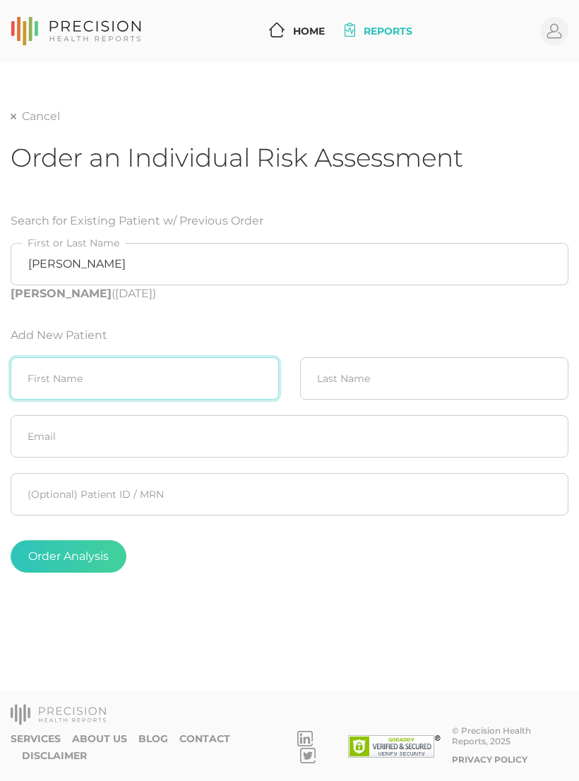
click at [193, 369] on input "text" at bounding box center [145, 378] width 268 height 42
type input "James"
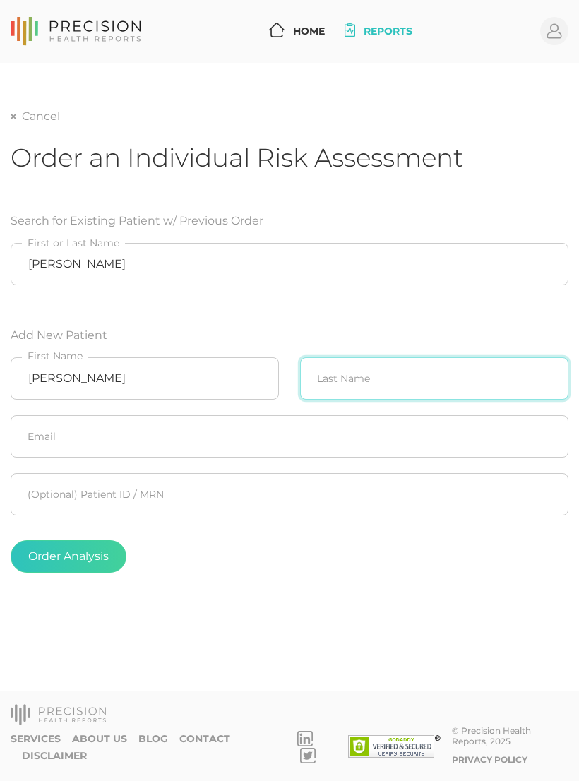
click at [371, 389] on input "text" at bounding box center [434, 378] width 268 height 42
type input "Anderson"
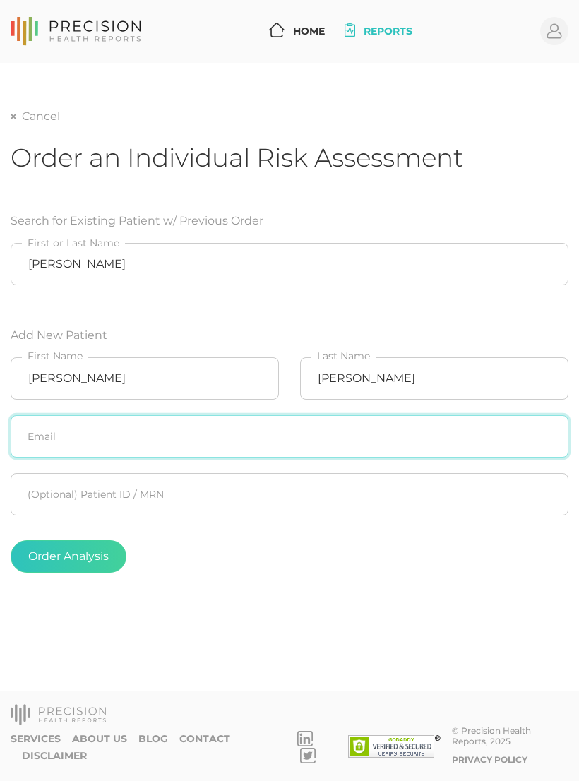
click at [303, 431] on input "text" at bounding box center [290, 436] width 558 height 42
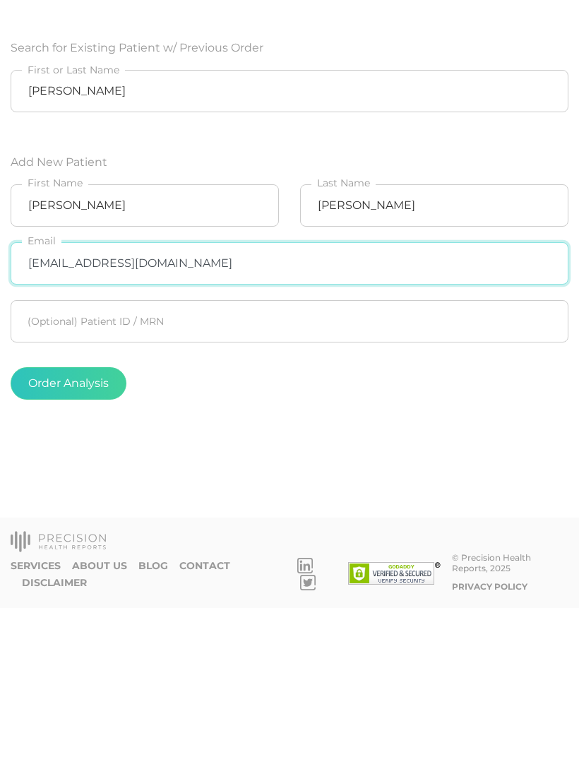
type input "[EMAIL_ADDRESS][DOMAIN_NAME]"
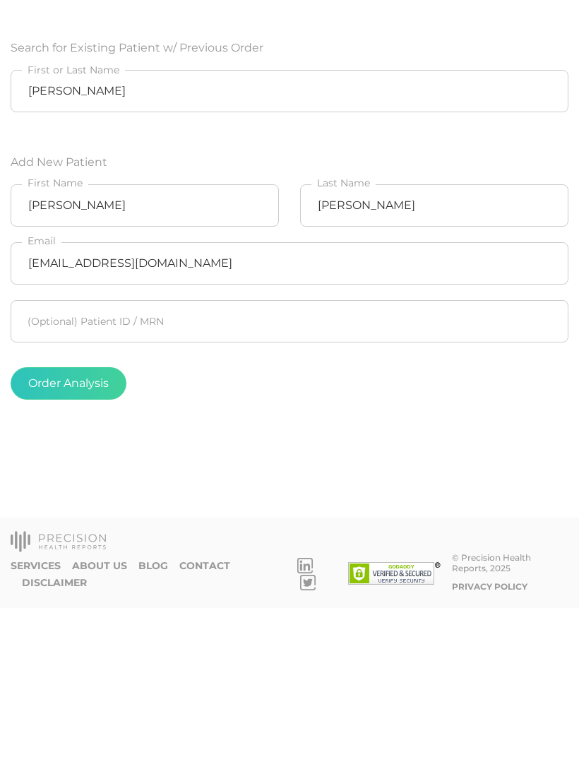
click at [105, 526] on button "Order Analysis" at bounding box center [69, 556] width 116 height 32
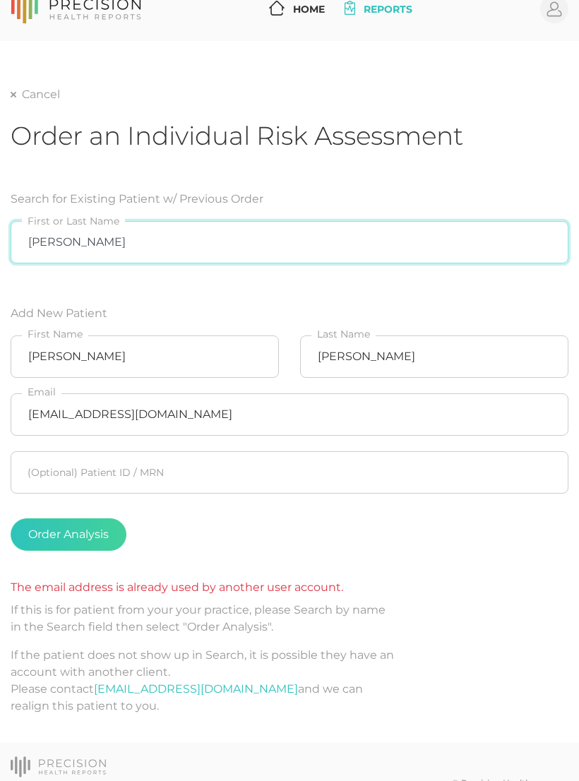
click at [303, 238] on input "[PERSON_NAME]" at bounding box center [290, 242] width 558 height 42
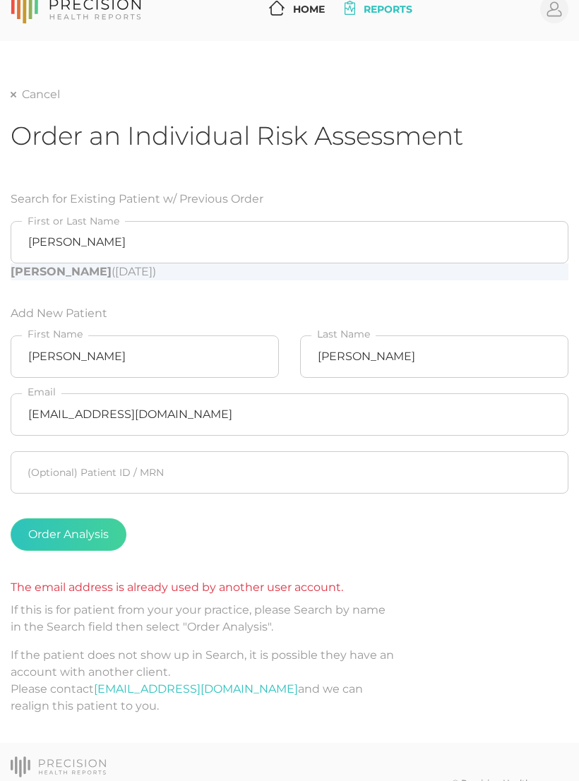
click at [201, 273] on div "James Anderson (11/07/1954)" at bounding box center [290, 271] width 558 height 17
type input "James Anderson (11/07/1954)"
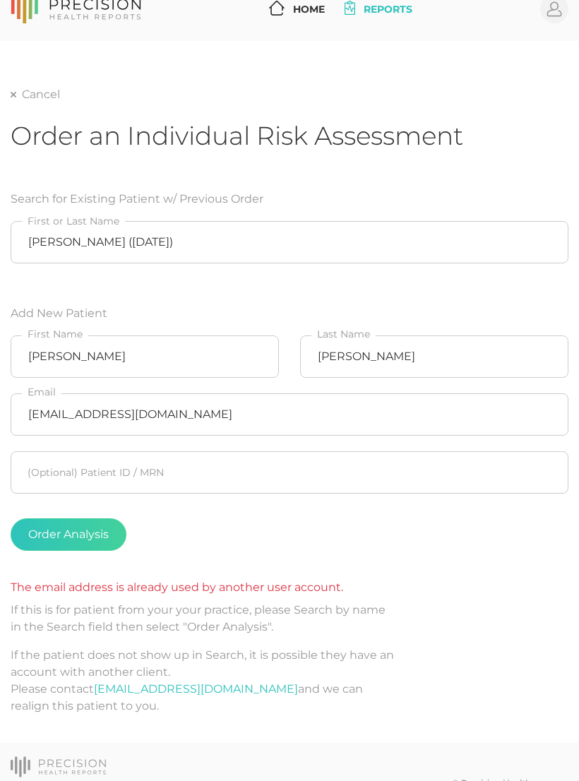
click at [93, 526] on button "Order Analysis" at bounding box center [69, 534] width 116 height 32
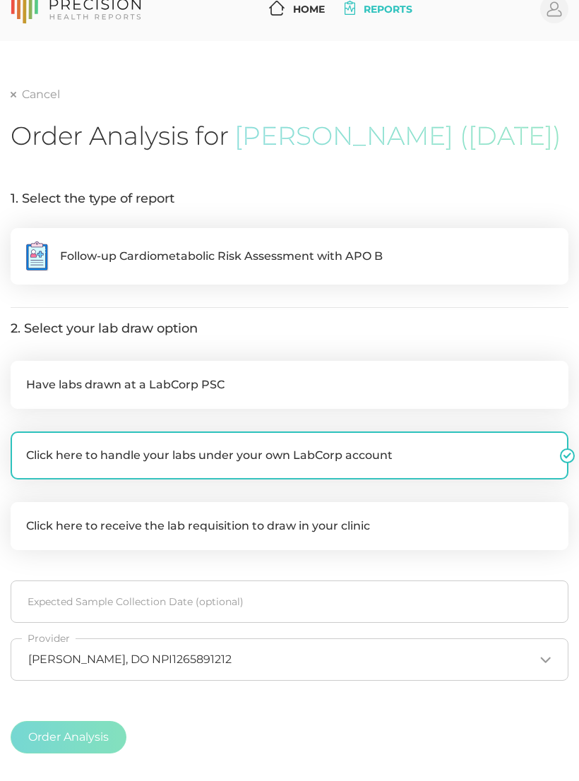
click at [402, 267] on label ".cls-5{fill:#fff}.cls-8{fill:#3a2c60} Follow-up Cardiometabolic Risk Assessment…" at bounding box center [290, 256] width 558 height 56
click at [22, 242] on input ".cls-5{fill:#fff}.cls-8{fill:#3a2c60} Follow-up Cardiometabolic Risk Assessment…" at bounding box center [16, 235] width 11 height 14
radio input "true"
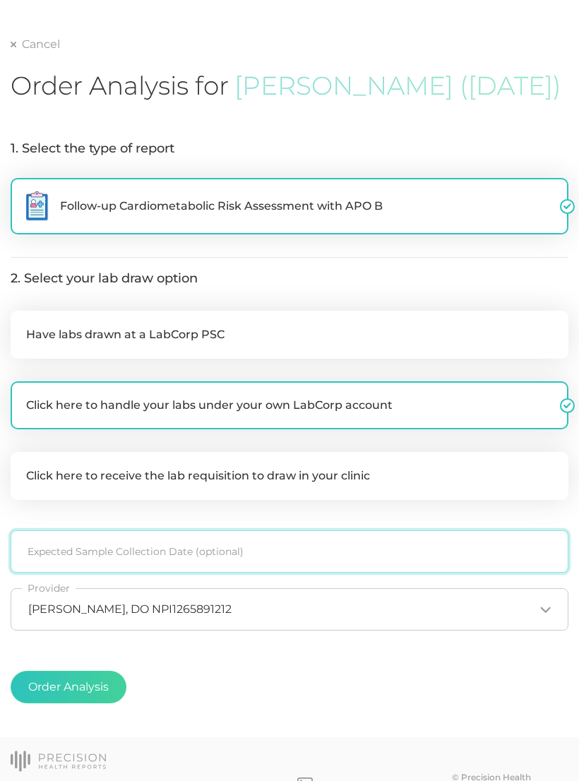
click at [262, 526] on input at bounding box center [290, 551] width 558 height 42
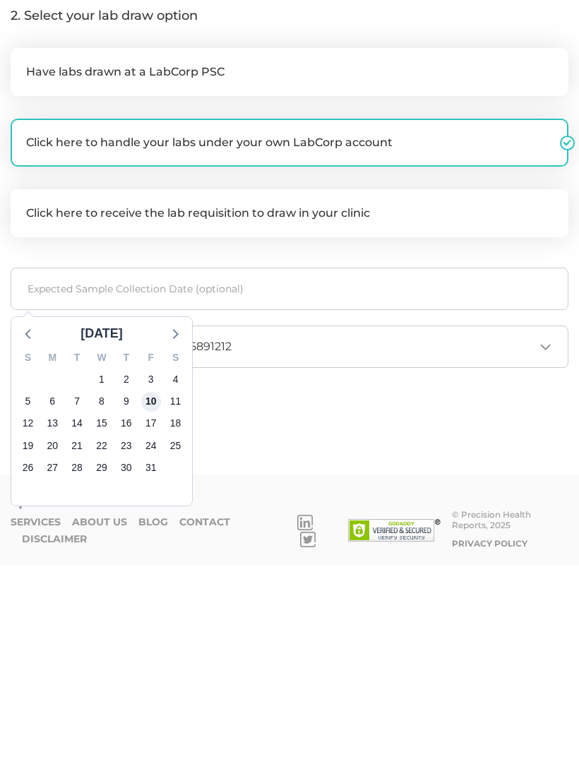
click at [153, 526] on span "10" at bounding box center [151, 618] width 20 height 20
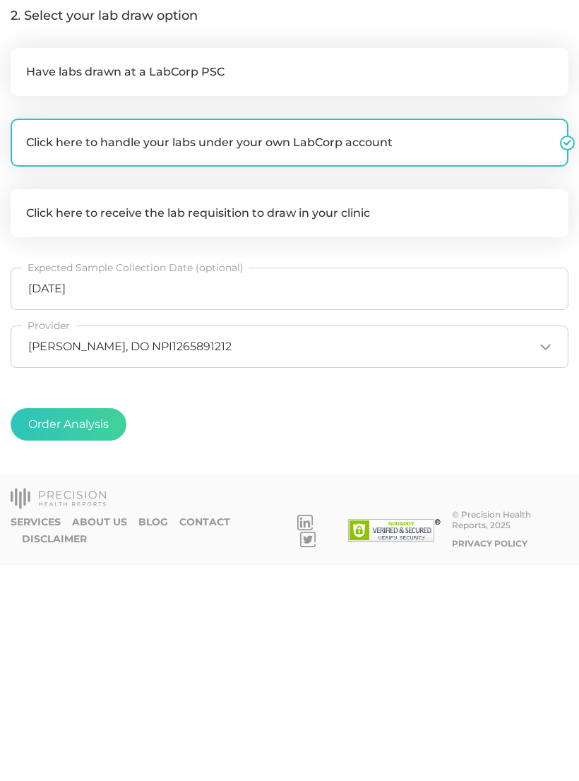
scroll to position [129, 0]
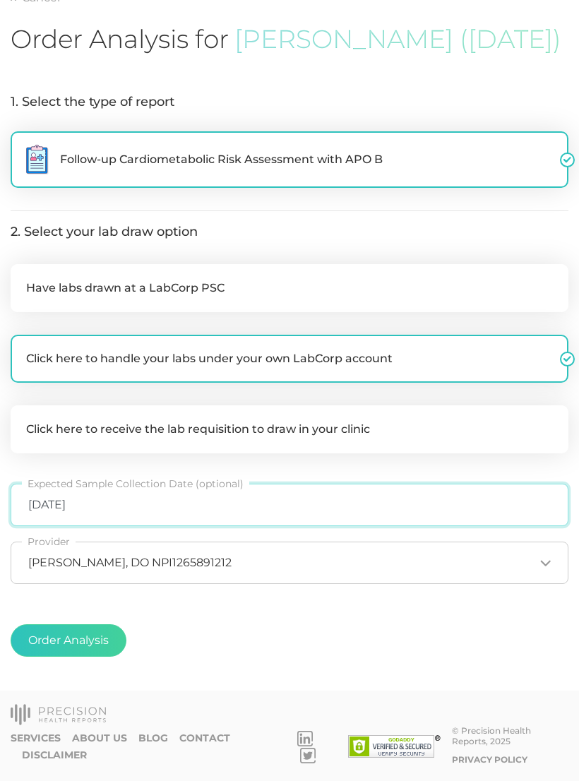
click at [204, 526] on input "10/10/2025" at bounding box center [290, 505] width 558 height 42
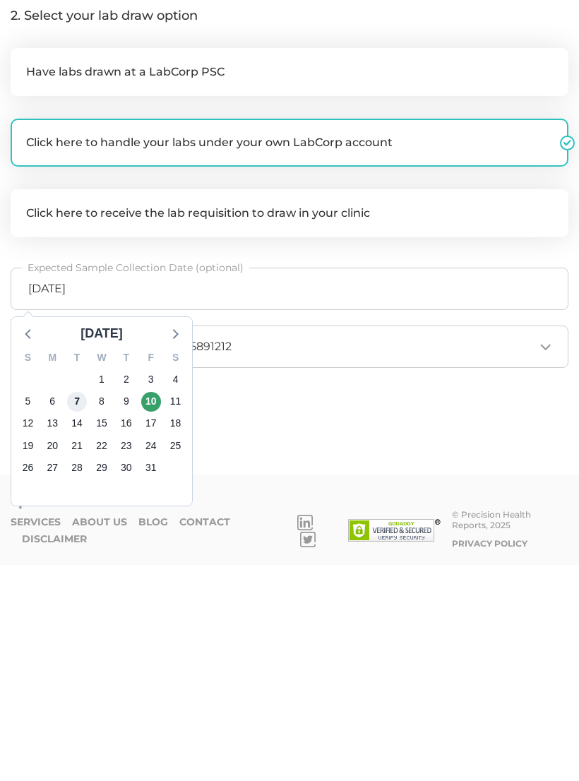
click at [78, 526] on span "7" at bounding box center [77, 618] width 20 height 20
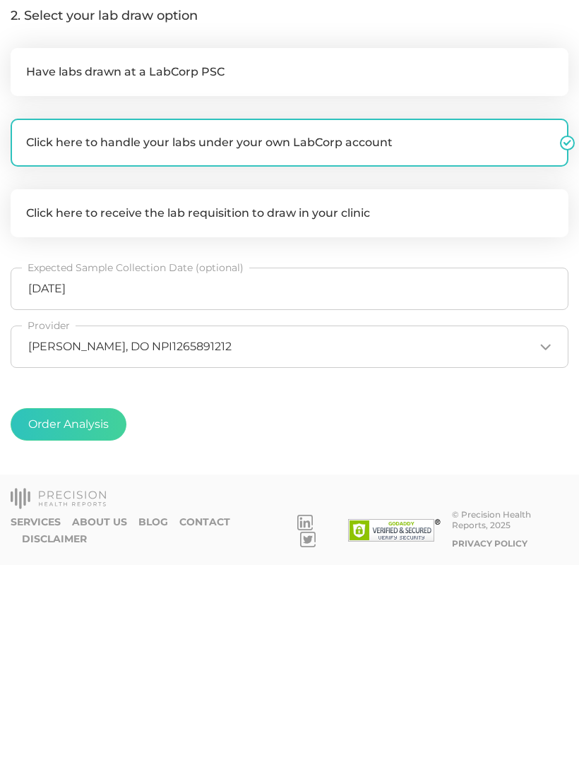
scroll to position [129, 0]
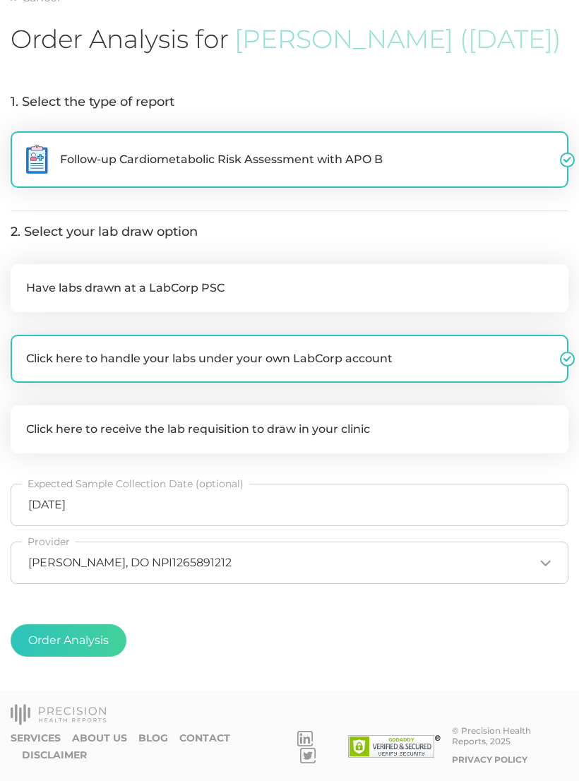
click at [87, 526] on button "Order Analysis" at bounding box center [69, 640] width 116 height 32
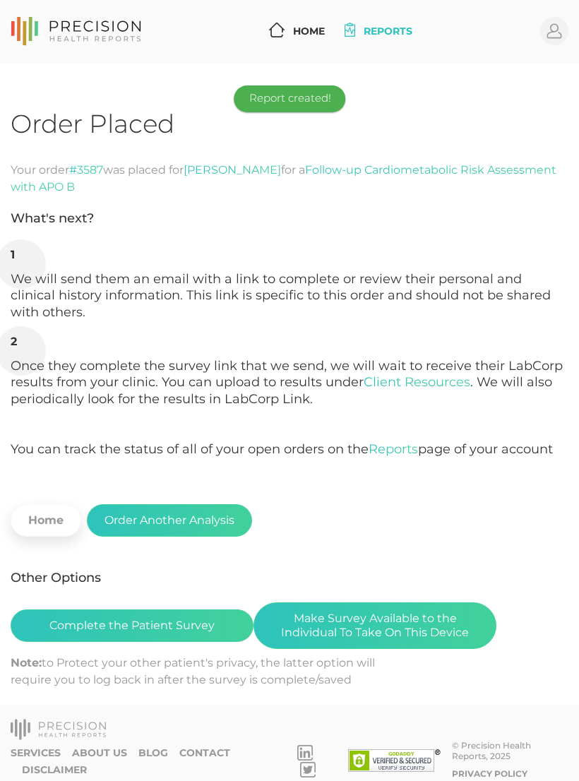
click at [398, 526] on button "Make Survey Available to the Individual To Take On This Device" at bounding box center [375, 625] width 243 height 47
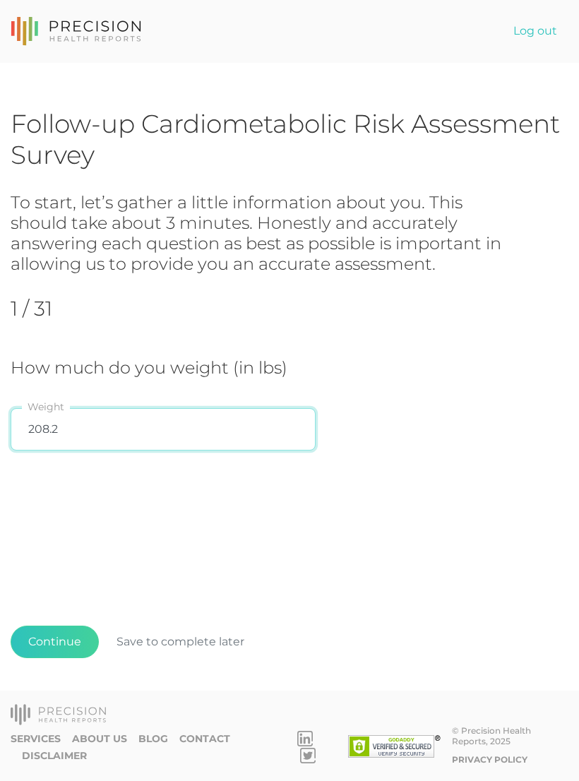
click at [136, 424] on input "208.2" at bounding box center [163, 429] width 305 height 42
click at [186, 486] on div "Follow-up Cardiometabolic Risk Assessment Survey To start, let’s gather a littl…" at bounding box center [290, 405] width 558 height 595
click at [70, 434] on input "208.2" at bounding box center [163, 429] width 305 height 42
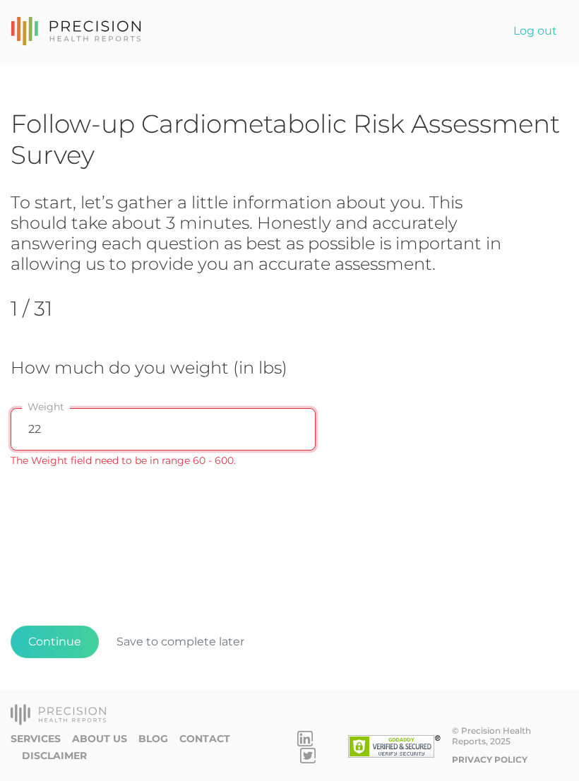
type input "220"
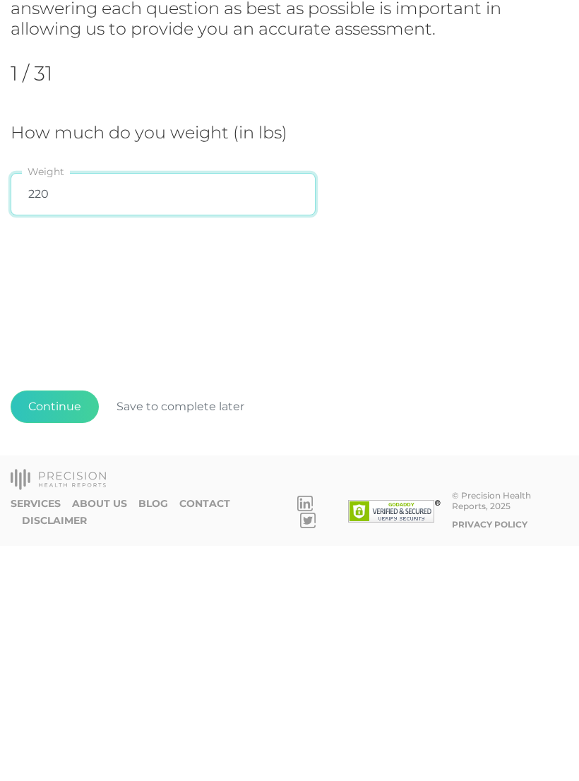
scroll to position [22, 0]
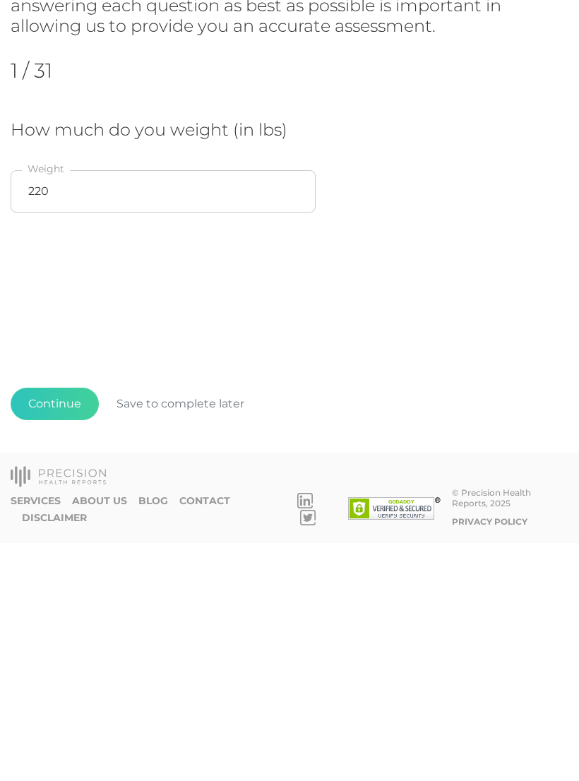
click at [57, 626] on button "Continue" at bounding box center [55, 642] width 88 height 32
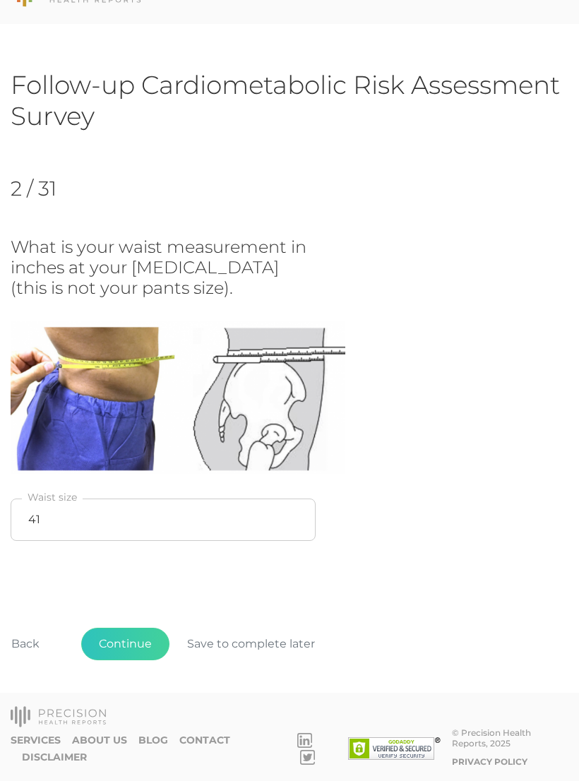
scroll to position [39, 0]
click at [131, 645] on button "Continue" at bounding box center [125, 644] width 88 height 32
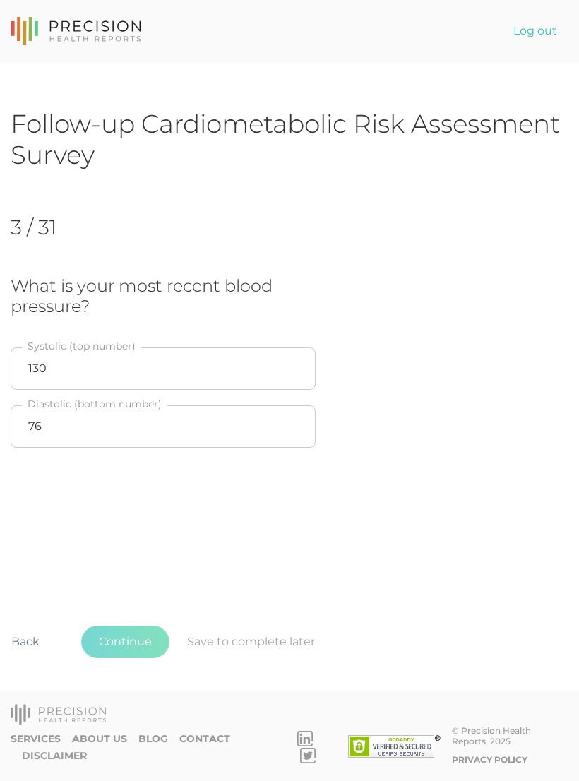
scroll to position [22, 0]
click at [128, 642] on button "Continue" at bounding box center [125, 642] width 88 height 32
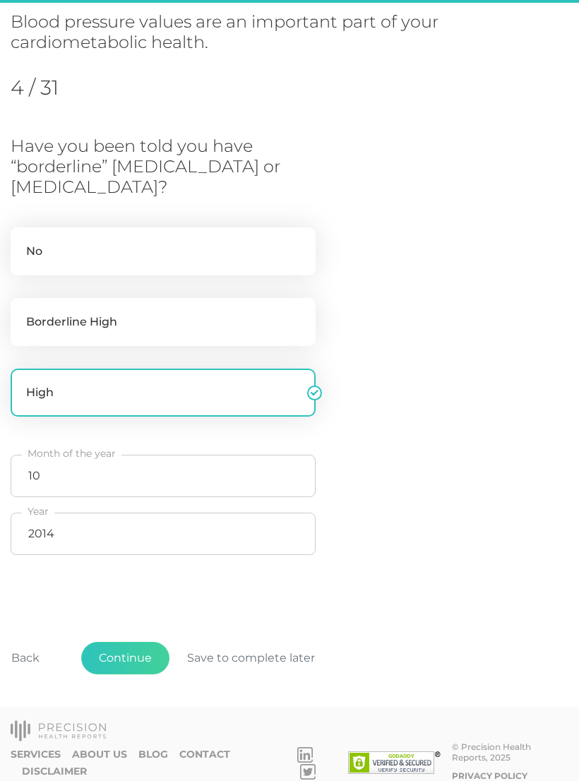
scroll to position [193, 0]
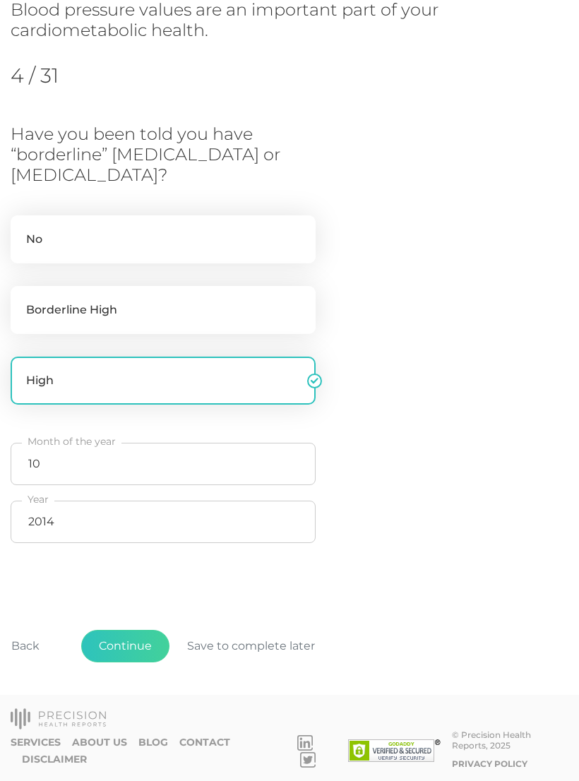
click at [121, 646] on button "Continue" at bounding box center [125, 646] width 88 height 32
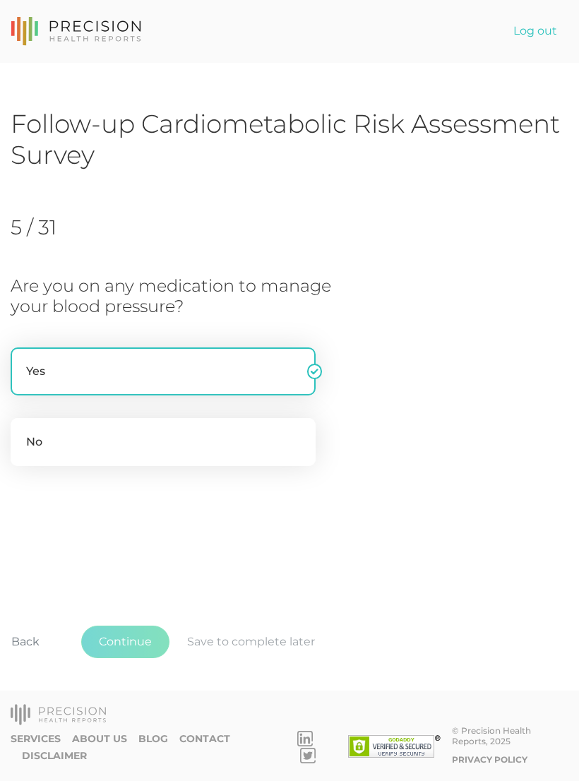
scroll to position [22, 0]
click at [133, 643] on button "Continue" at bounding box center [125, 642] width 88 height 32
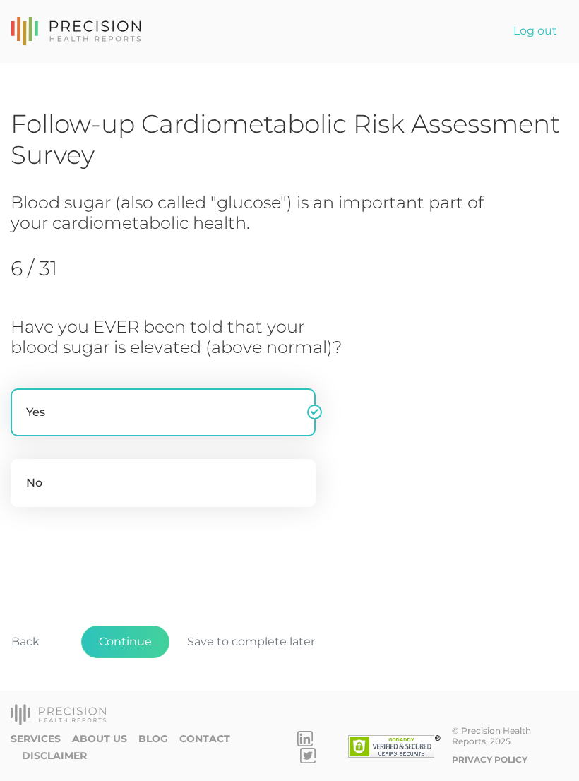
click at [119, 643] on button "Continue" at bounding box center [125, 642] width 88 height 32
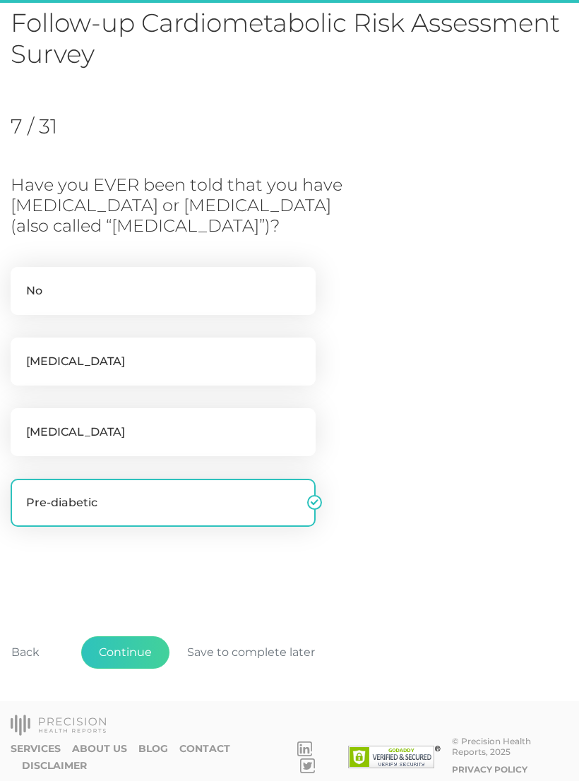
scroll to position [109, 0]
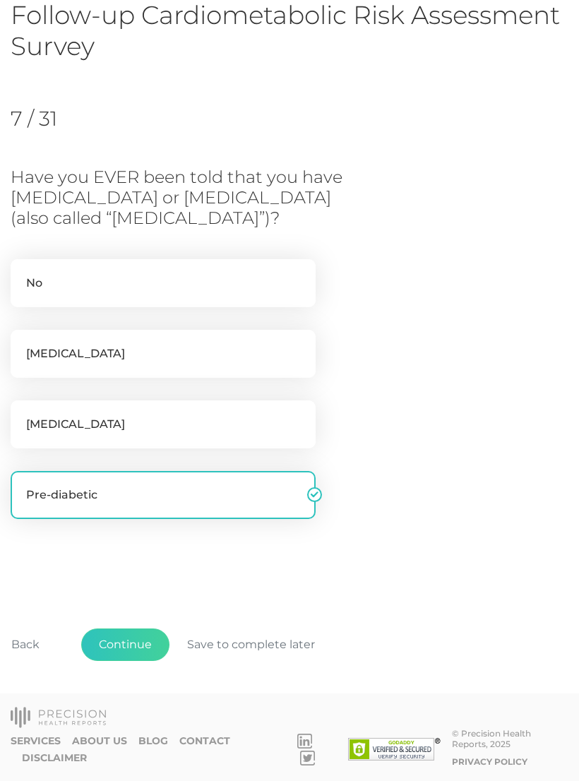
click at [123, 638] on button "Continue" at bounding box center [125, 644] width 88 height 32
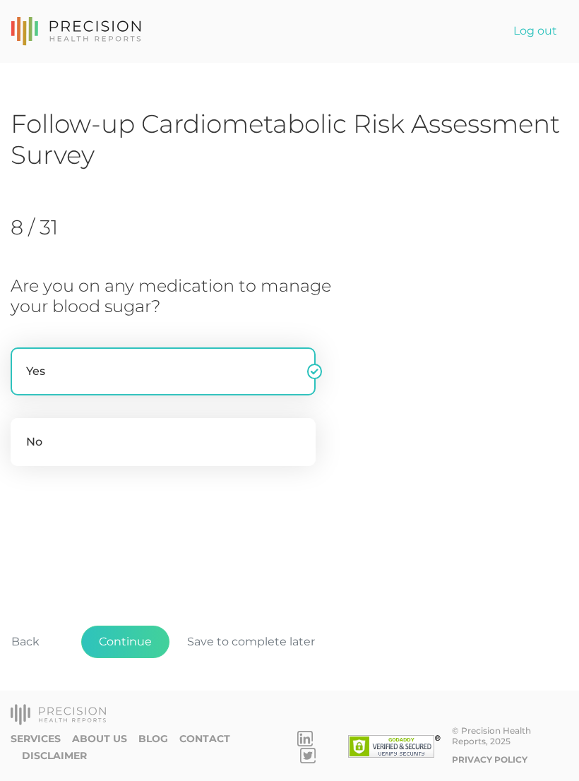
click at [125, 636] on button "Continue" at bounding box center [125, 642] width 88 height 32
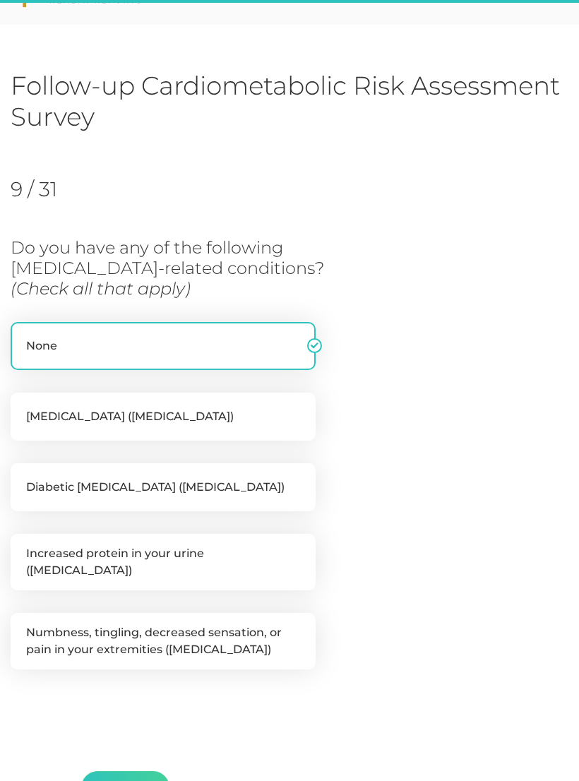
scroll to position [172, 0]
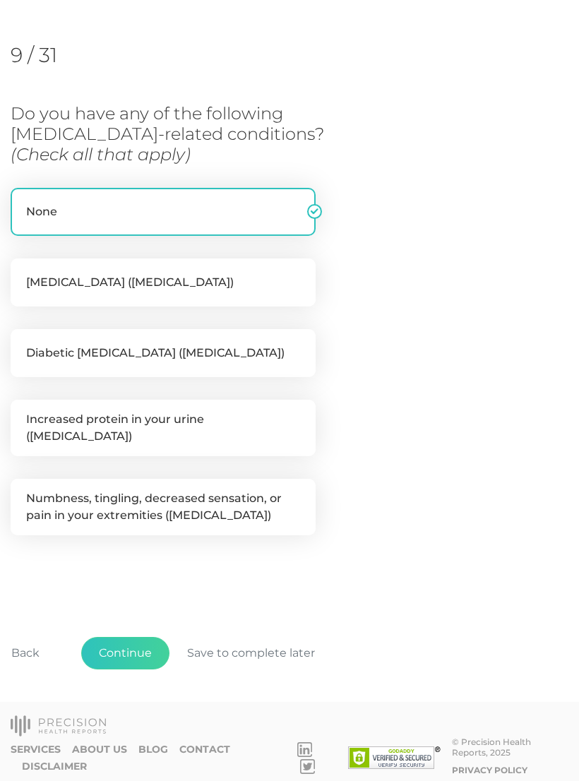
click at [126, 642] on button "Continue" at bounding box center [125, 653] width 88 height 32
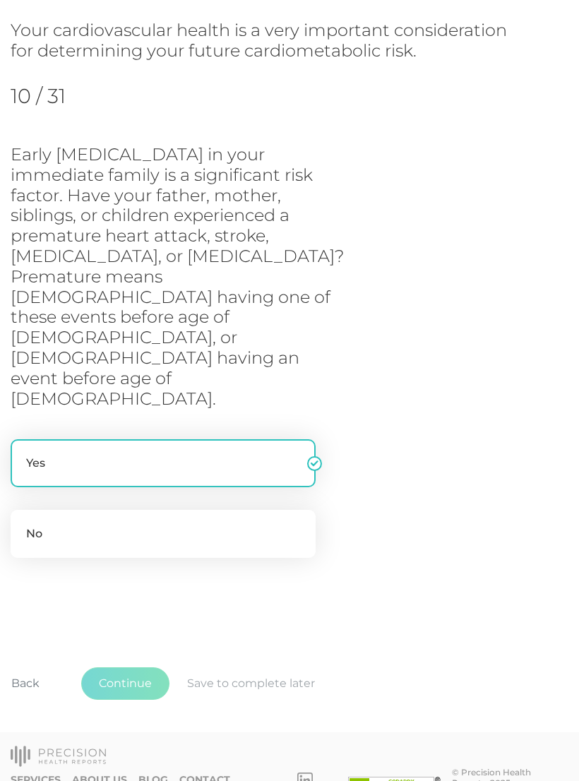
scroll to position [126, 0]
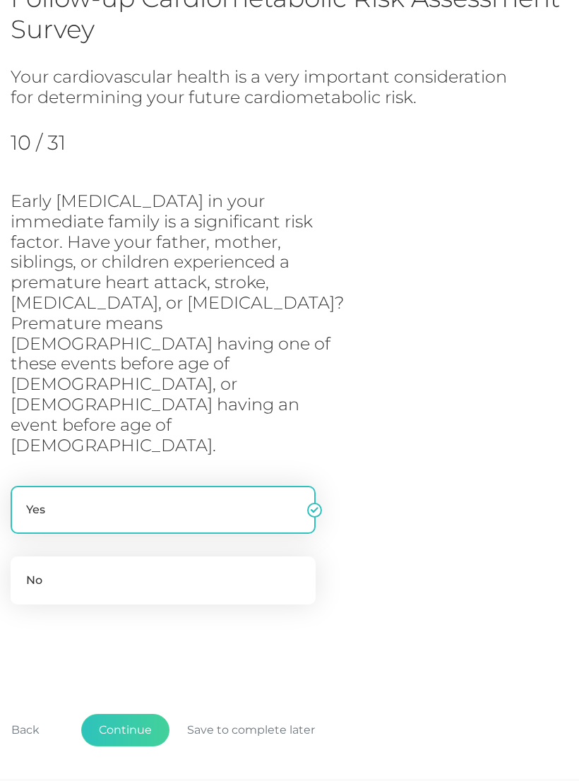
click at [123, 714] on button "Continue" at bounding box center [125, 730] width 88 height 32
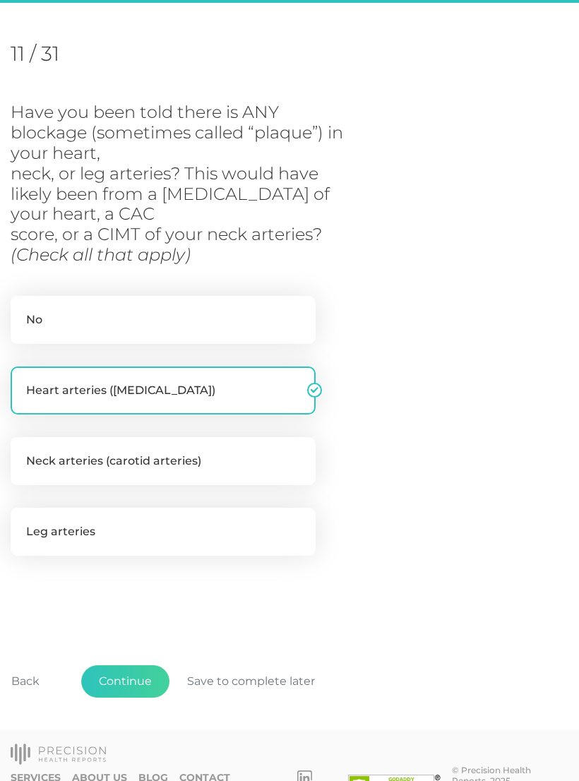
scroll to position [193, 0]
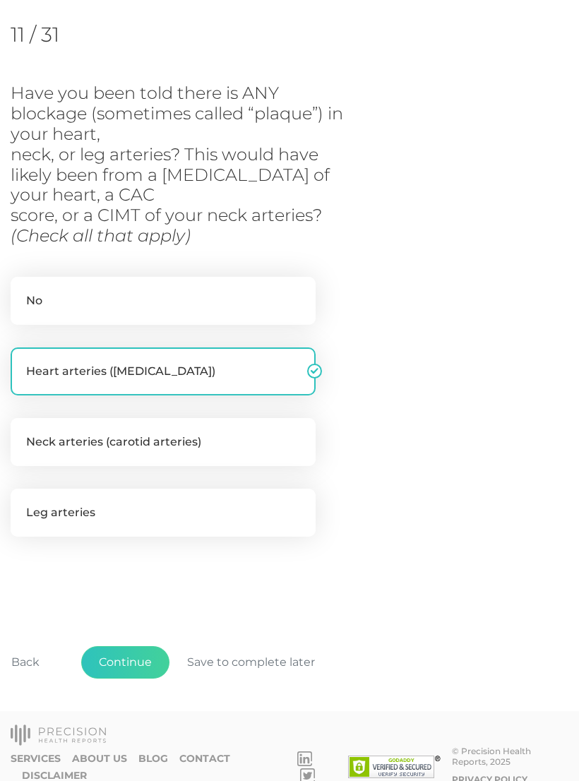
click at [125, 657] on button "Continue" at bounding box center [125, 662] width 88 height 32
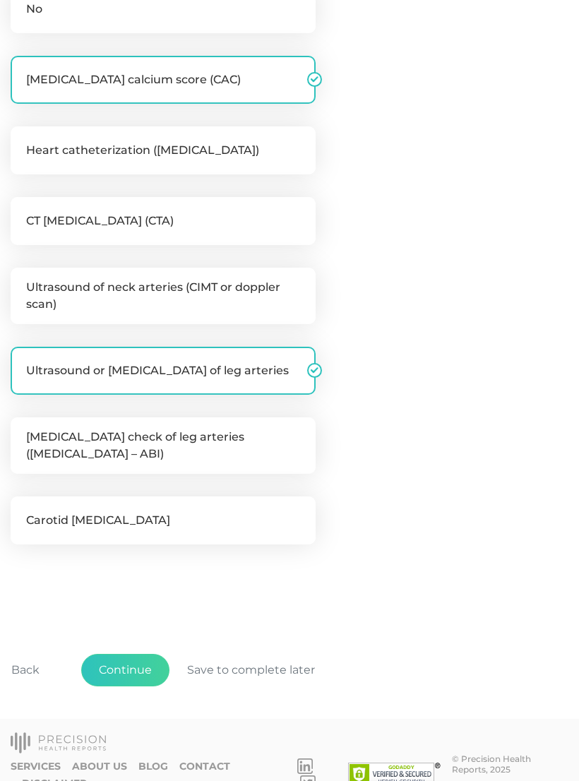
scroll to position [406, 0]
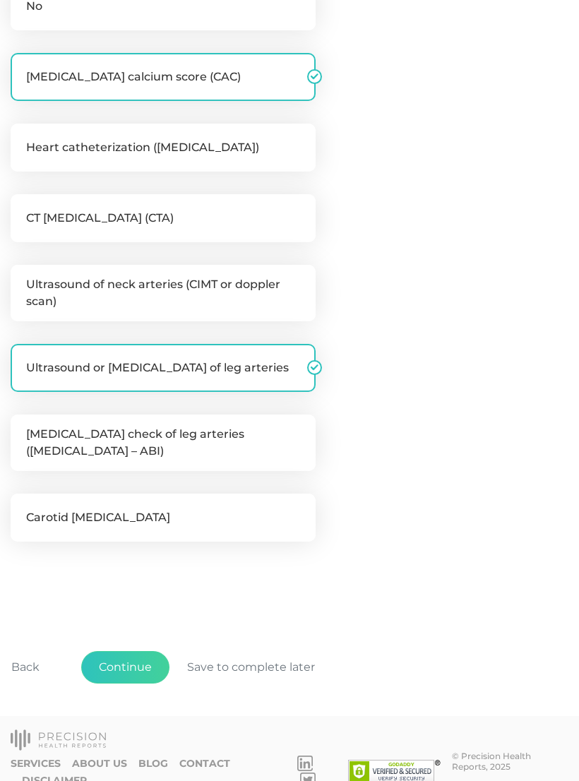
click at [125, 664] on button "Continue" at bounding box center [125, 667] width 88 height 32
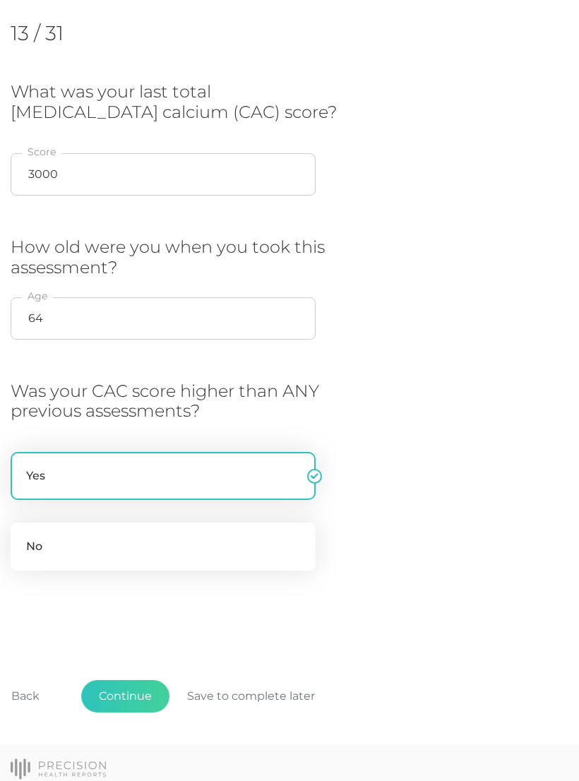
scroll to position [193, 0]
click at [138, 698] on button "Continue" at bounding box center [125, 697] width 88 height 32
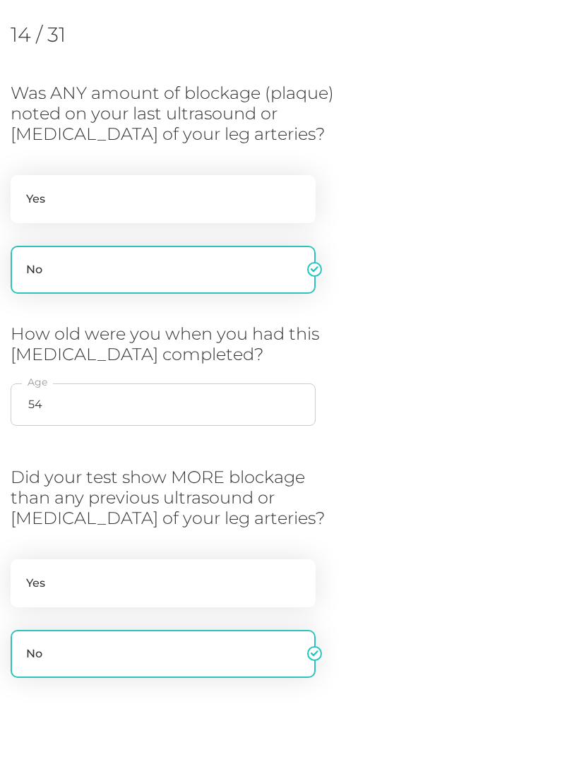
click at [105, 650] on label "No" at bounding box center [163, 654] width 305 height 48
click at [22, 644] on input "No" at bounding box center [16, 637] width 11 height 14
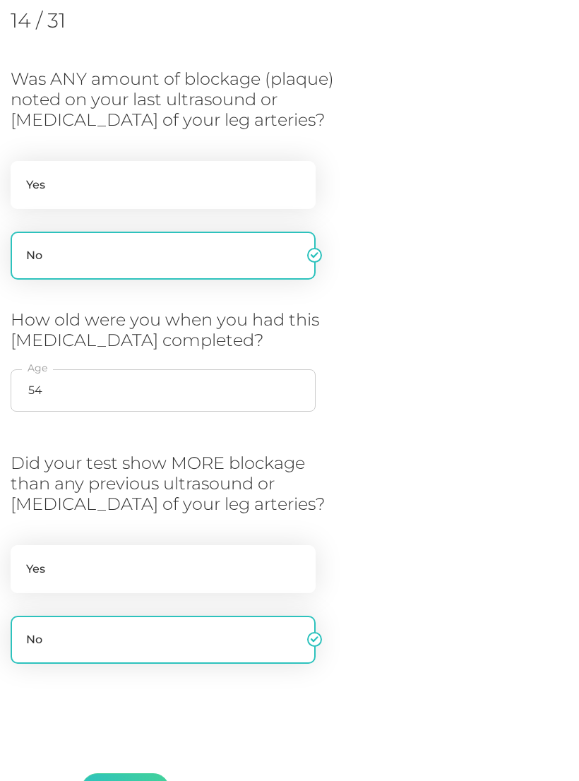
scroll to position [328, 0]
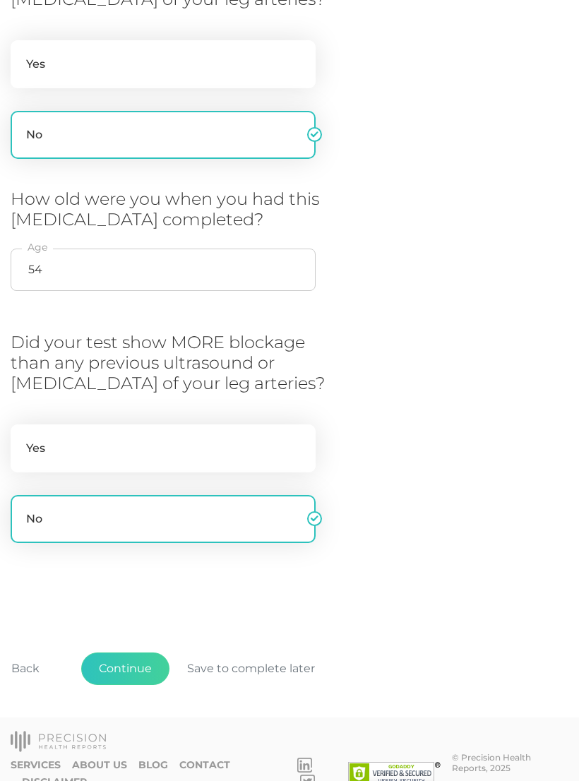
click at [125, 665] on button "Continue" at bounding box center [125, 668] width 88 height 32
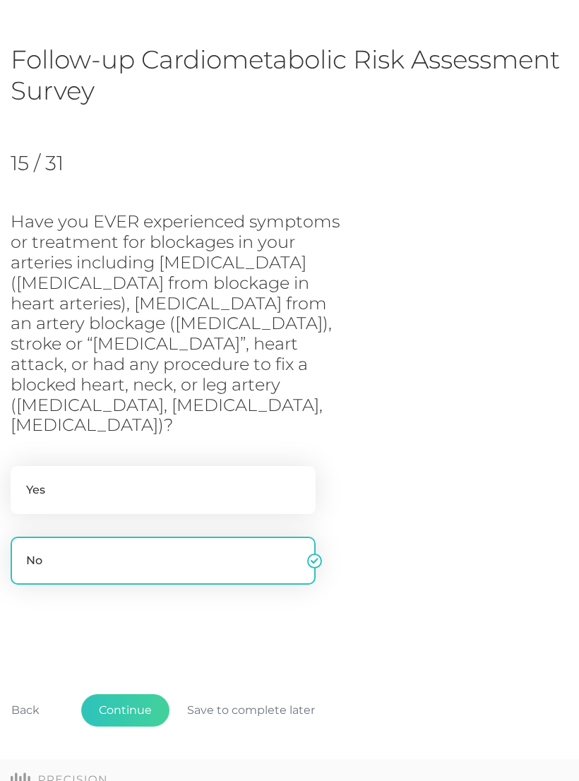
click at [131, 694] on button "Continue" at bounding box center [125, 710] width 88 height 32
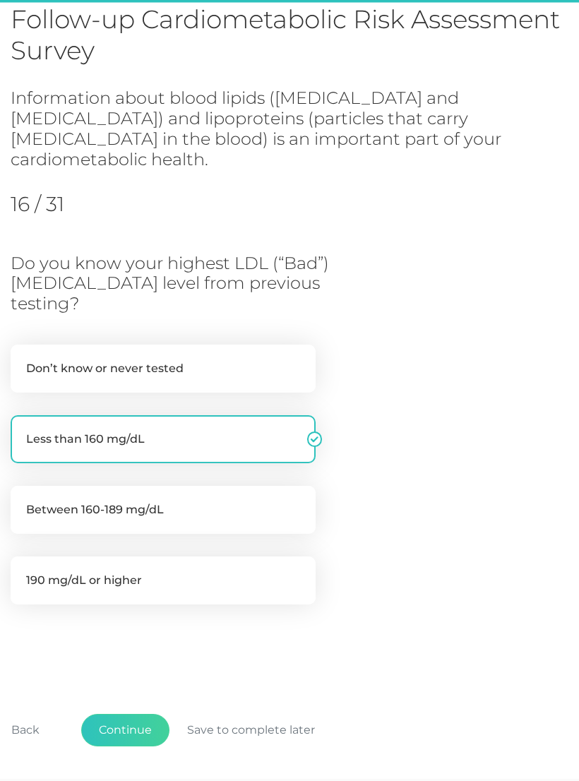
scroll to position [126, 0]
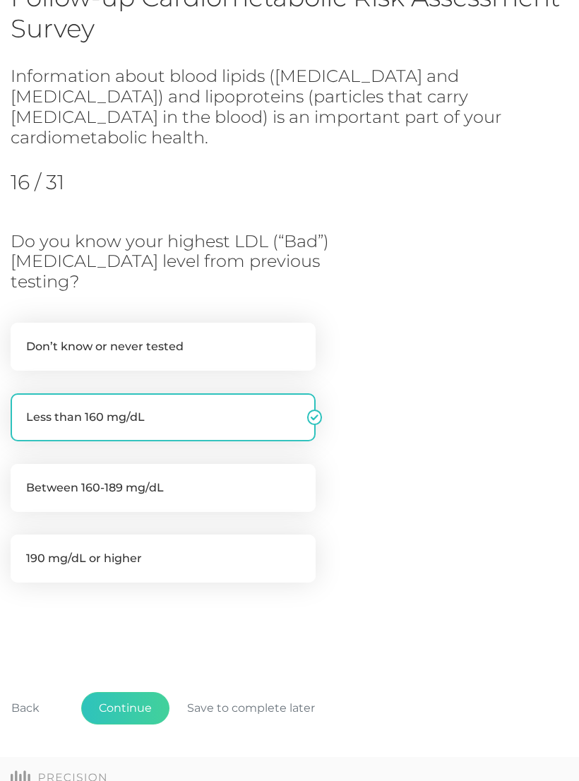
click at [80, 323] on label "Don’t know or never tested" at bounding box center [163, 347] width 305 height 48
click at [22, 323] on input "Don’t know or never tested" at bounding box center [16, 330] width 11 height 14
radio input "true"
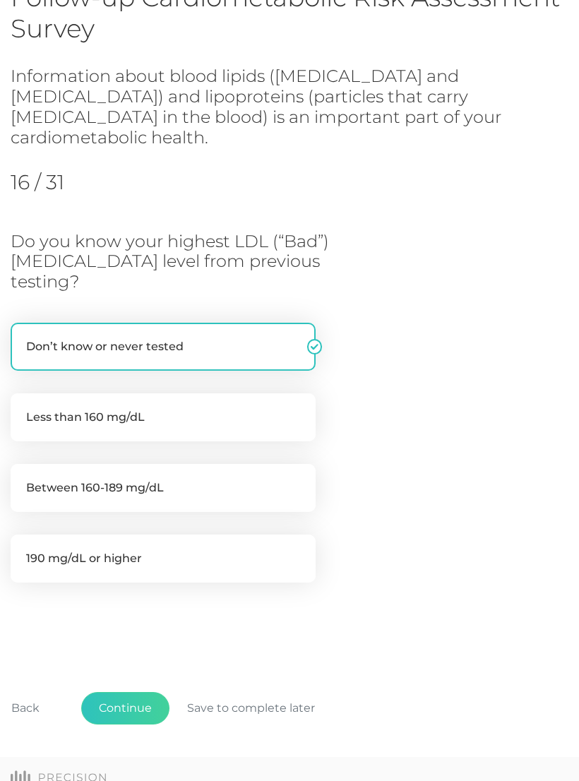
click at [132, 692] on button "Continue" at bounding box center [125, 708] width 88 height 32
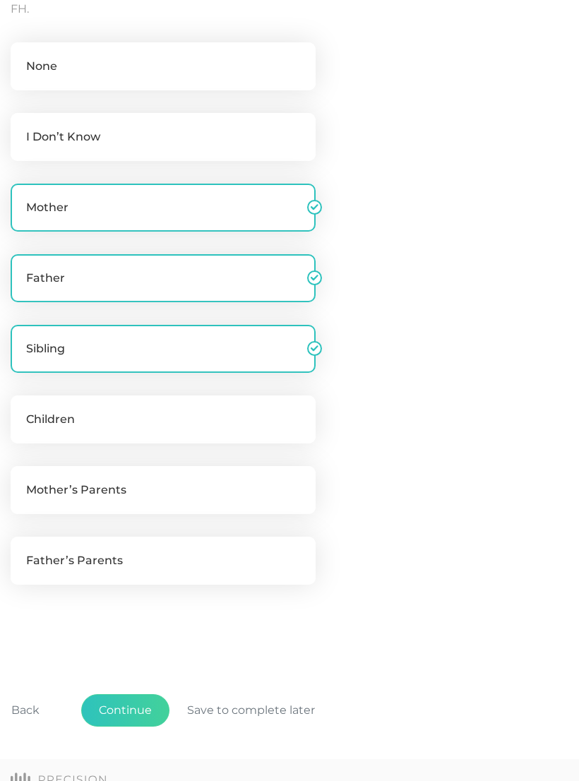
scroll to position [457, 0]
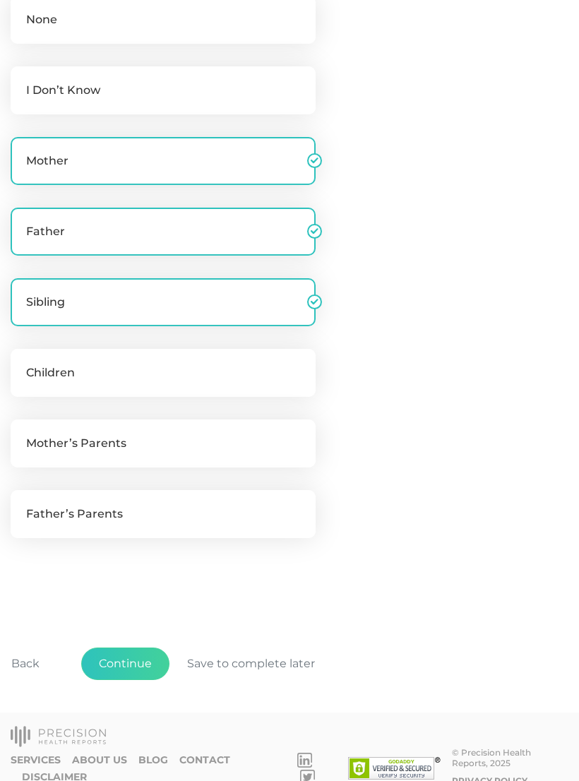
click at [129, 662] on button "Continue" at bounding box center [125, 664] width 88 height 32
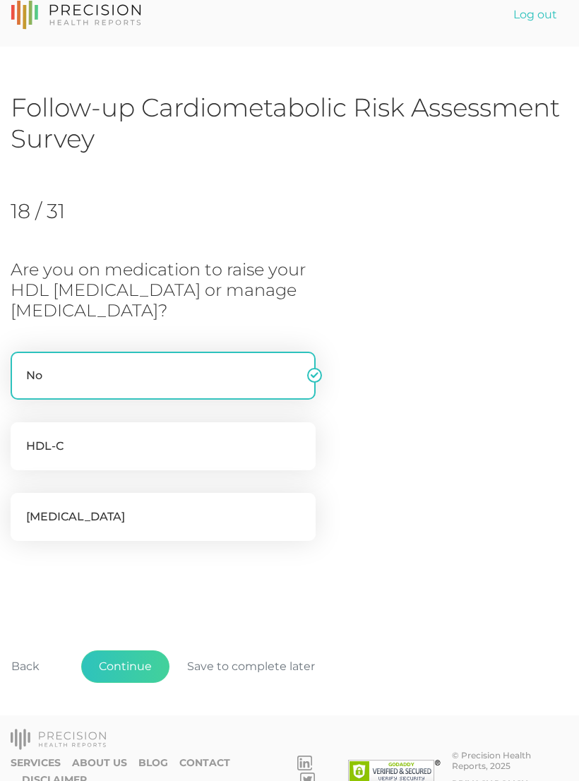
click at [126, 657] on button "Continue" at bounding box center [125, 666] width 88 height 32
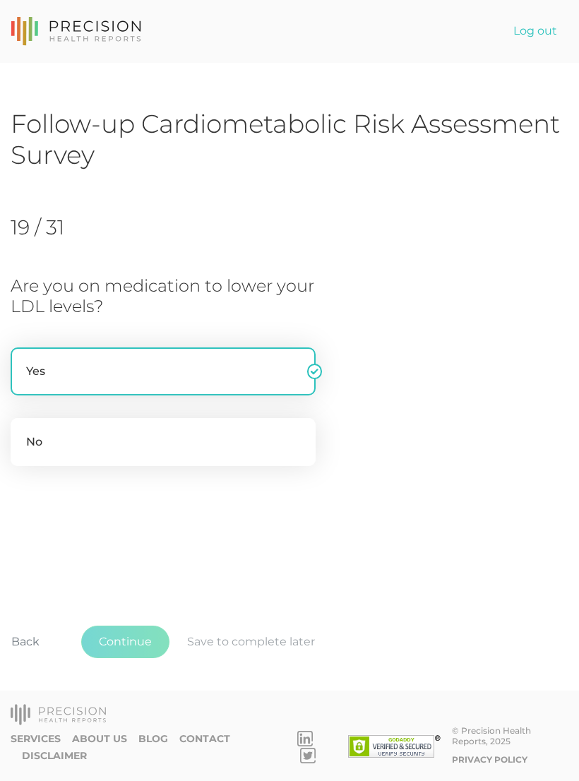
scroll to position [0, 0]
click at [125, 658] on button "Continue" at bounding box center [125, 642] width 88 height 32
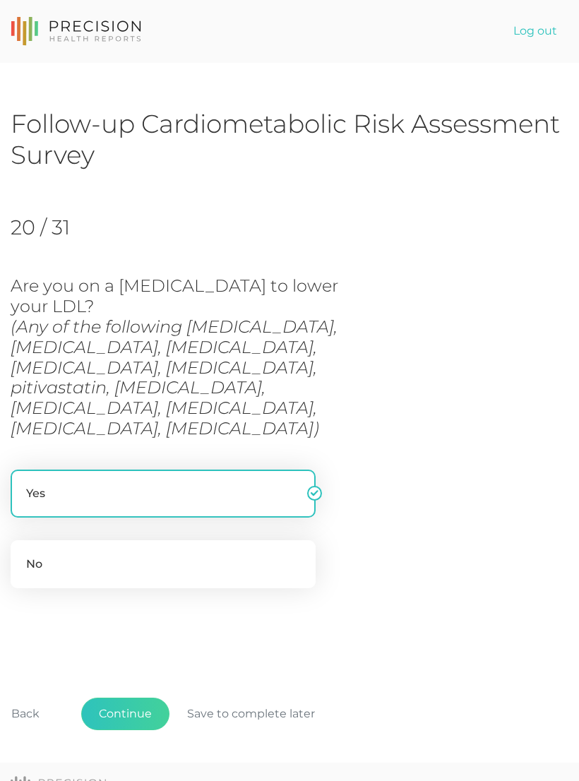
click at [126, 698] on button "Continue" at bounding box center [125, 714] width 88 height 32
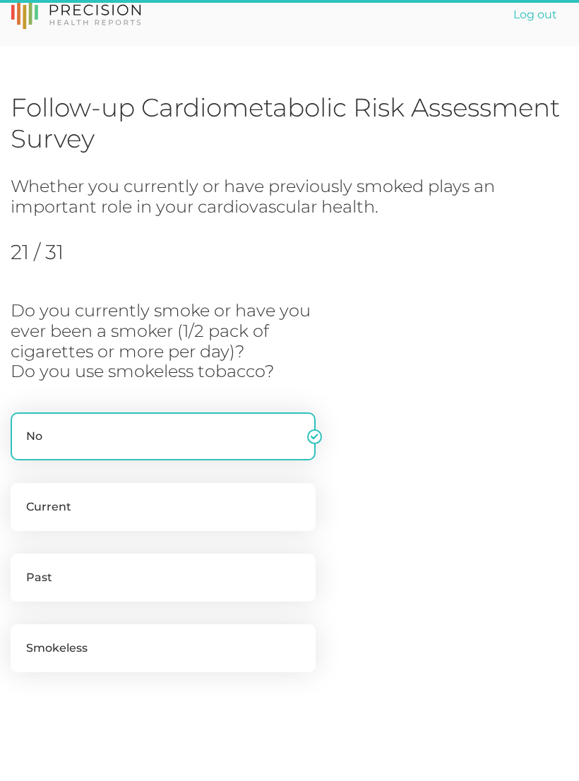
scroll to position [146, 0]
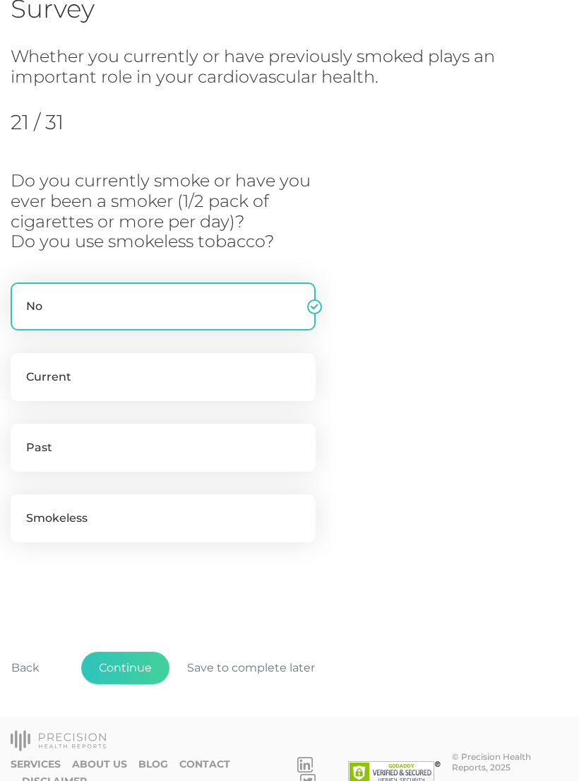
click at [45, 446] on label "Past" at bounding box center [163, 448] width 305 height 48
click at [22, 438] on input "Past" at bounding box center [16, 431] width 11 height 14
radio input "true"
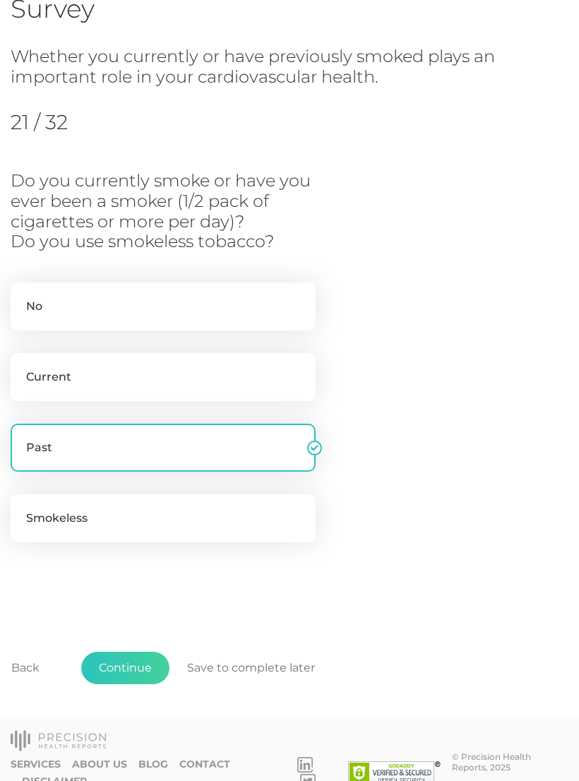
click at [126, 665] on button "Continue" at bounding box center [125, 668] width 88 height 32
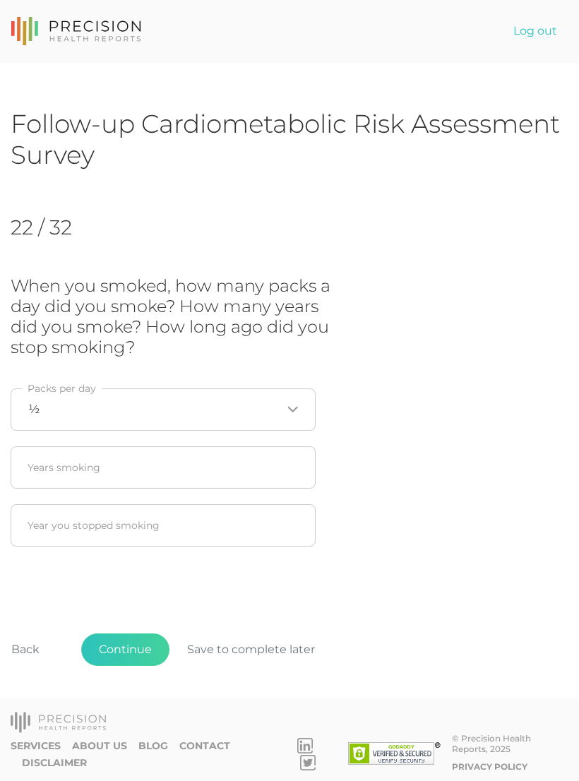
click at [301, 405] on div "½ Loading..." at bounding box center [163, 409] width 305 height 42
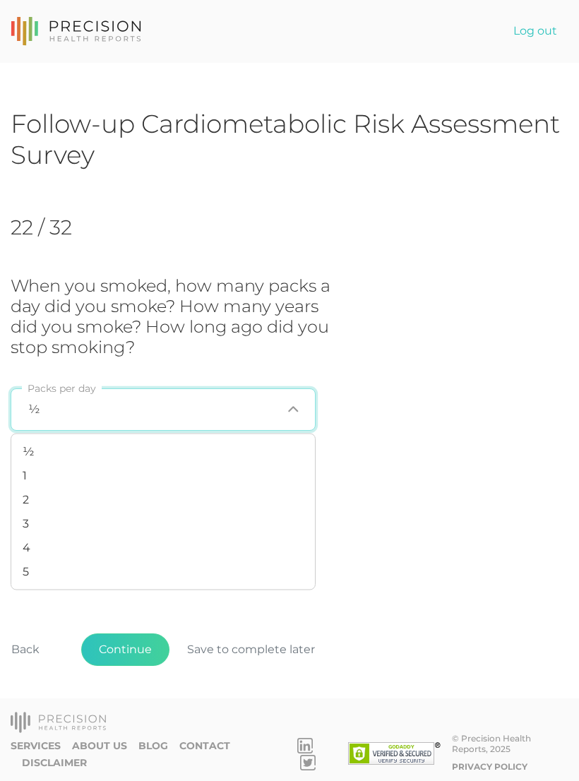
click at [30, 478] on li "1" at bounding box center [163, 476] width 304 height 24
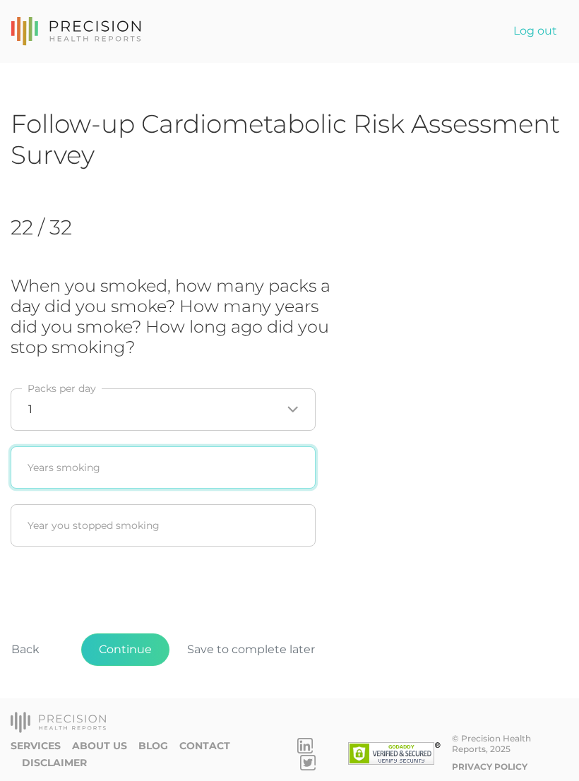
click at [65, 470] on input "text" at bounding box center [163, 467] width 305 height 42
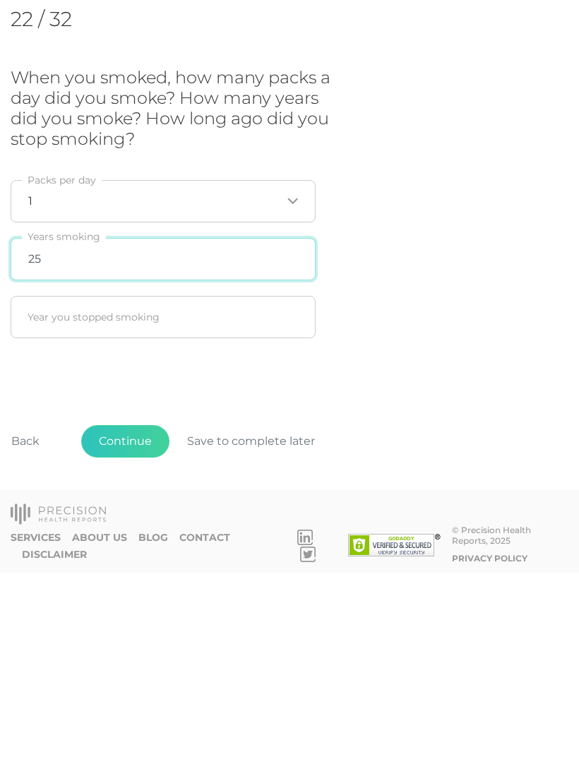
type input "25"
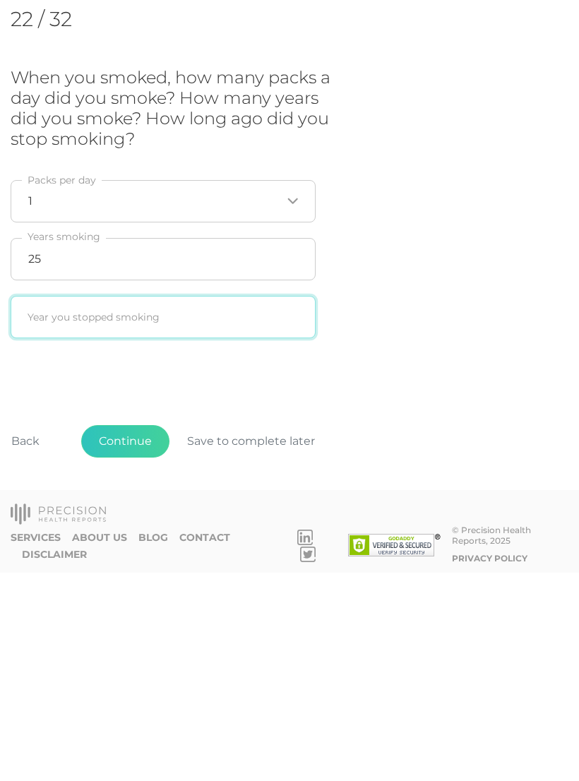
click at [82, 504] on input "text" at bounding box center [163, 525] width 305 height 42
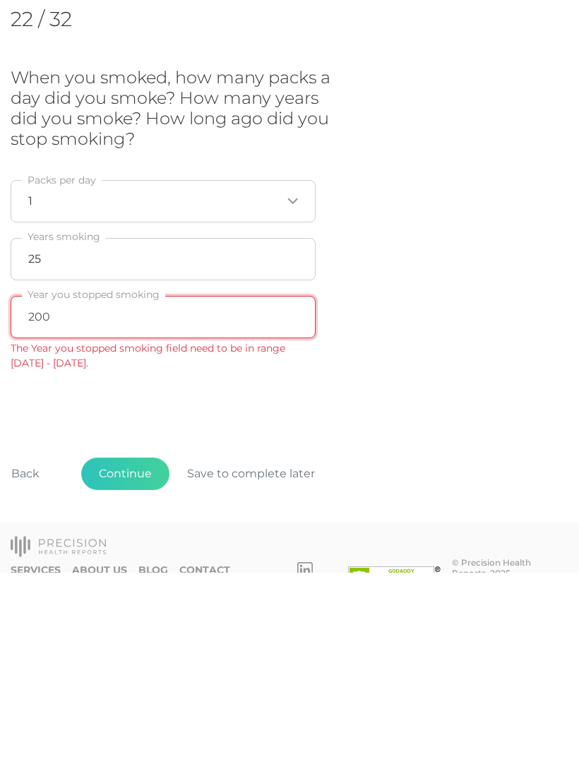
type input "2000"
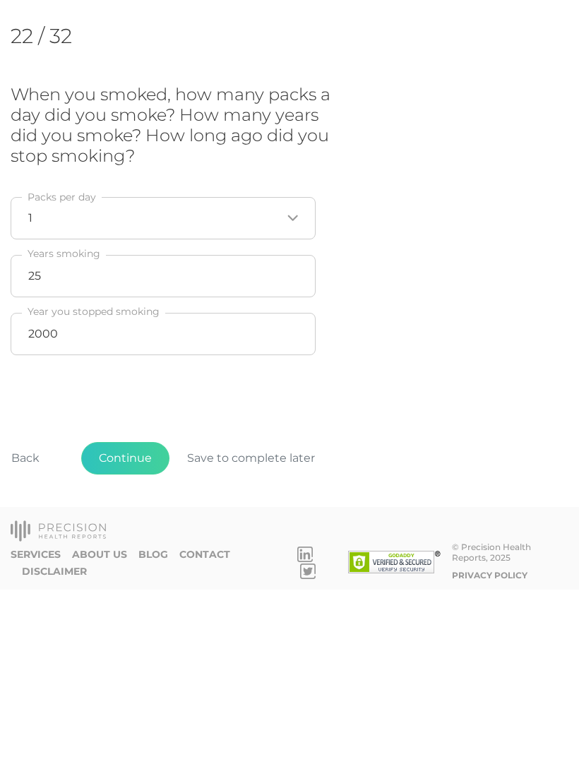
click at [126, 633] on button "Continue" at bounding box center [125, 649] width 88 height 32
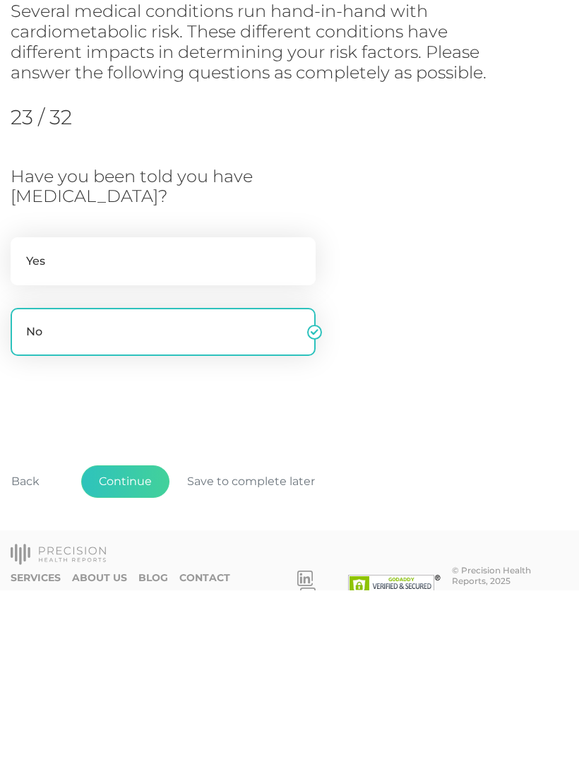
scroll to position [5, 0]
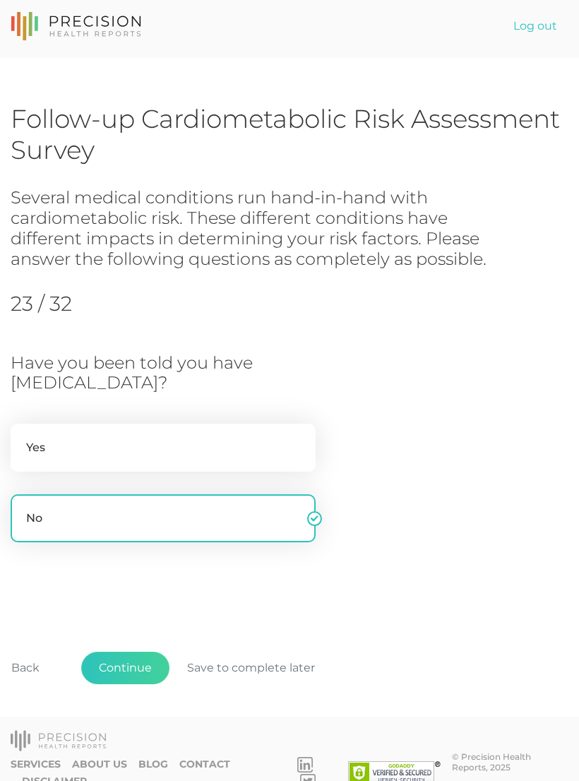
click at [129, 666] on button "Continue" at bounding box center [125, 668] width 88 height 32
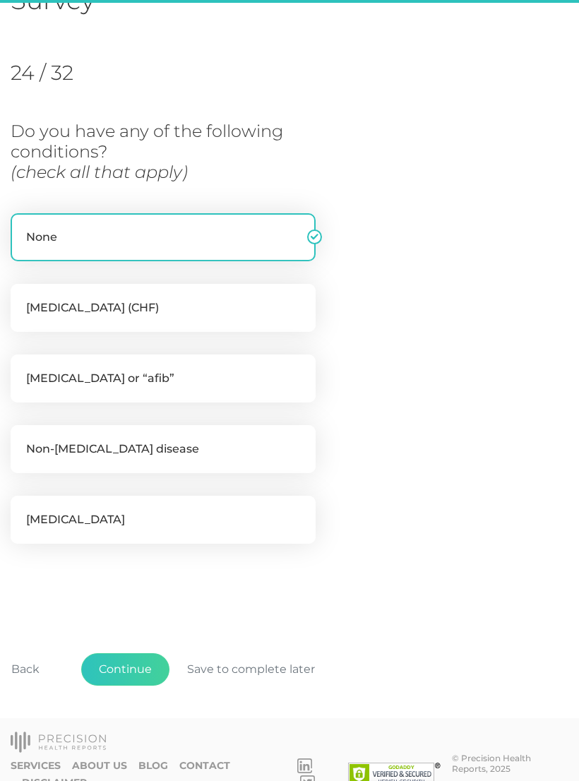
scroll to position [157, 0]
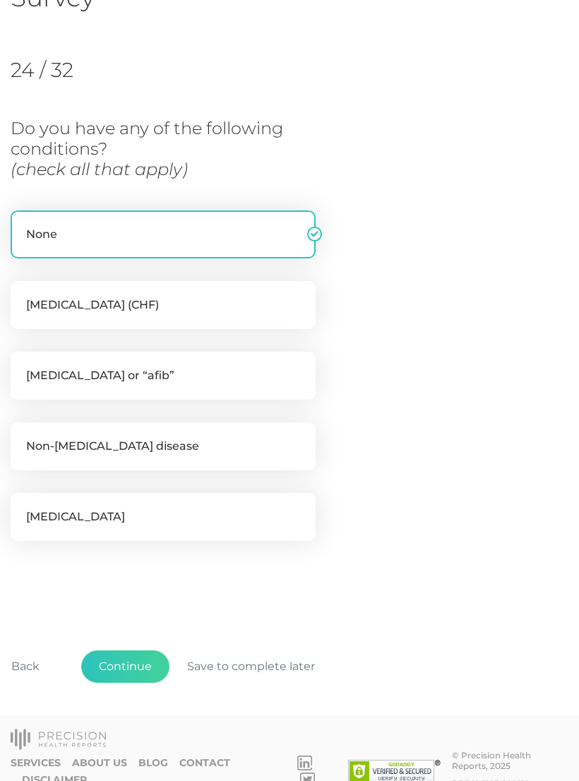
click at [132, 662] on button "Continue" at bounding box center [125, 666] width 88 height 32
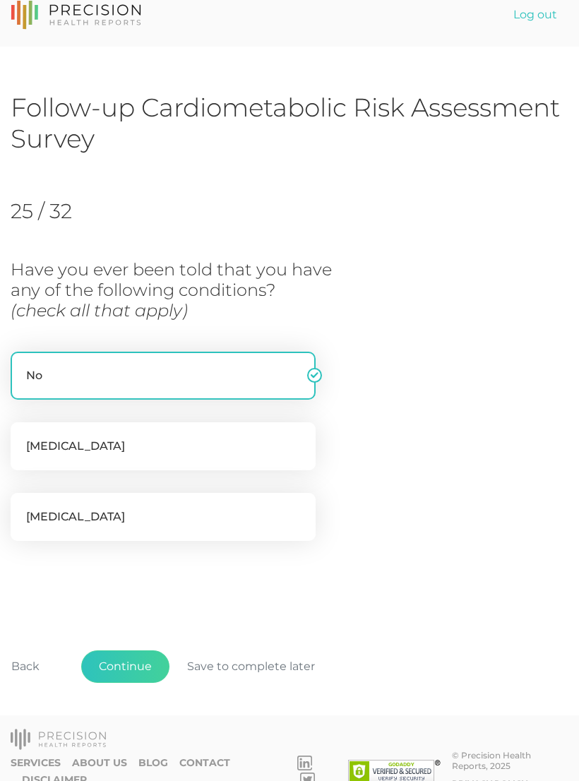
click at [71, 510] on label "[MEDICAL_DATA]" at bounding box center [163, 517] width 305 height 48
click at [22, 507] on input "[MEDICAL_DATA]" at bounding box center [16, 500] width 11 height 14
checkbox input "true"
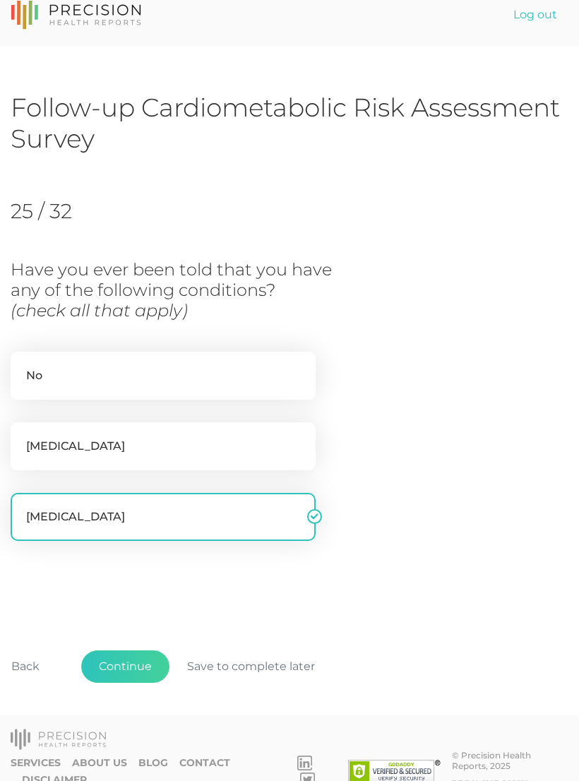
checkbox input "false"
click at [120, 669] on button "Continue" at bounding box center [125, 666] width 88 height 32
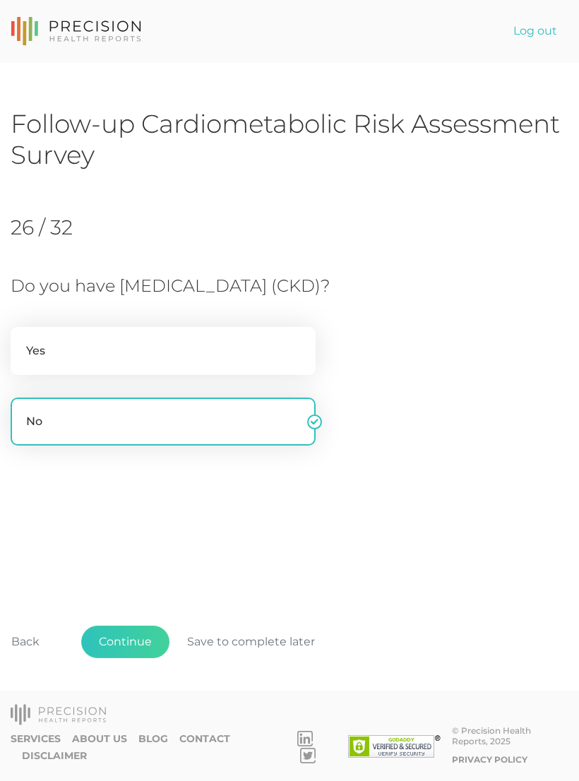
click at [123, 658] on button "Continue" at bounding box center [125, 642] width 88 height 32
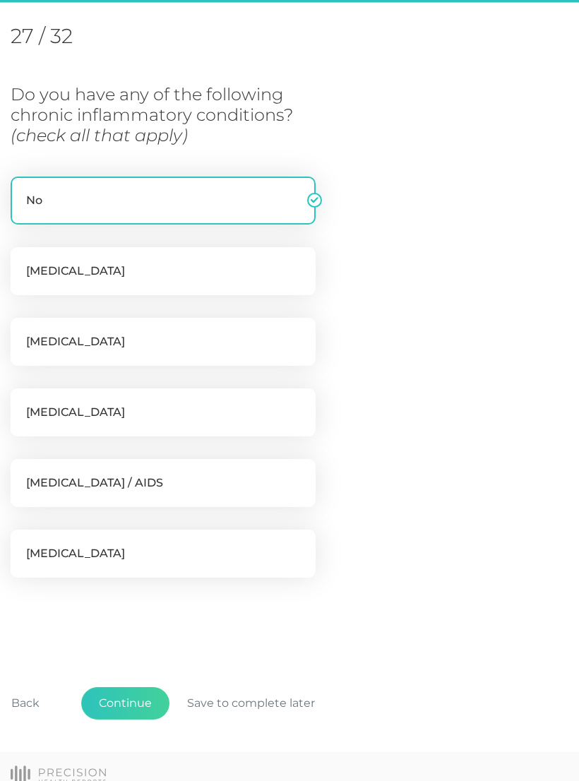
scroll to position [193, 0]
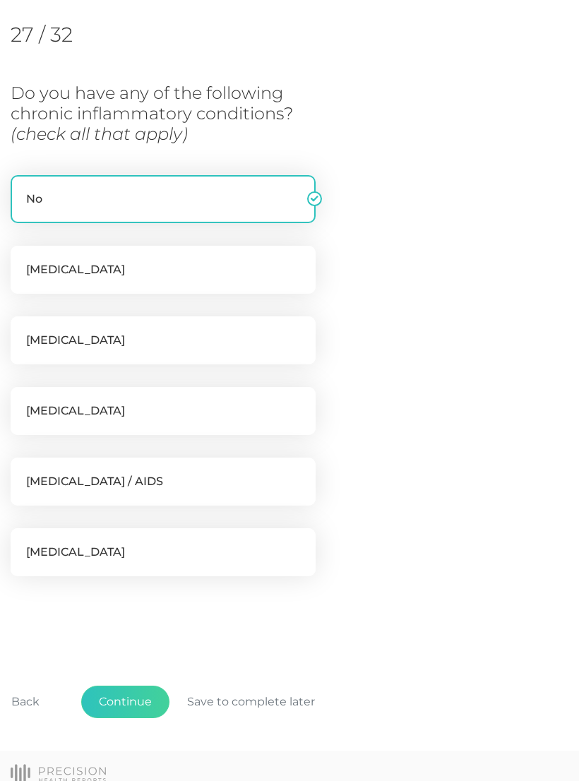
click at [131, 693] on button "Continue" at bounding box center [125, 702] width 88 height 32
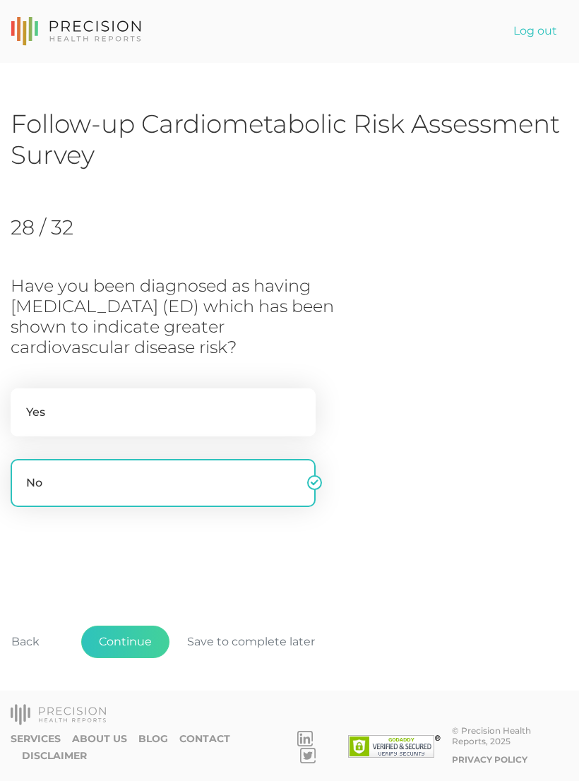
click at [135, 658] on button "Continue" at bounding box center [125, 642] width 88 height 32
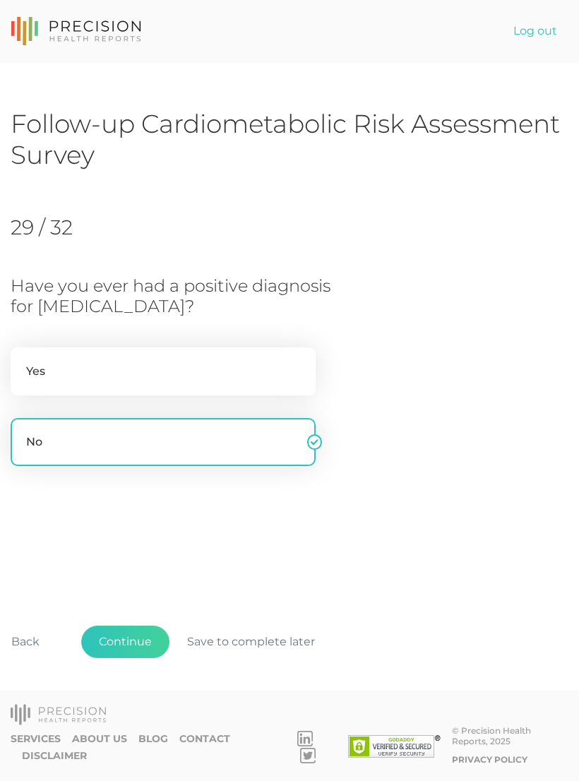
click at [81, 369] on label "Yes" at bounding box center [163, 371] width 305 height 48
click at [22, 362] on input "Yes" at bounding box center [16, 354] width 11 height 14
radio input "true"
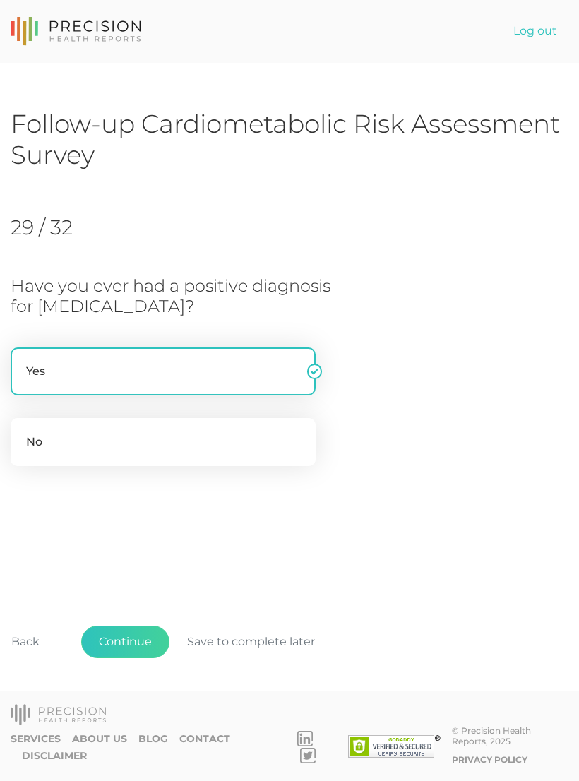
click at [123, 658] on button "Continue" at bounding box center [125, 642] width 88 height 32
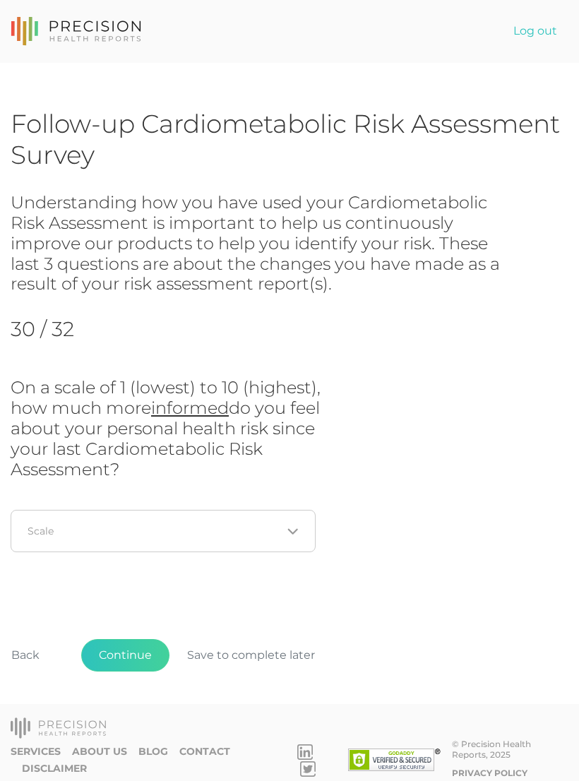
click at [292, 530] on icon "Search for option" at bounding box center [292, 531] width 11 height 11
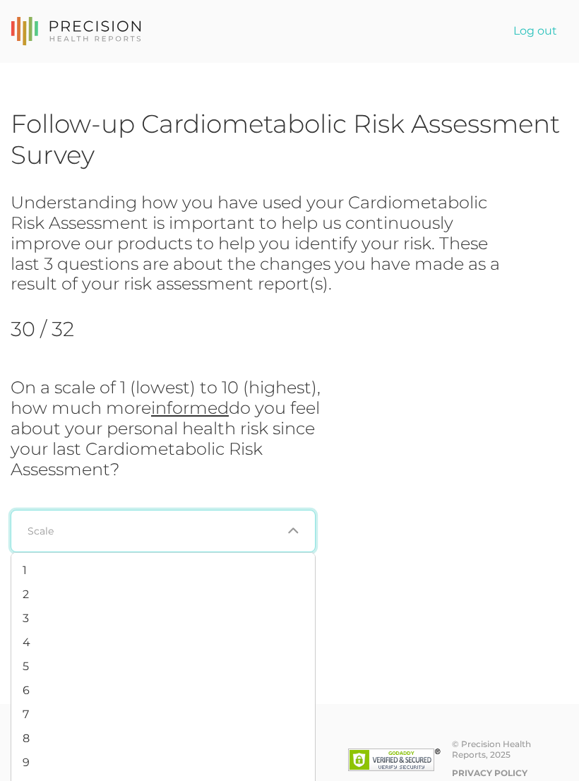
scroll to position [22, 0]
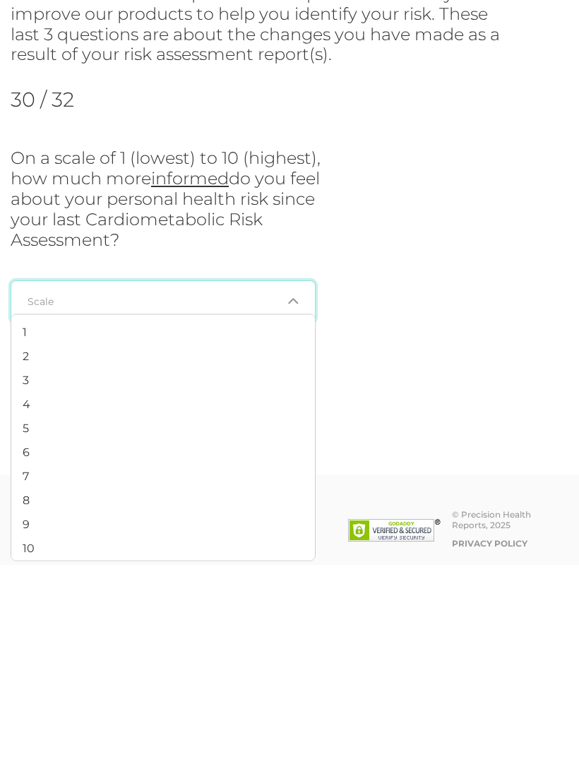
click at [24, 637] on span "5" at bounding box center [26, 643] width 6 height 13
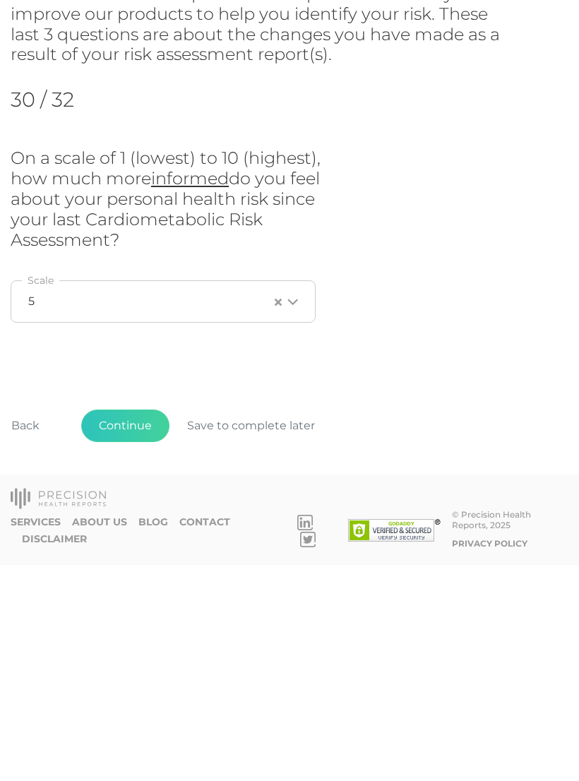
click at [129, 626] on button "Continue" at bounding box center [125, 642] width 88 height 32
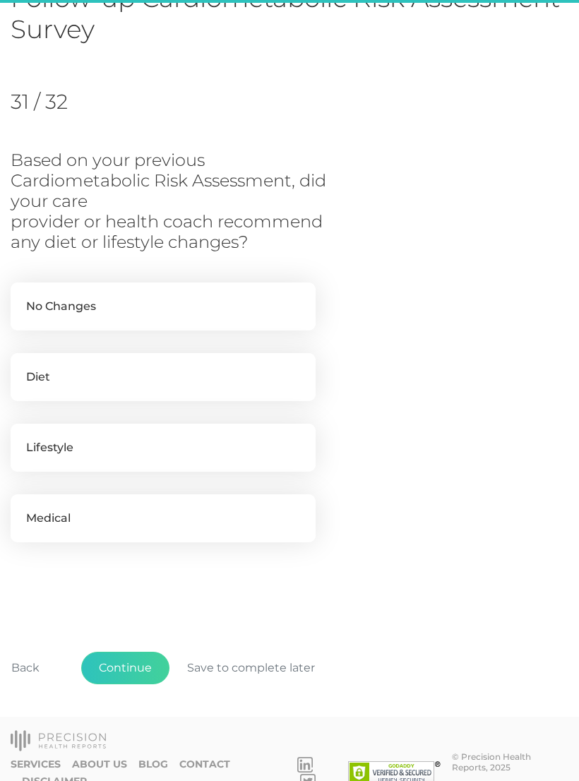
scroll to position [126, 0]
click at [71, 303] on label "No Changes" at bounding box center [163, 306] width 305 height 48
click at [22, 296] on input "No Changes" at bounding box center [16, 289] width 11 height 14
checkbox input "true"
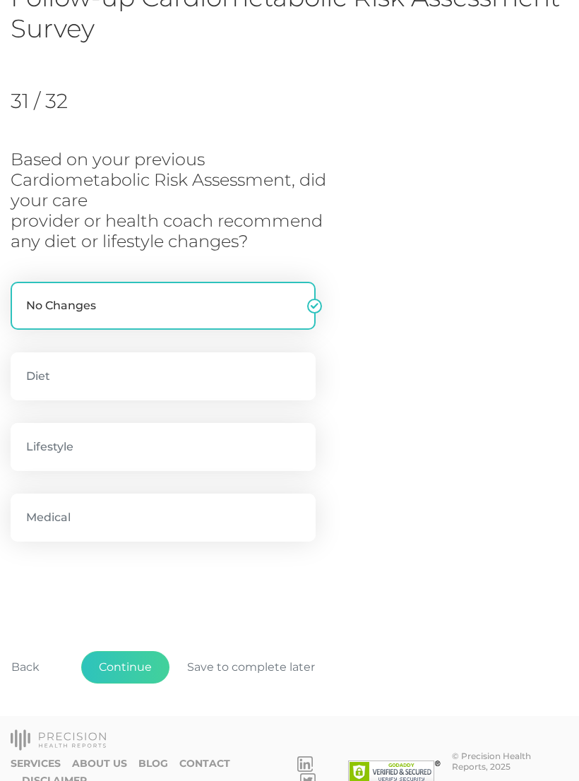
click at [129, 663] on button "Continue" at bounding box center [125, 667] width 88 height 32
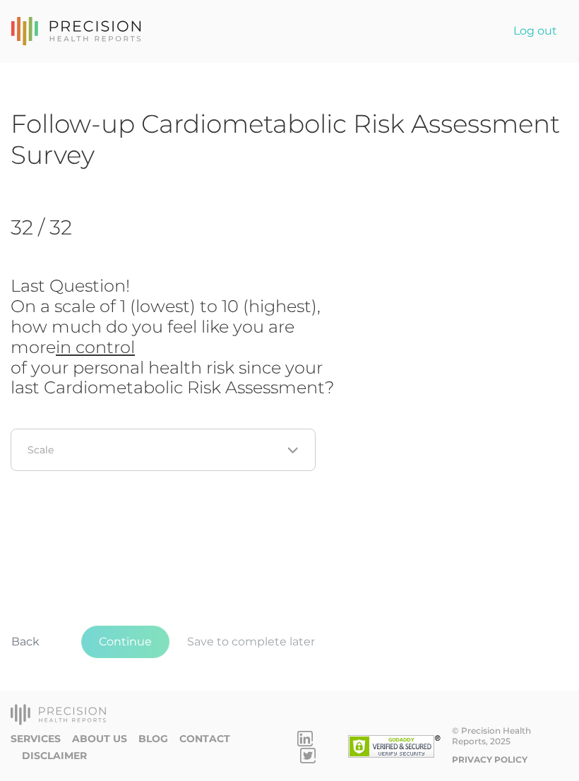
scroll to position [0, 0]
click at [297, 450] on icon "Search for option" at bounding box center [292, 450] width 11 height 11
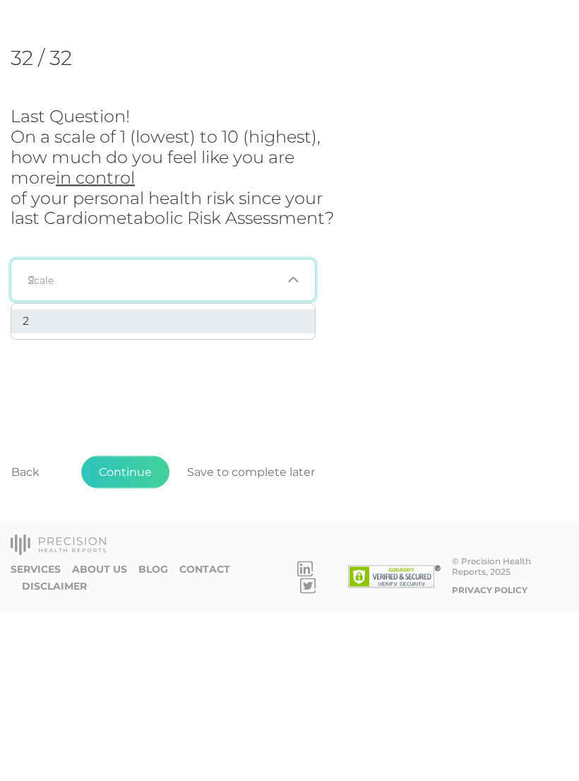
scroll to position [22, 0]
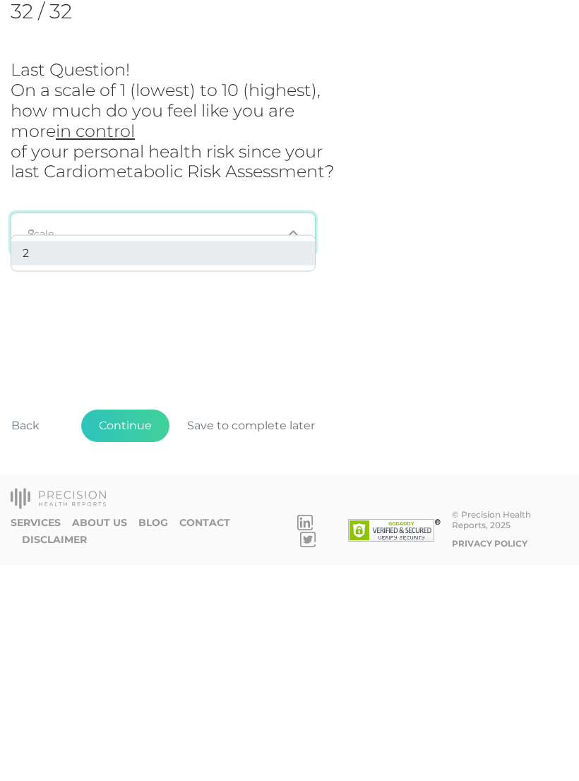
type input "2"
click at [129, 626] on button "Continue" at bounding box center [125, 642] width 88 height 32
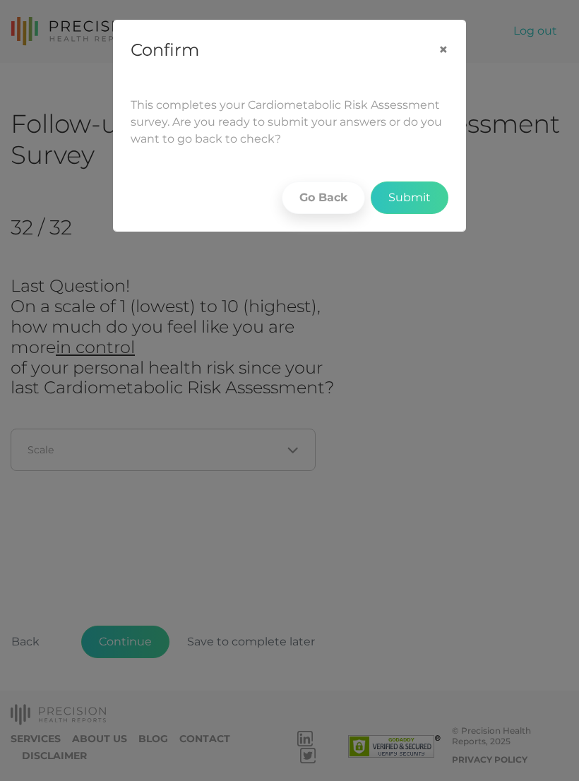
click at [415, 198] on button "Submit" at bounding box center [410, 197] width 78 height 32
